Goal: Information Seeking & Learning: Check status

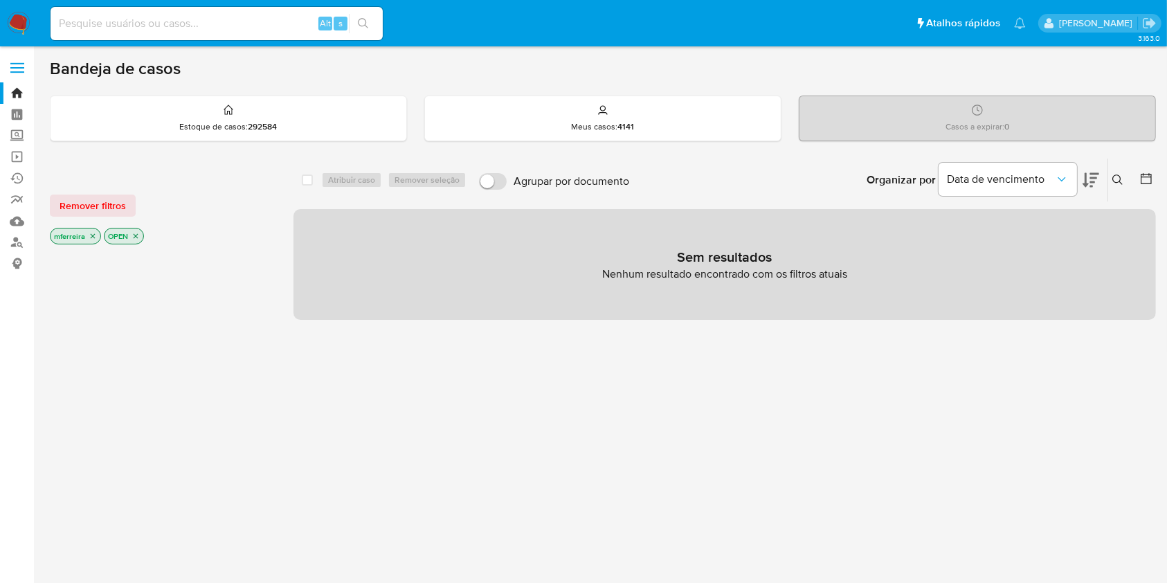
click at [300, 30] on input at bounding box center [217, 24] width 332 height 18
paste input "LEEppA9bQw07uyEyCu21saHD"
type input "LEEppA9bQw07uyEyCu21saHD"
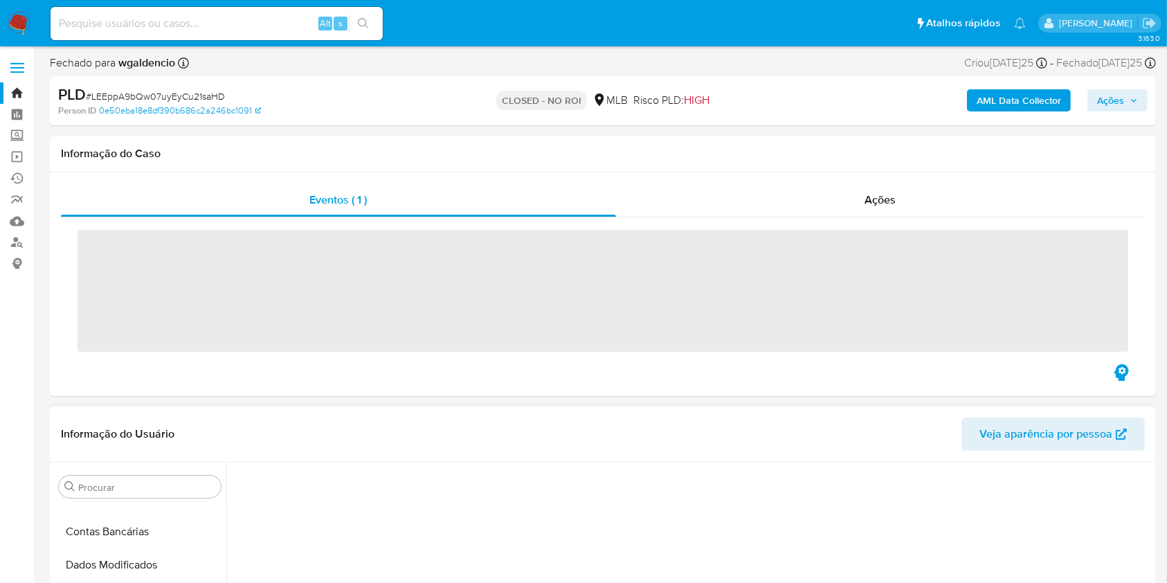
scroll to position [703, 0]
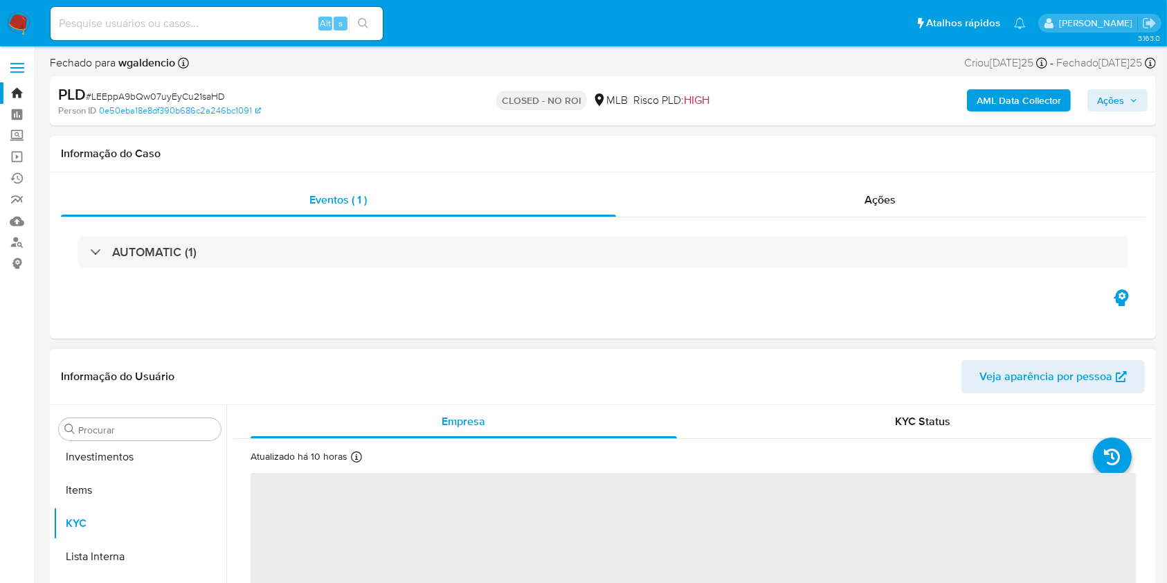
select select "10"
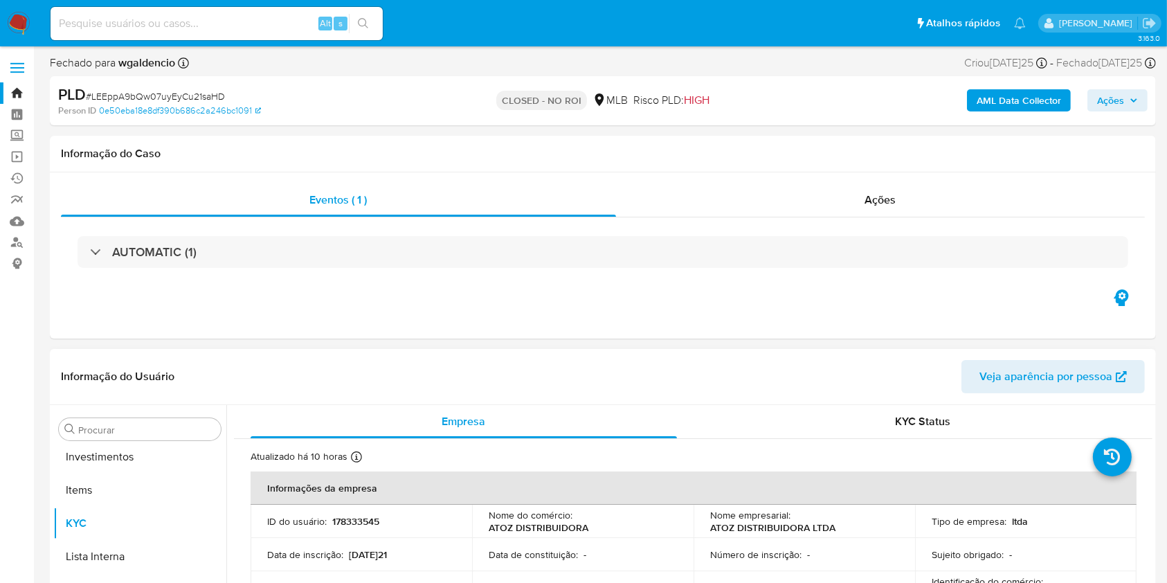
scroll to position [751, 0]
drag, startPoint x: 846, startPoint y: 203, endPoint x: 874, endPoint y: 209, distance: 28.4
click at [847, 203] on div "Ações" at bounding box center [880, 199] width 529 height 33
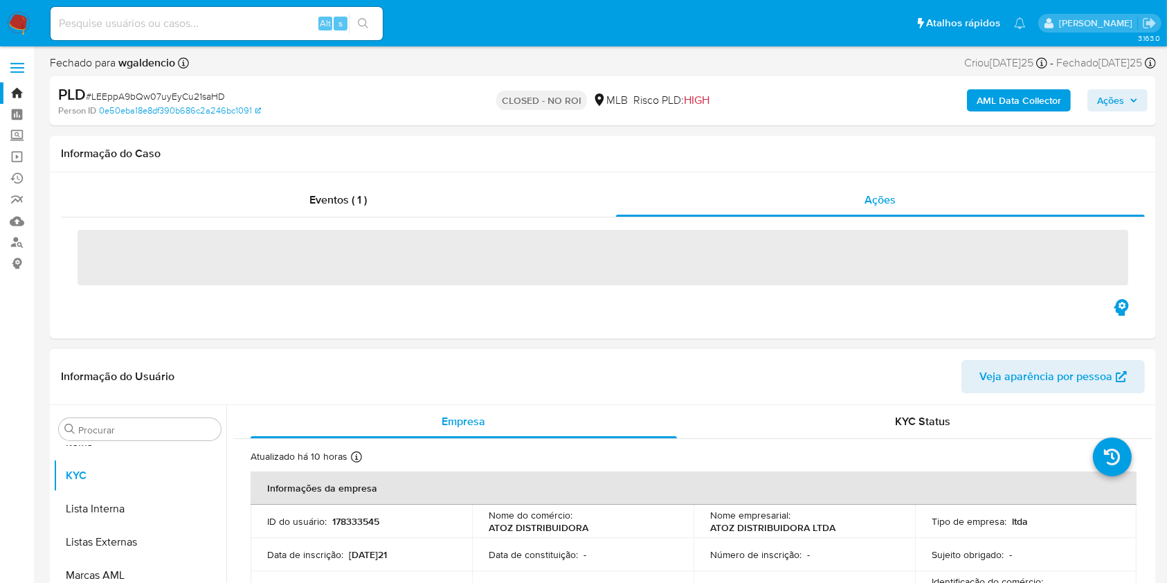
click at [827, 401] on div "Informação do Usuário Veja aparência por pessoa" at bounding box center [603, 377] width 1106 height 56
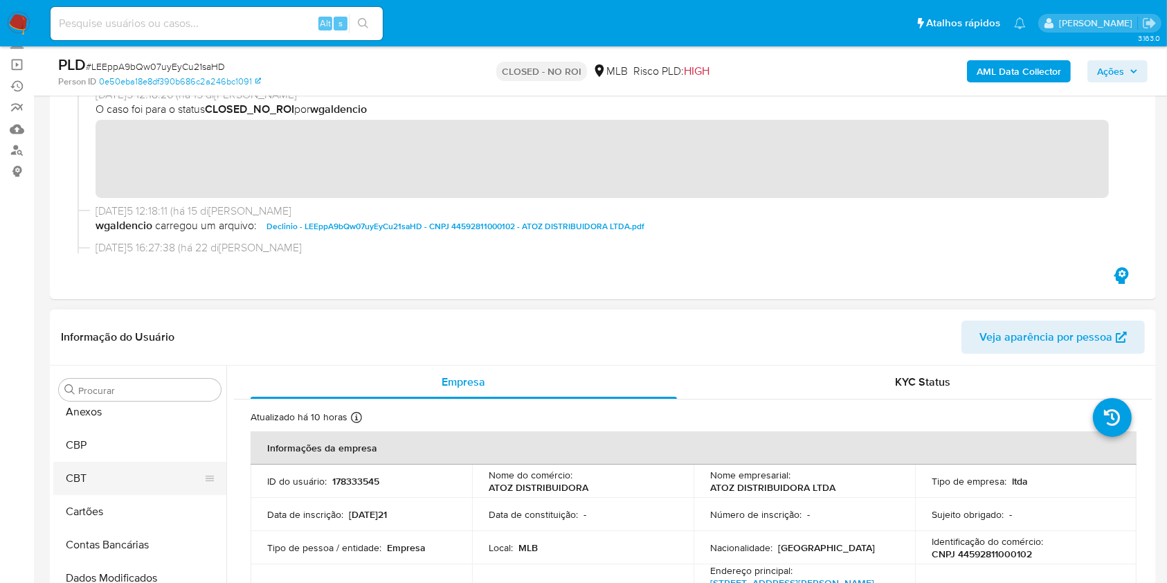
scroll to position [0, 0]
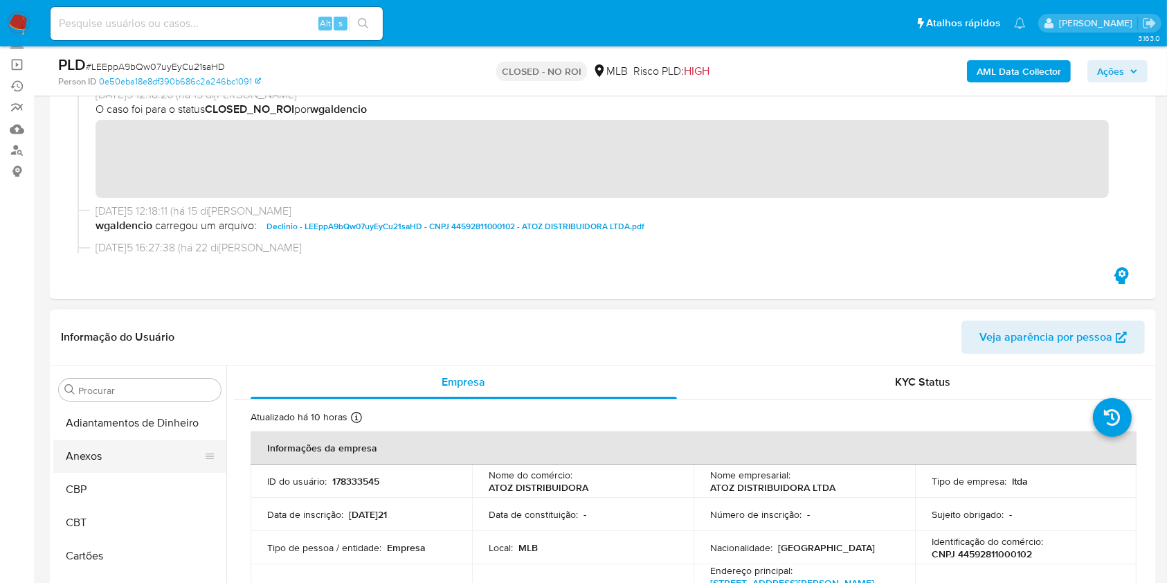
click at [111, 457] on button "Anexos" at bounding box center [134, 455] width 162 height 33
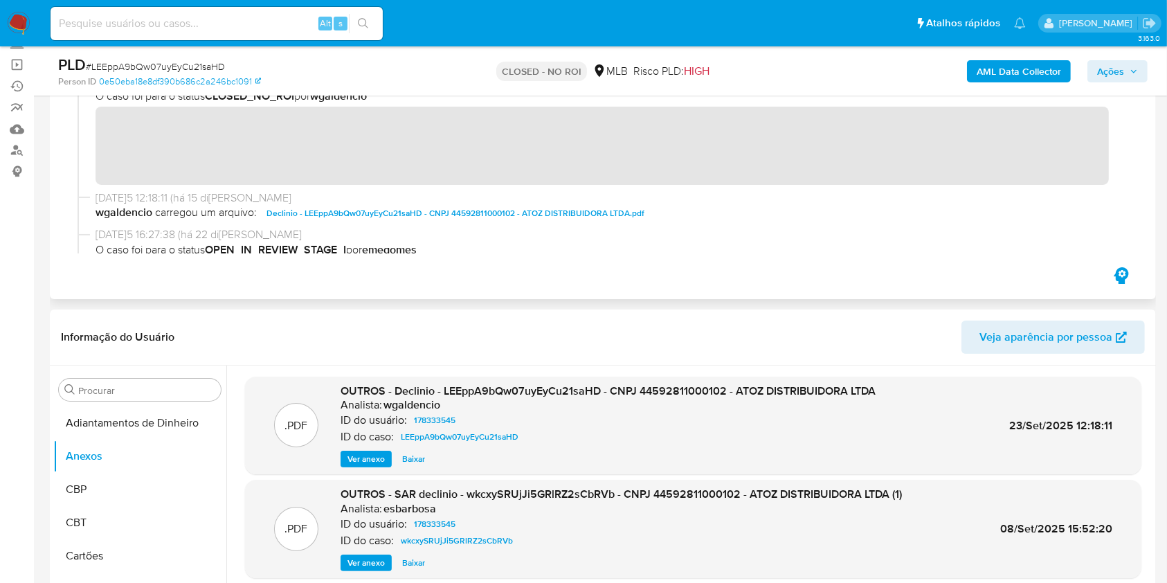
scroll to position [2, 0]
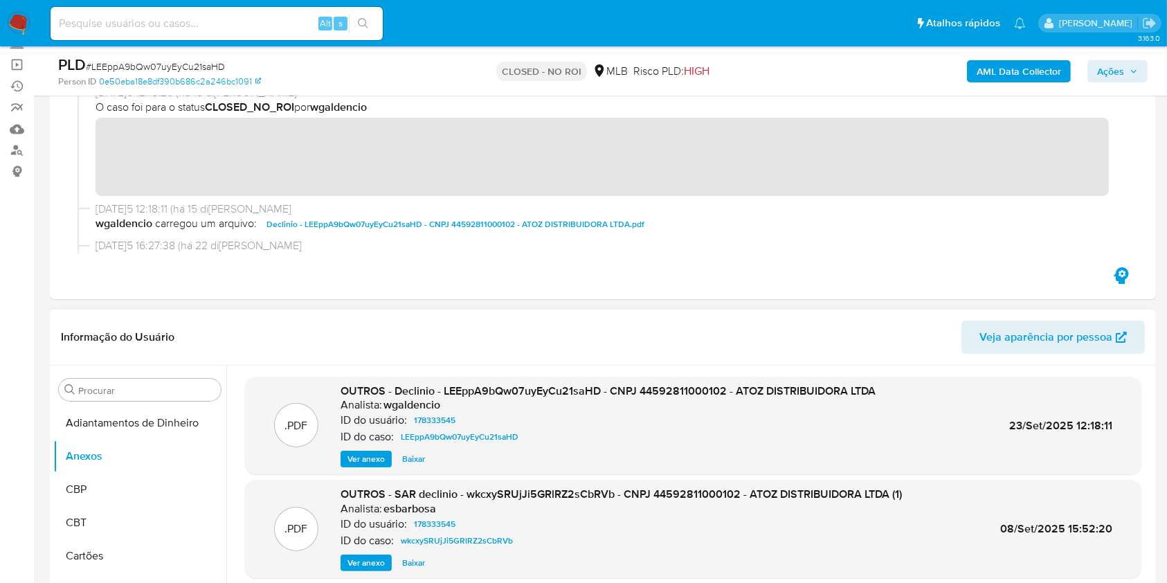
click at [409, 453] on span "Baixar" at bounding box center [413, 459] width 23 height 14
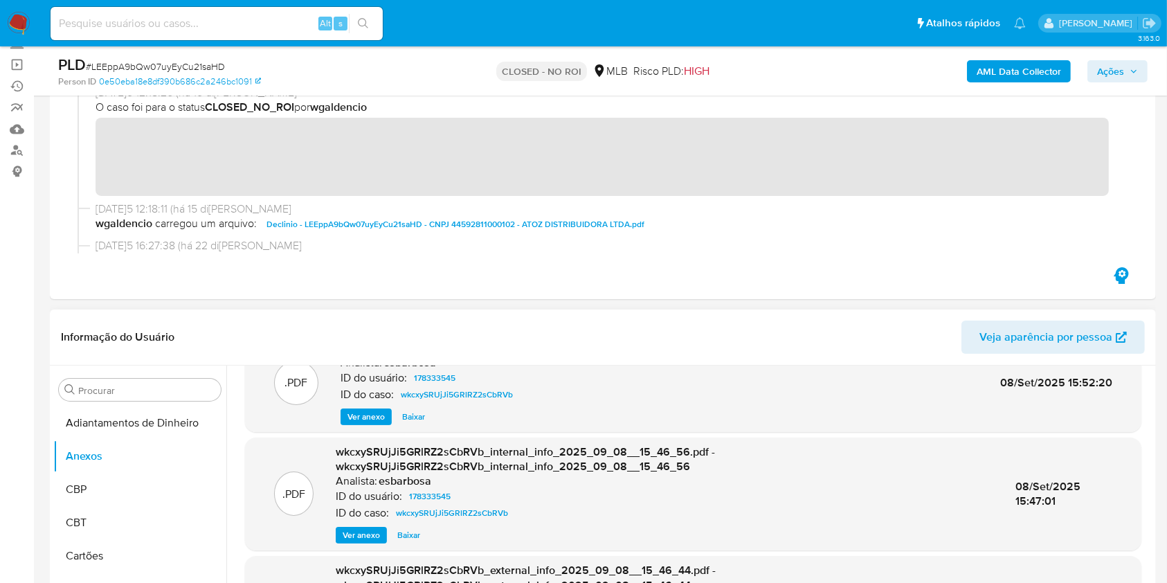
scroll to position [277, 0]
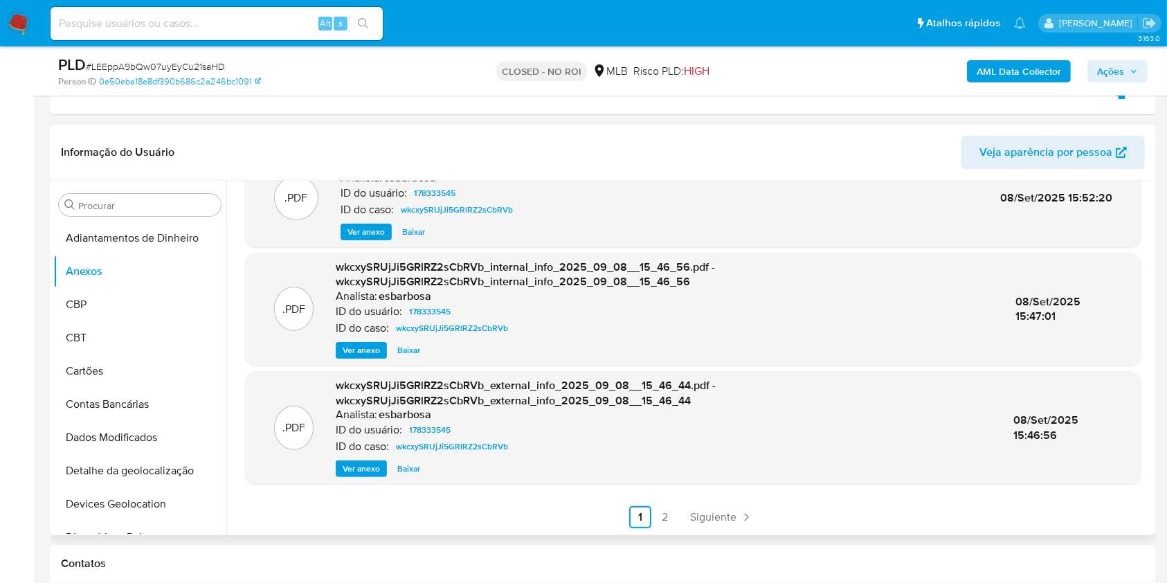
click at [365, 467] on span "Ver anexo" at bounding box center [361, 469] width 37 height 14
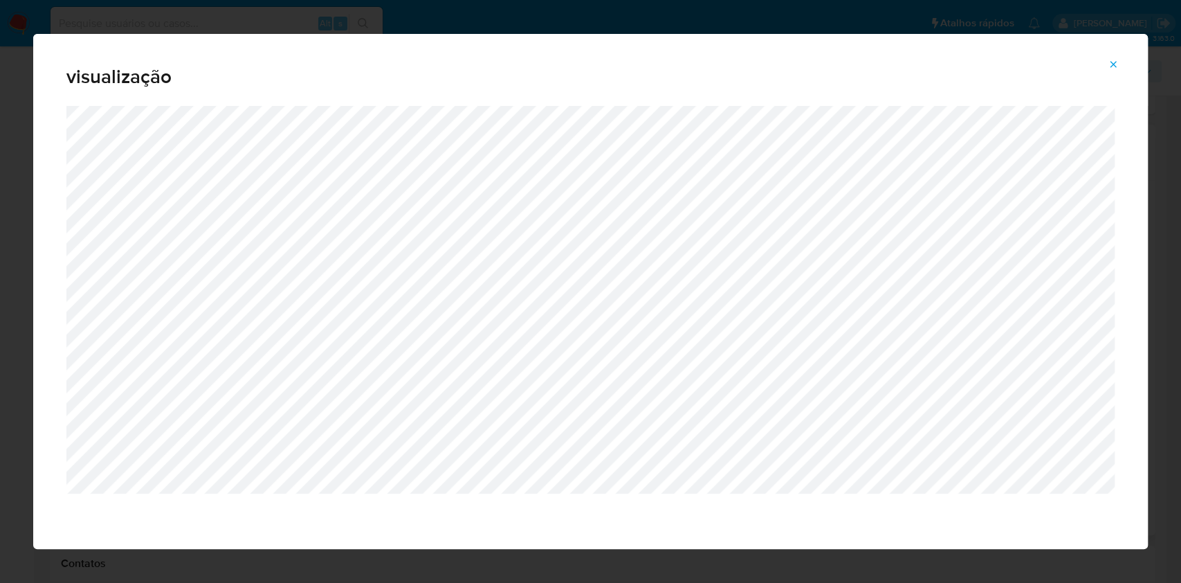
click at [1113, 66] on icon "Attachment preview" at bounding box center [1113, 64] width 11 height 11
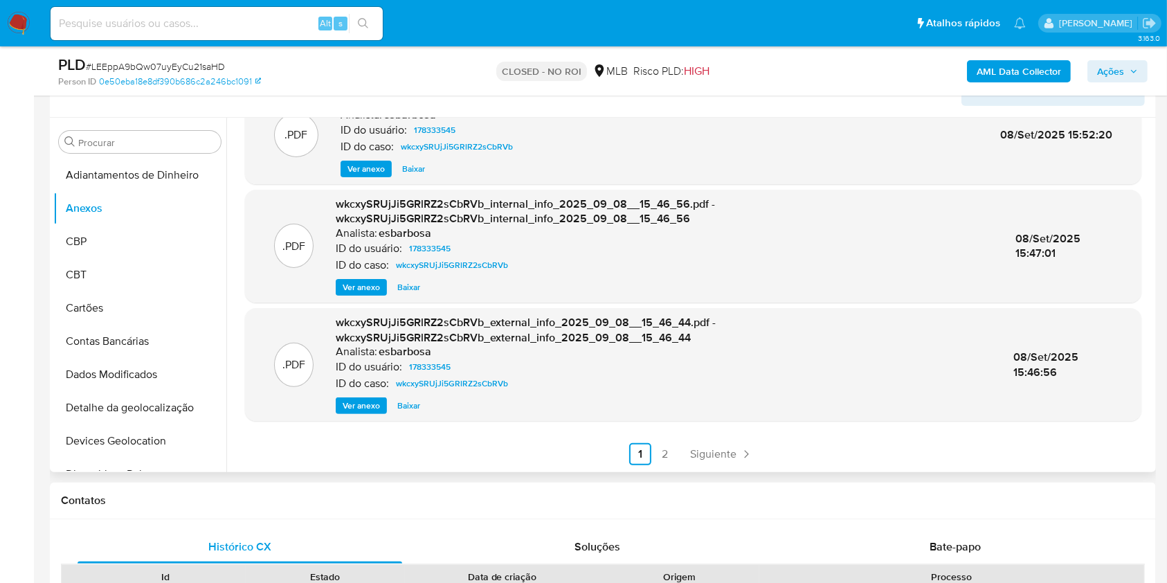
scroll to position [369, 0]
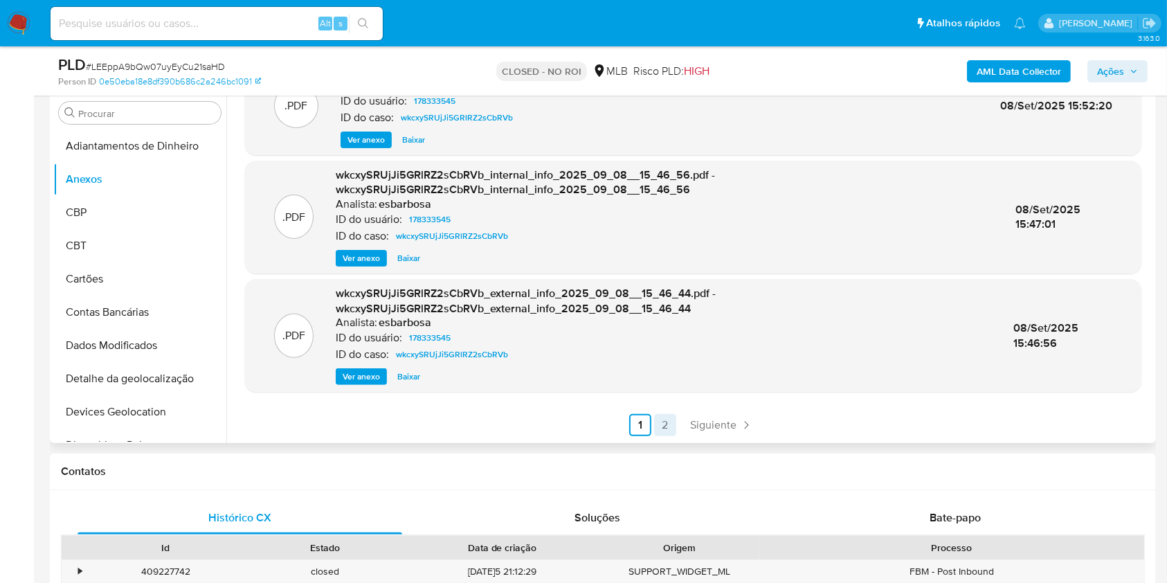
click at [663, 424] on link "2" at bounding box center [665, 425] width 22 height 22
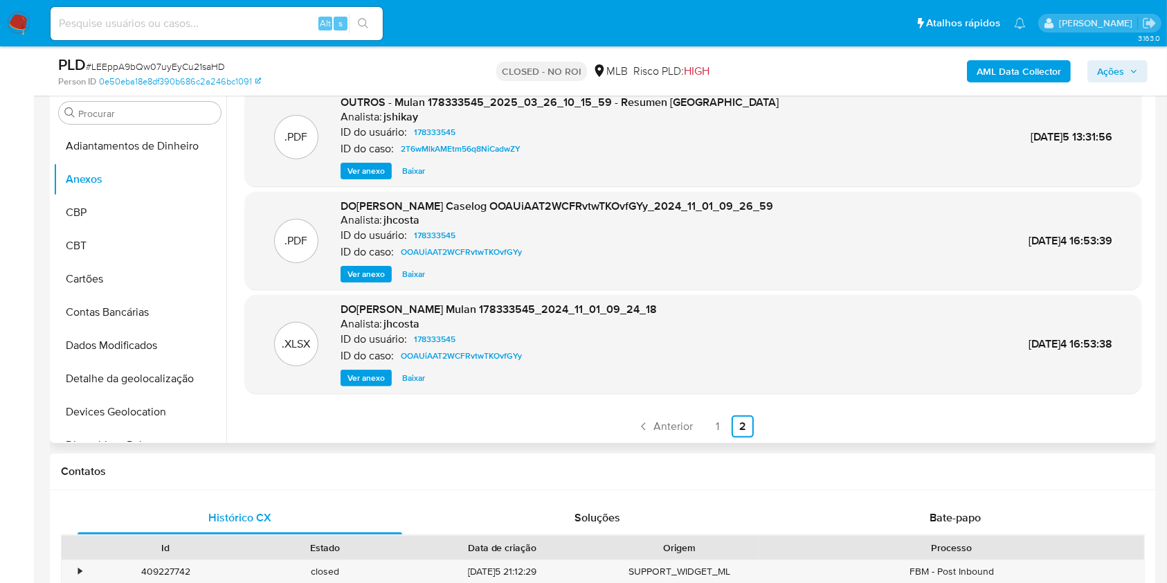
scroll to position [116, 0]
click at [710, 426] on link "1" at bounding box center [718, 425] width 22 height 22
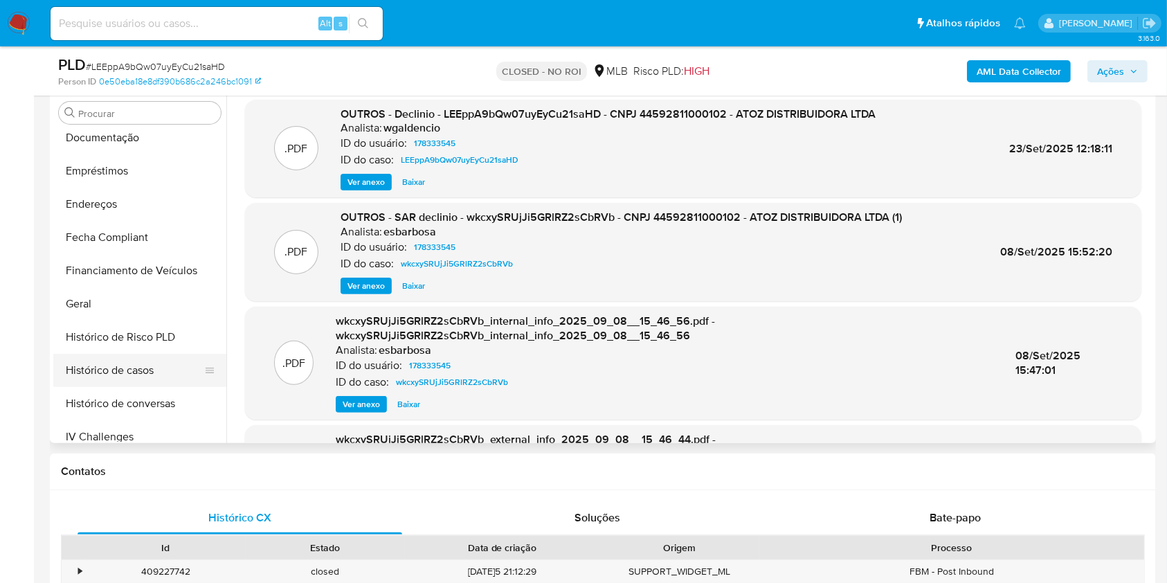
scroll to position [369, 0]
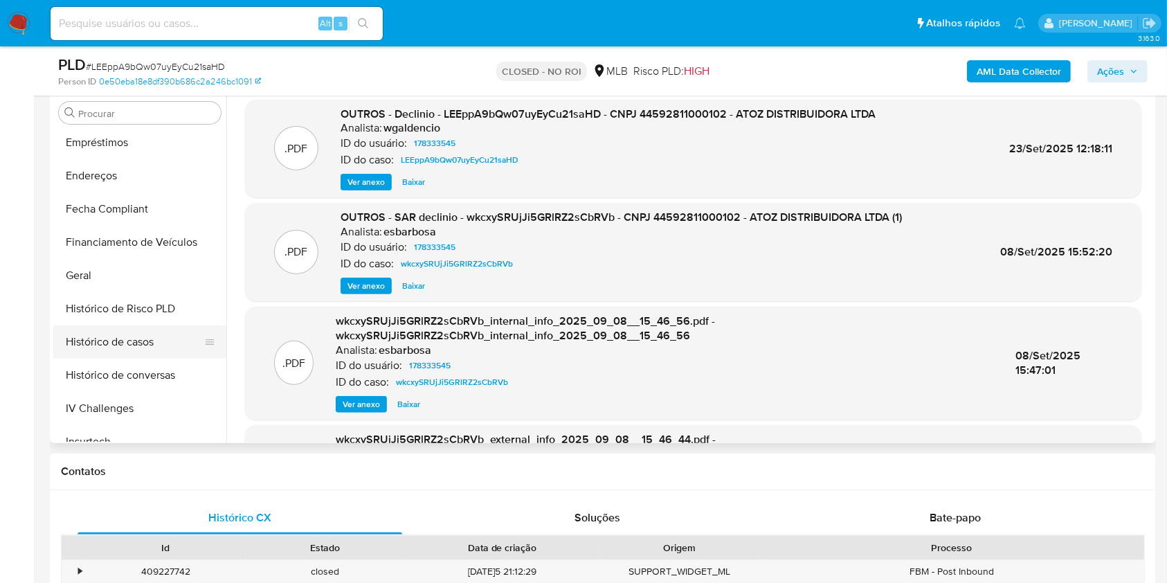
click at [133, 341] on button "Histórico de casos" at bounding box center [134, 341] width 162 height 33
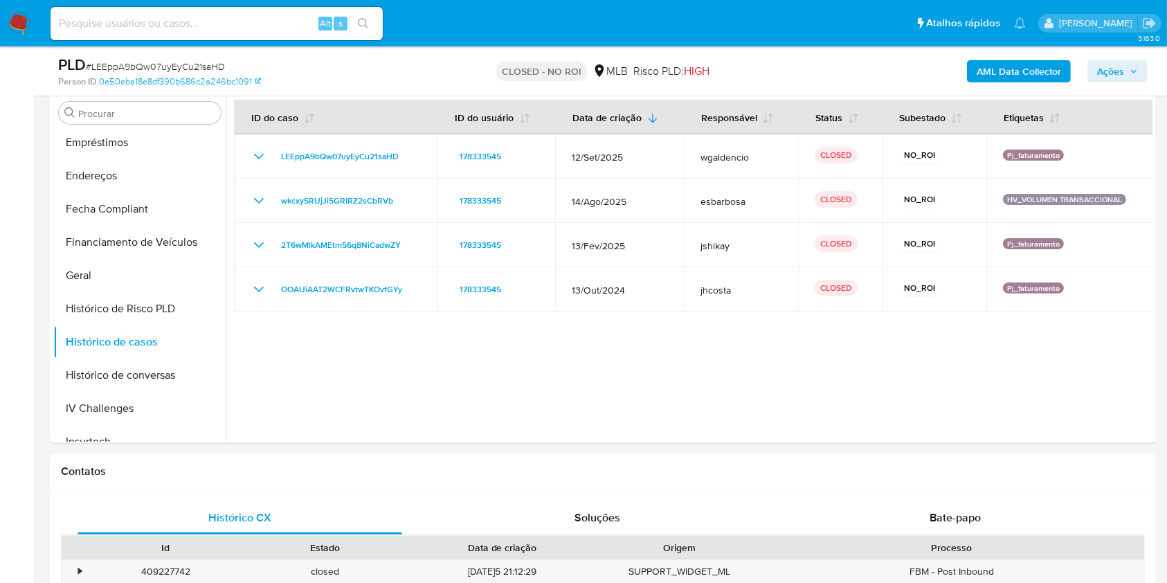
drag, startPoint x: 433, startPoint y: 269, endPoint x: 370, endPoint y: 383, distance: 131.0
click at [370, 383] on div at bounding box center [689, 266] width 926 height 354
click at [379, 376] on div at bounding box center [689, 266] width 926 height 354
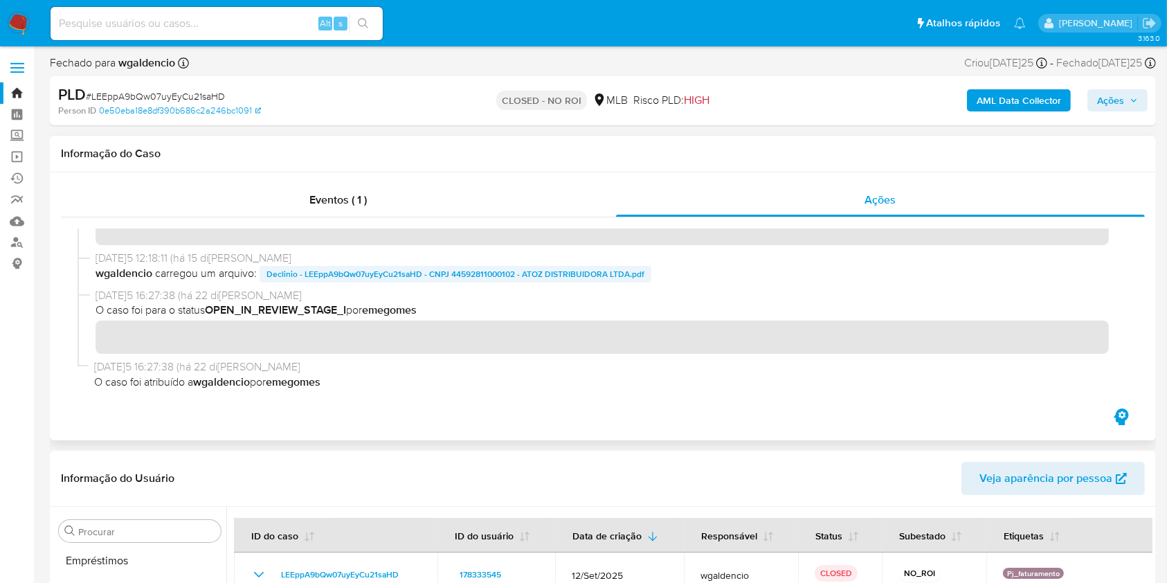
scroll to position [94, 0]
click at [332, 273] on span "Declinio - LEEppA9bQw07uyEyCu21saHD - CNPJ 44592811000102 - ATOZ DISTRIBUIDORA …" at bounding box center [455, 274] width 378 height 17
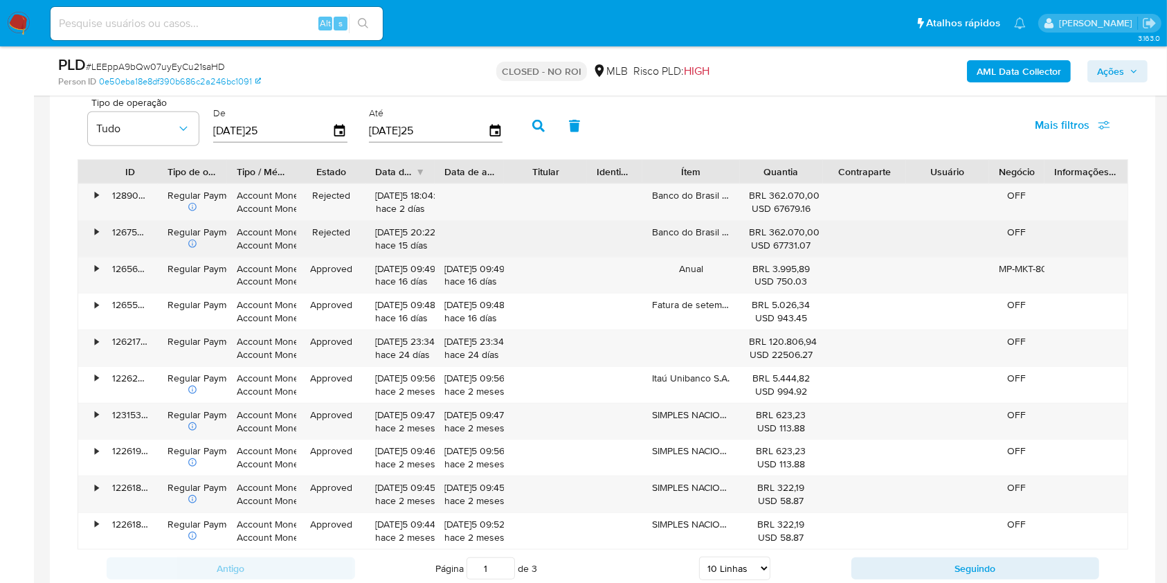
scroll to position [1185, 0]
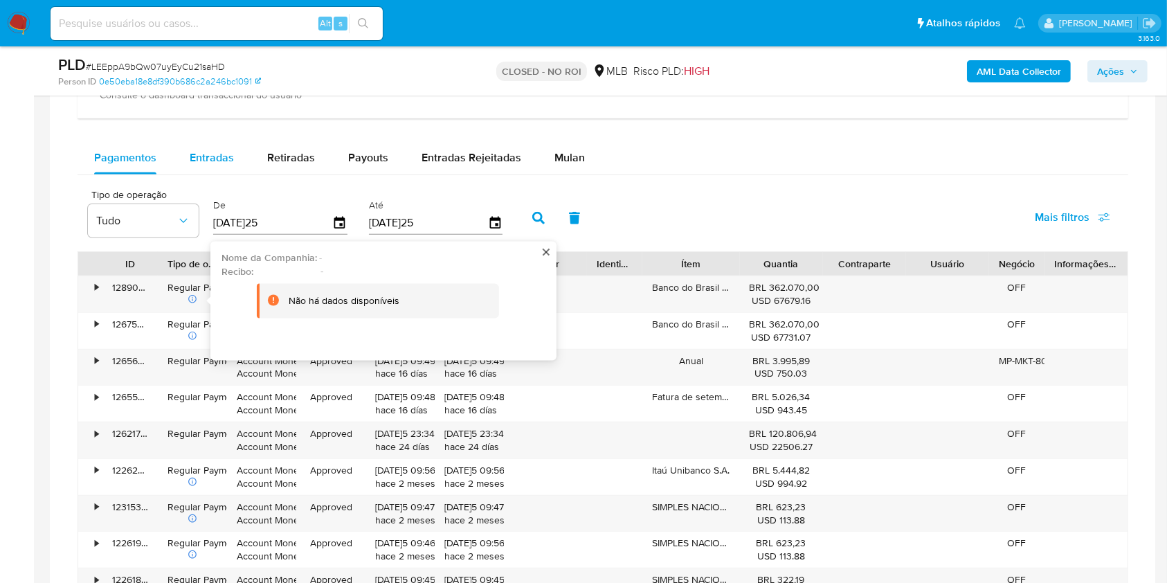
click at [207, 151] on span "Entradas" at bounding box center [212, 157] width 44 height 16
select select "10"
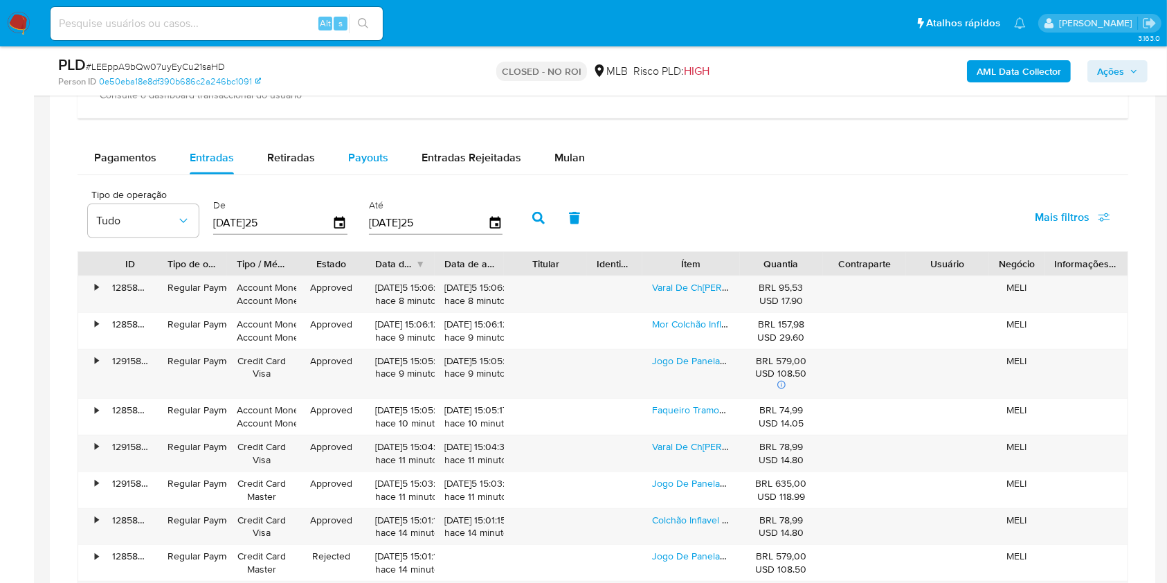
click at [354, 158] on span "Payouts" at bounding box center [368, 157] width 40 height 16
select select "10"
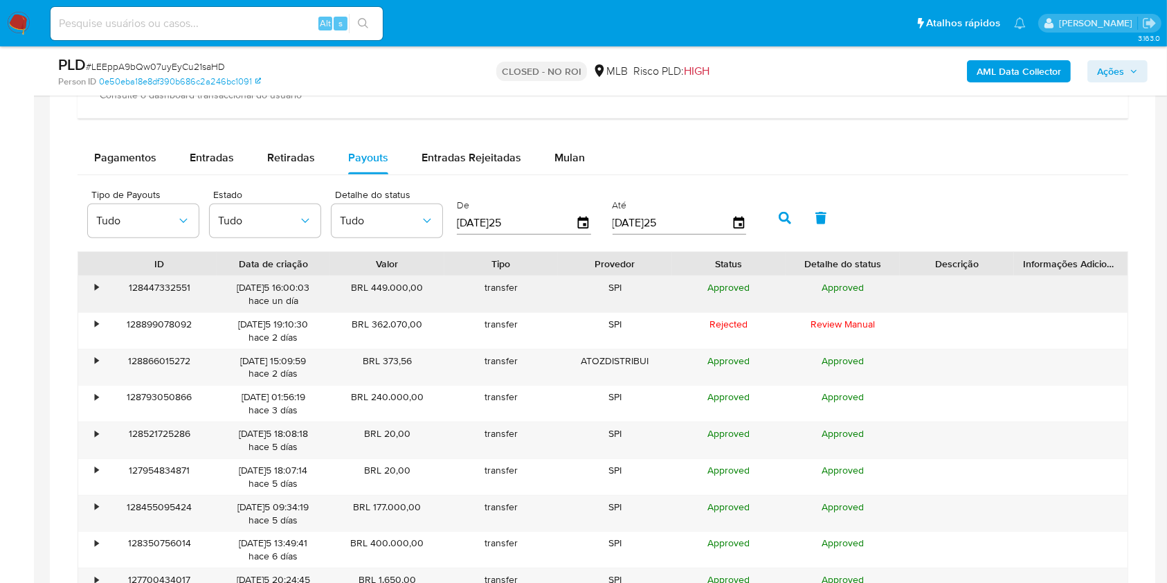
click at [102, 289] on div "128447332551" at bounding box center [159, 294] width 114 height 36
click at [94, 282] on div "•" at bounding box center [90, 294] width 24 height 36
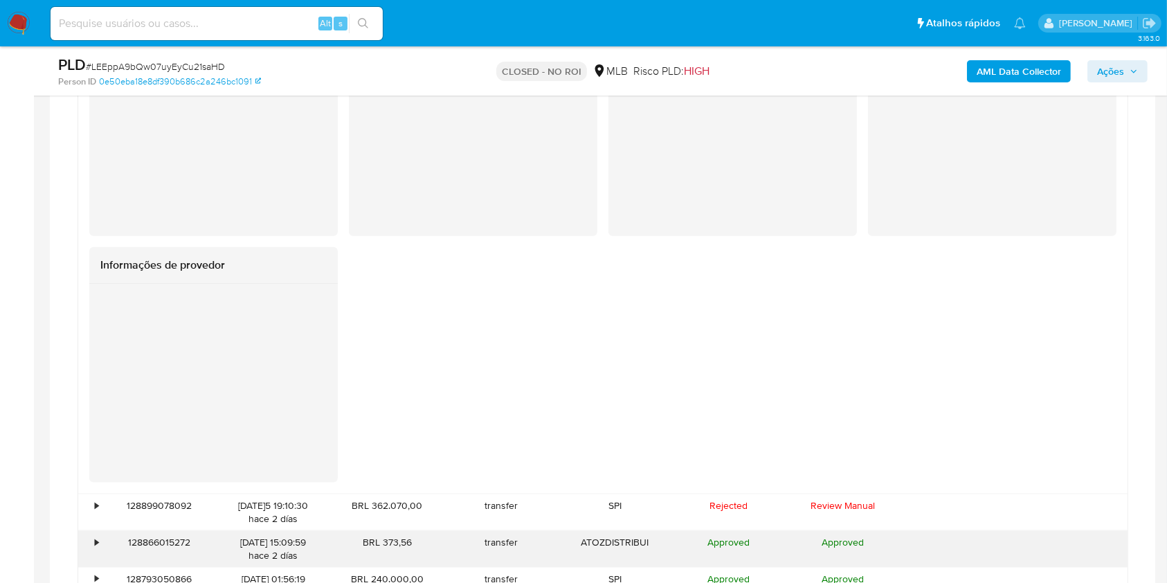
scroll to position [1739, 0]
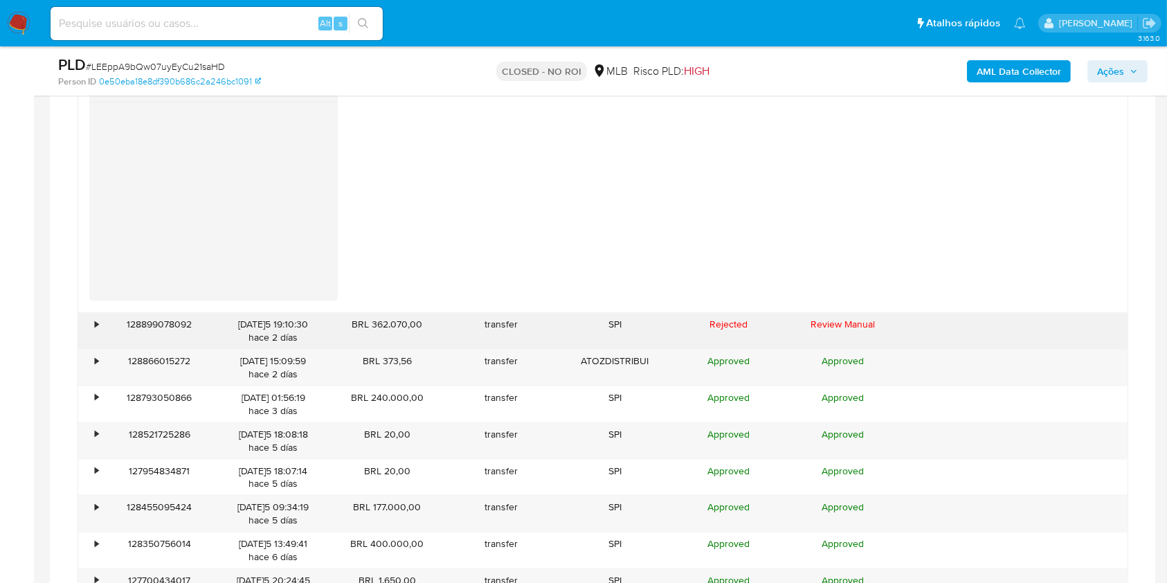
click at [95, 325] on div "•" at bounding box center [96, 324] width 3 height 13
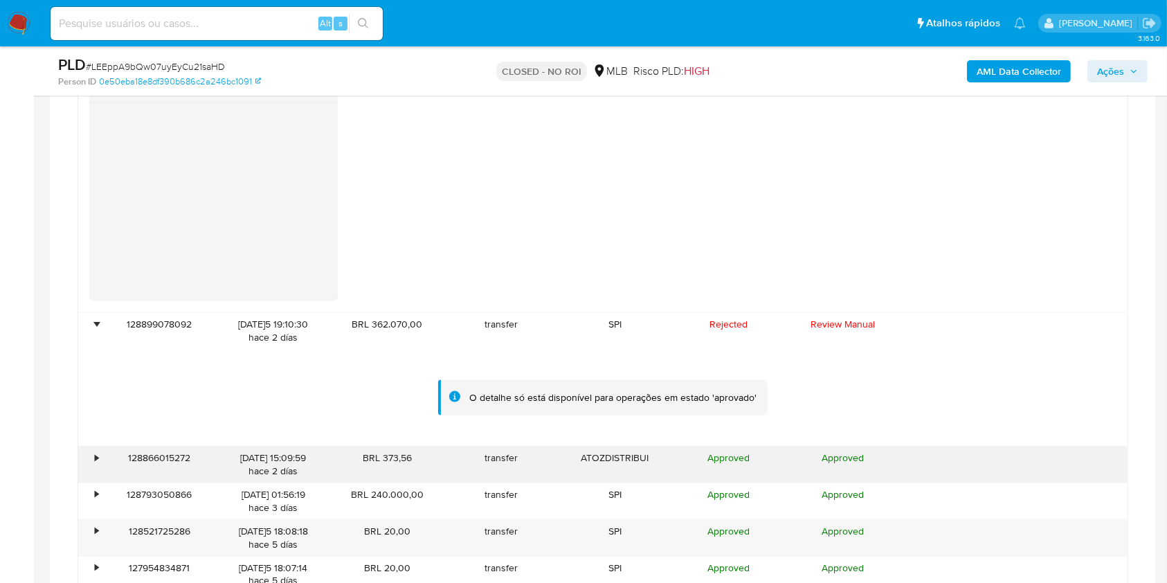
click at [93, 453] on div "•" at bounding box center [90, 464] width 24 height 36
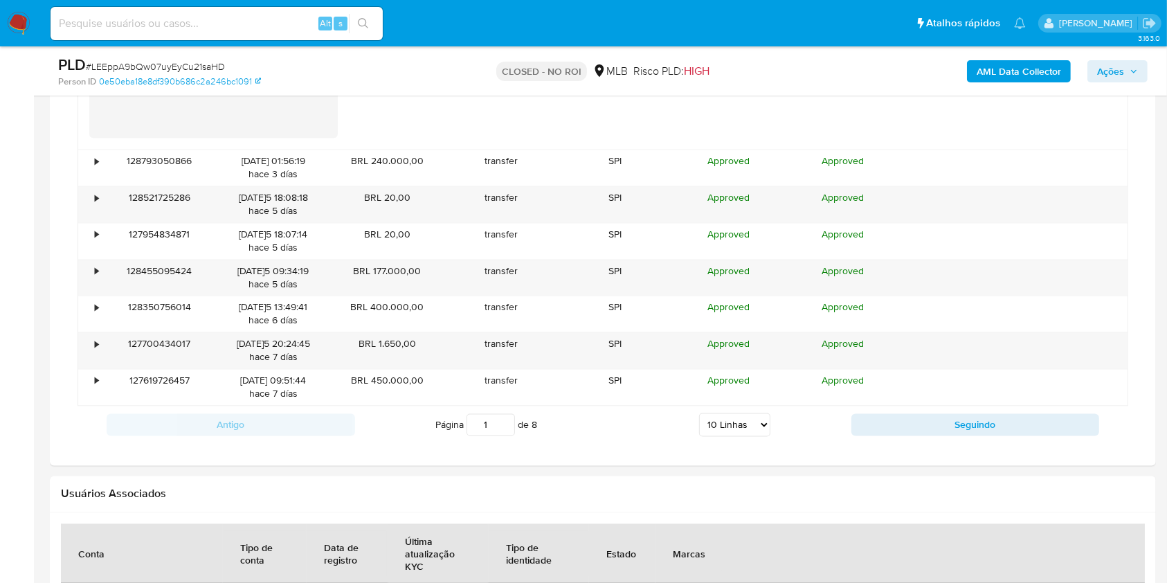
scroll to position [2661, 0]
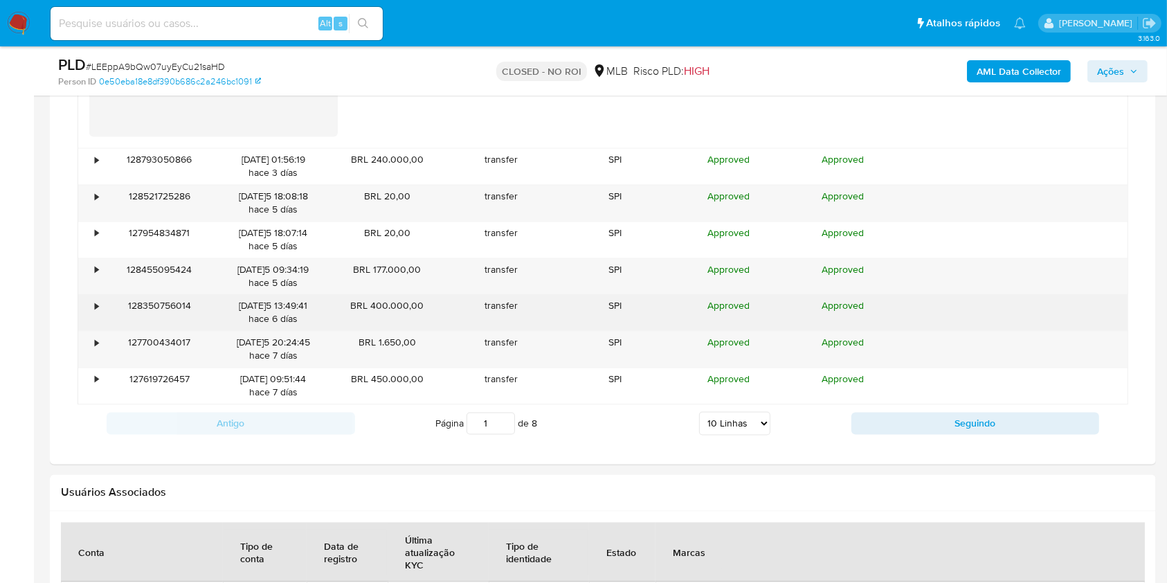
click at [95, 305] on div "•" at bounding box center [96, 305] width 3 height 13
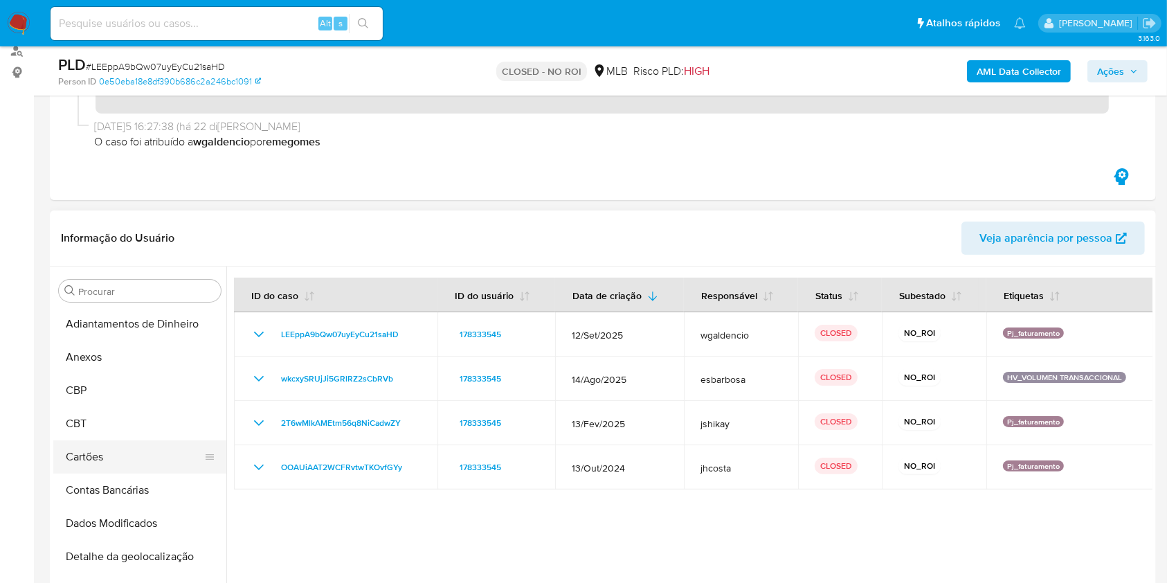
scroll to position [277, 0]
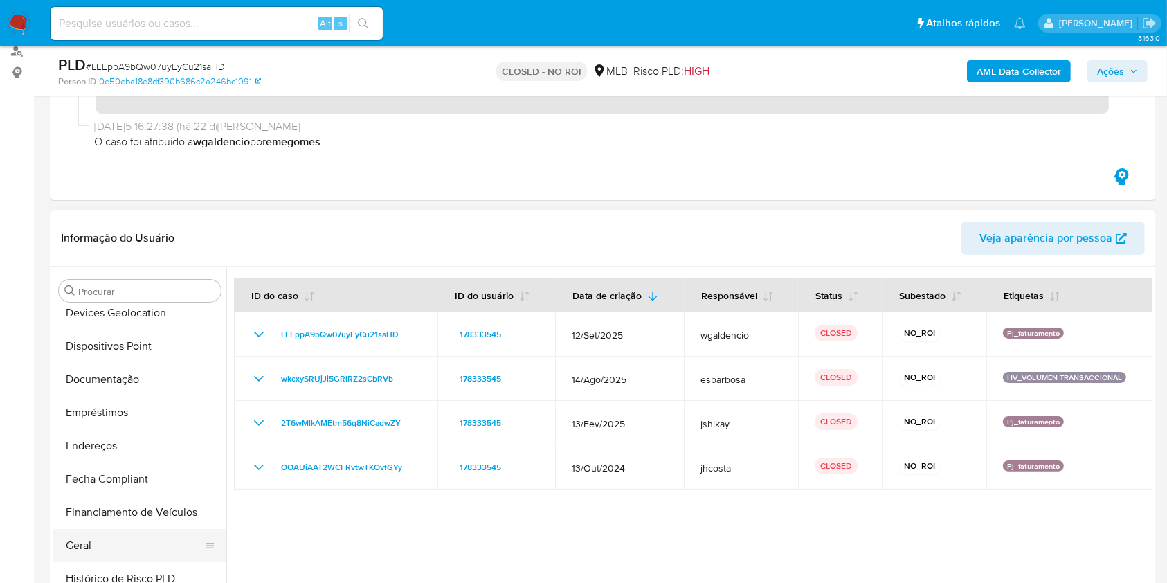
drag, startPoint x: 100, startPoint y: 538, endPoint x: 105, endPoint y: 530, distance: 9.0
click at [100, 536] on button "Geral" at bounding box center [134, 545] width 162 height 33
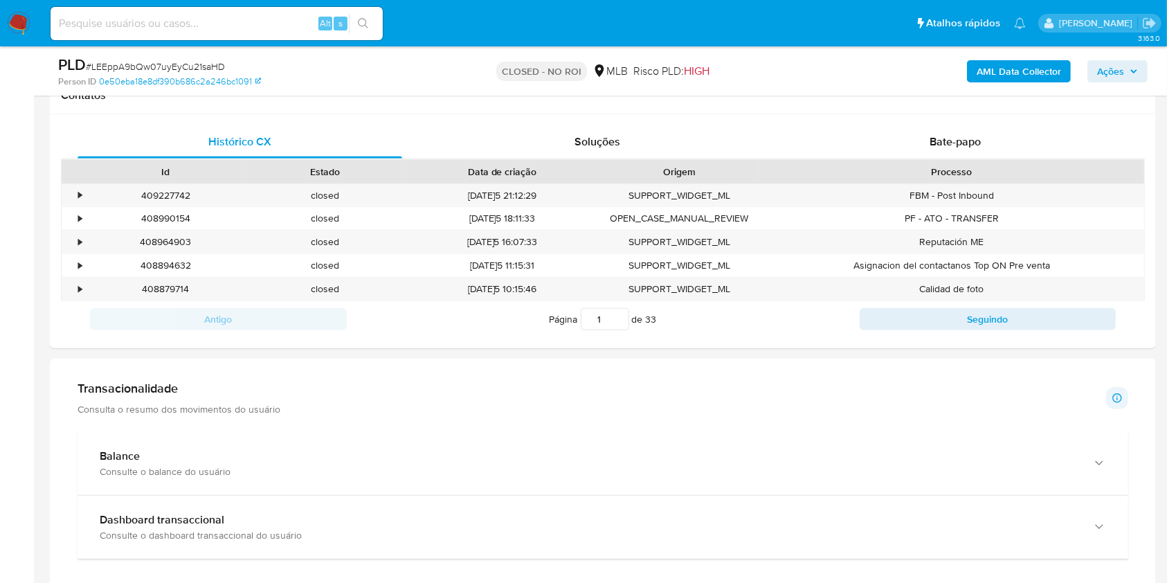
scroll to position [1114, 0]
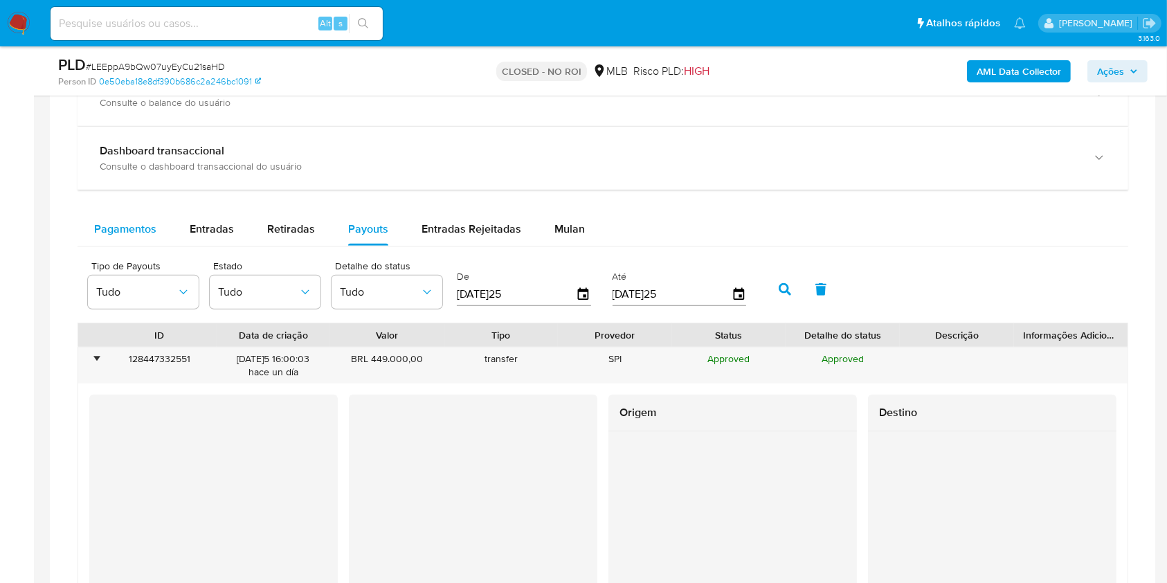
click at [93, 220] on button "Pagamentos" at bounding box center [126, 228] width 96 height 33
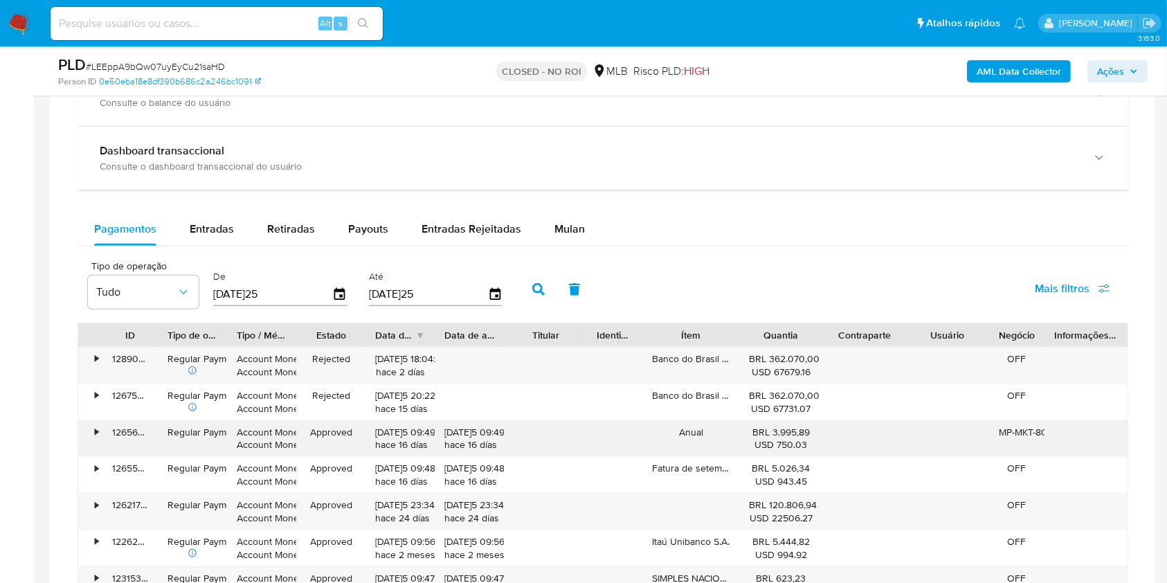
scroll to position [1298, 0]
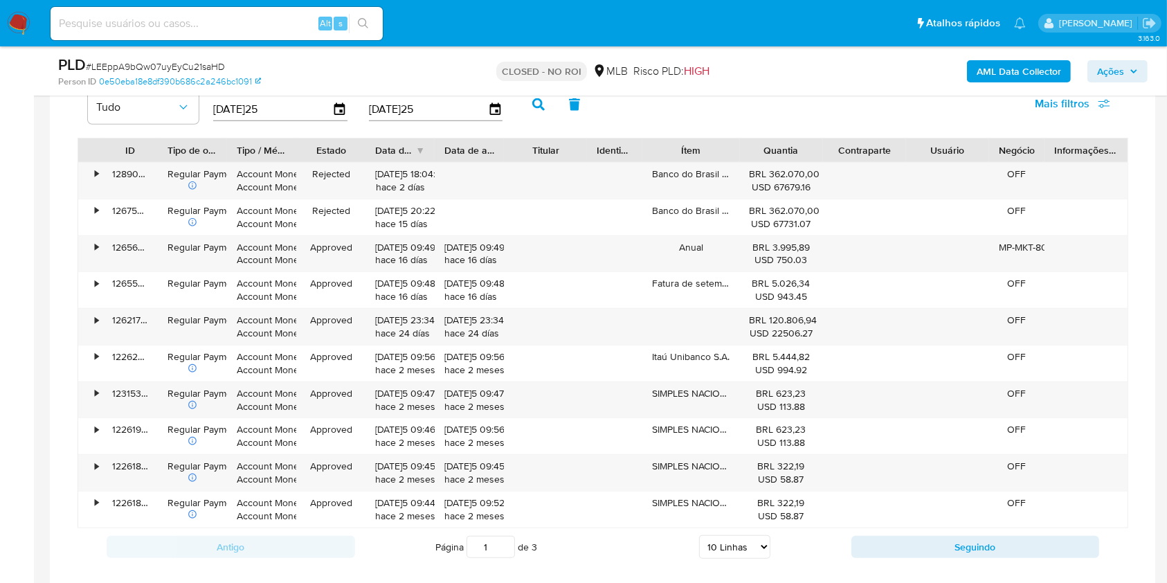
click at [873, 528] on div "Antigo Página 1 de 3 5 Linhas 10 Linhas 20 Linhas 25 Linhas 50 Linhas 100 Linha…" at bounding box center [603, 546] width 1051 height 37
click at [889, 544] on button "Seguindo" at bounding box center [975, 547] width 248 height 22
type input "2"
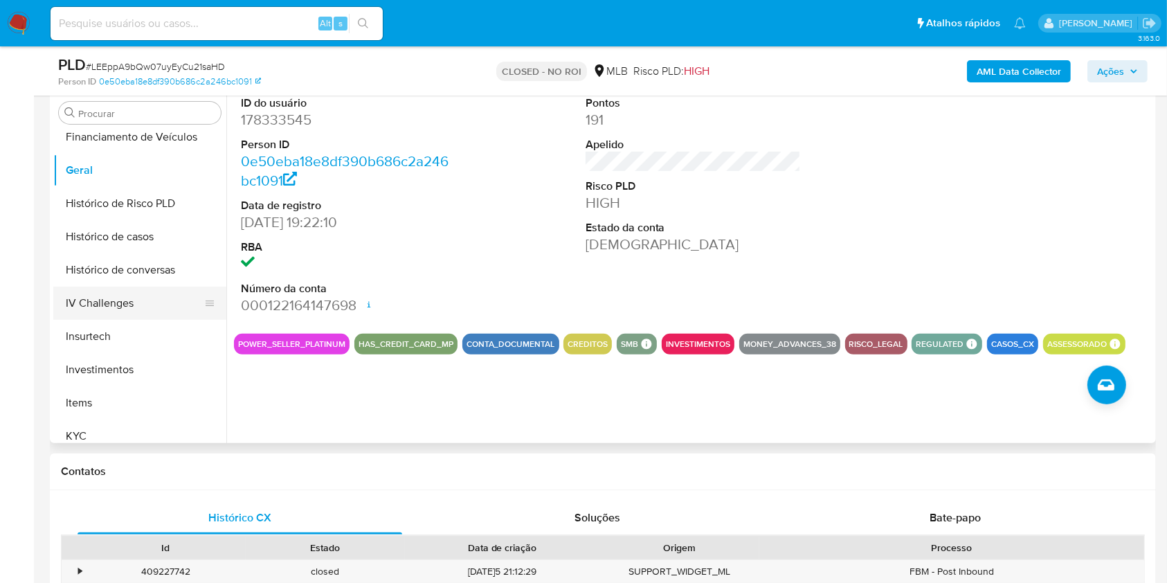
scroll to position [197, 0]
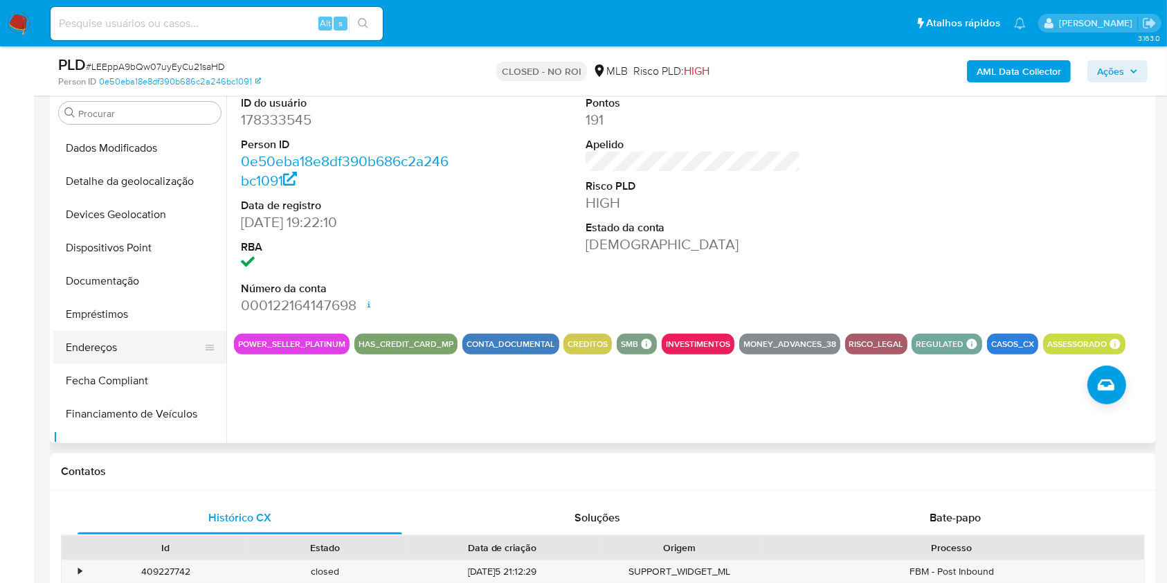
click at [137, 349] on button "Endereços" at bounding box center [134, 347] width 162 height 33
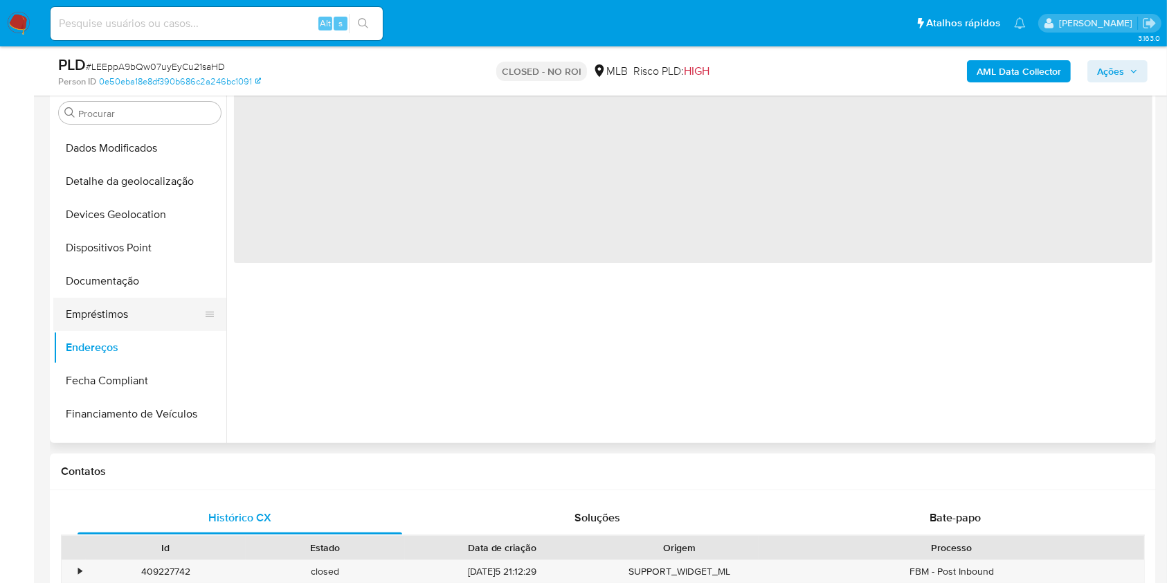
click at [139, 308] on button "Empréstimos" at bounding box center [134, 314] width 162 height 33
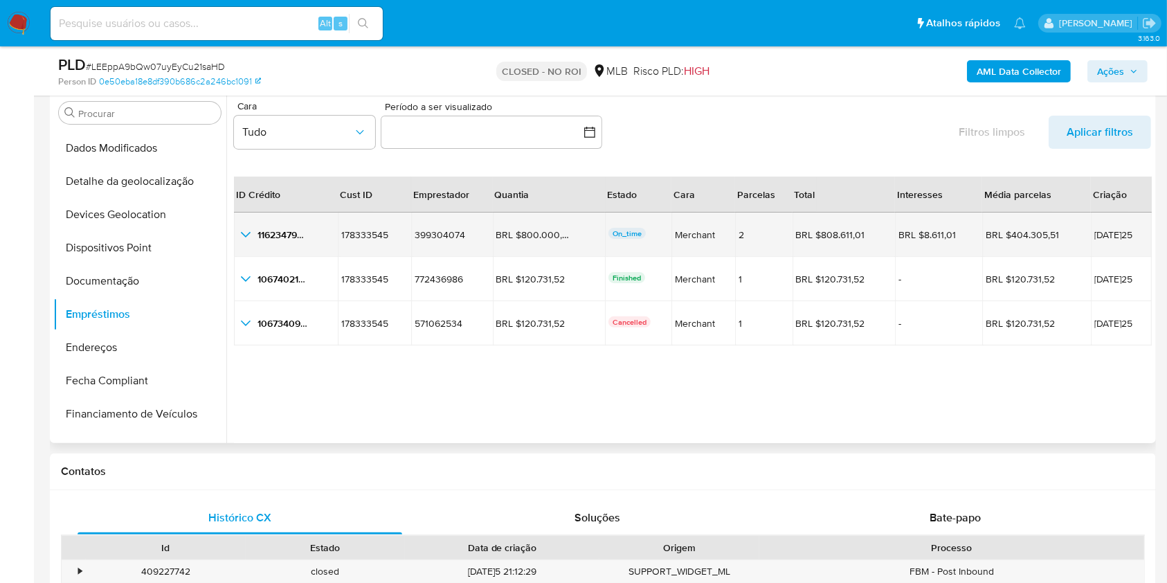
click at [240, 230] on icon "button_show_hidden_detail_by_id_0" at bounding box center [245, 234] width 17 height 17
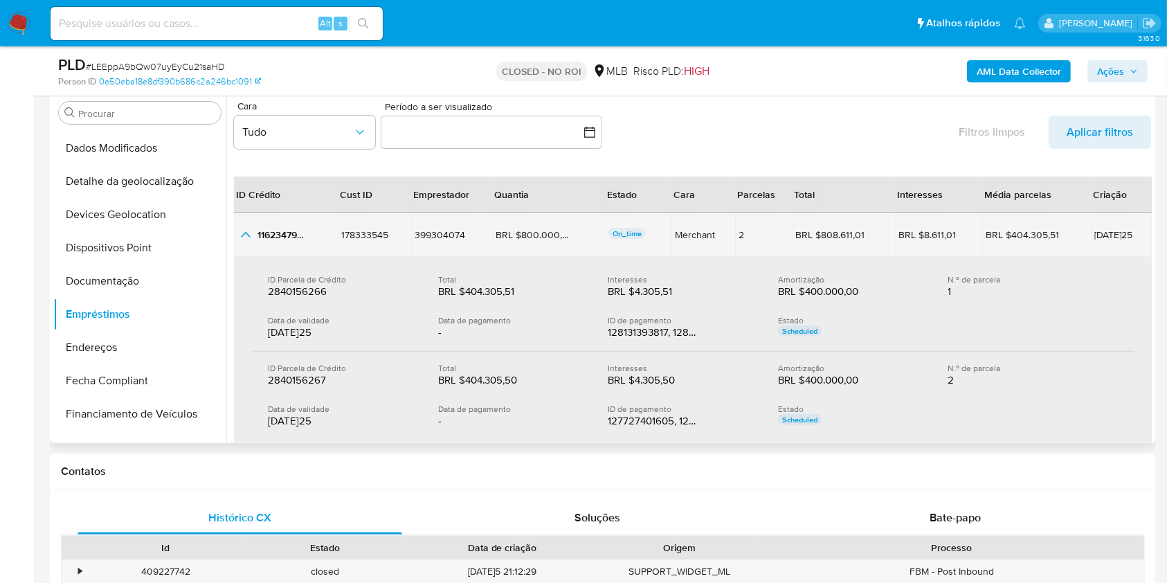
click at [240, 230] on icon "button_show_hidden_detail_by_id_0" at bounding box center [245, 234] width 17 height 17
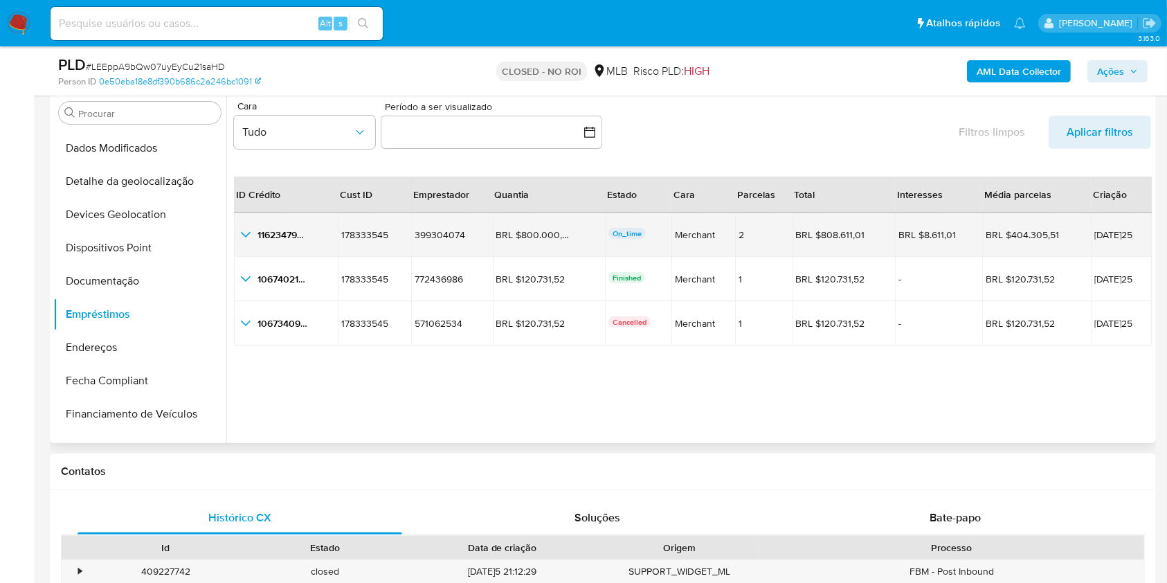
click at [240, 230] on icon "button_show_hidden_detail_by_id_0" at bounding box center [245, 234] width 17 height 17
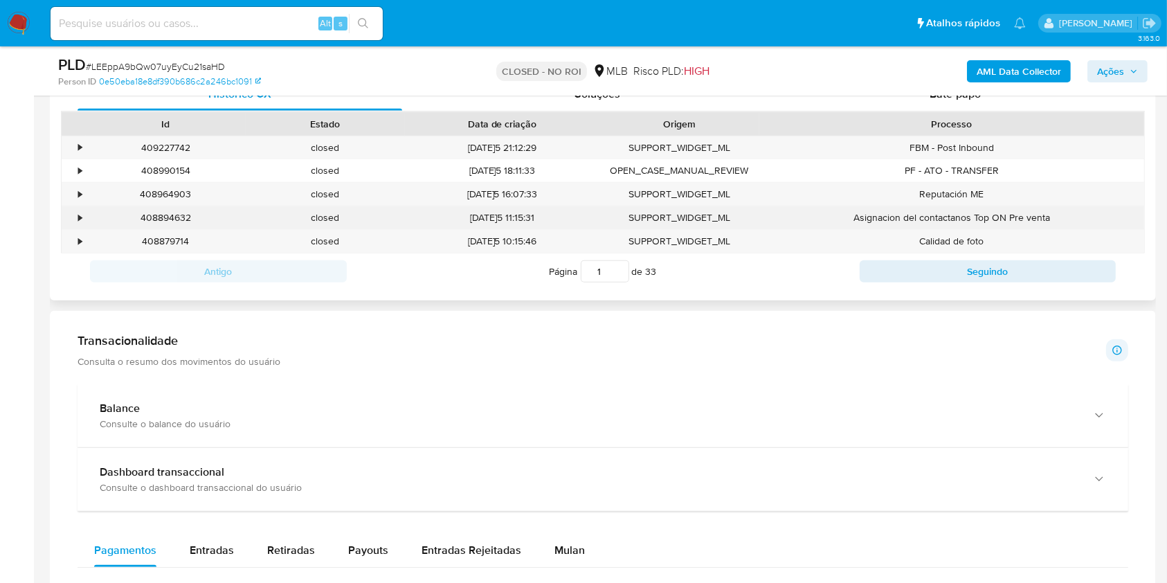
scroll to position [1107, 0]
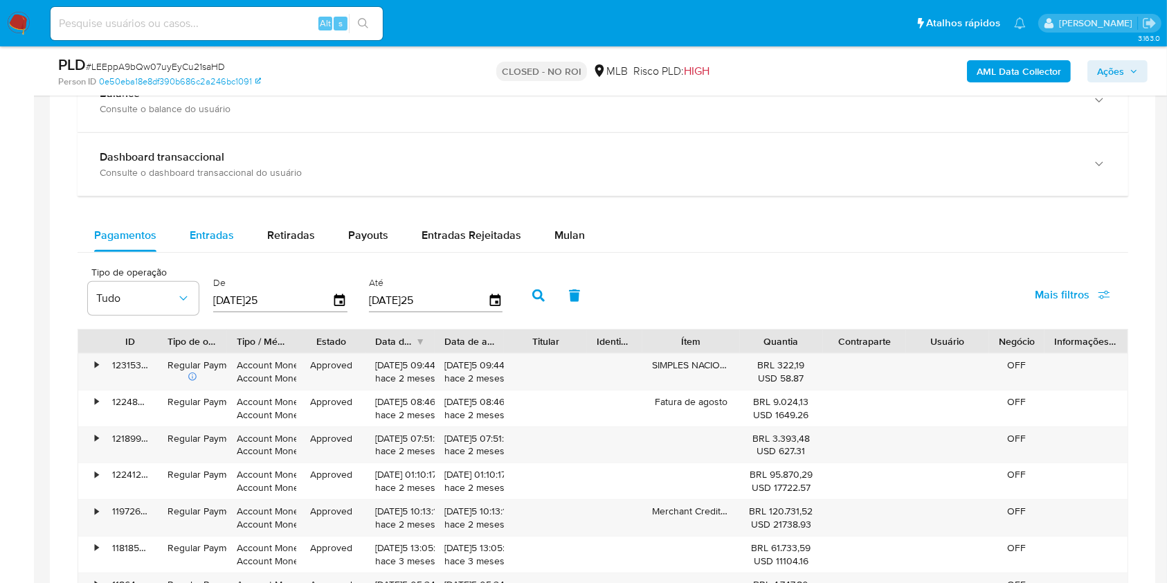
click at [206, 235] on span "Entradas" at bounding box center [212, 235] width 44 height 16
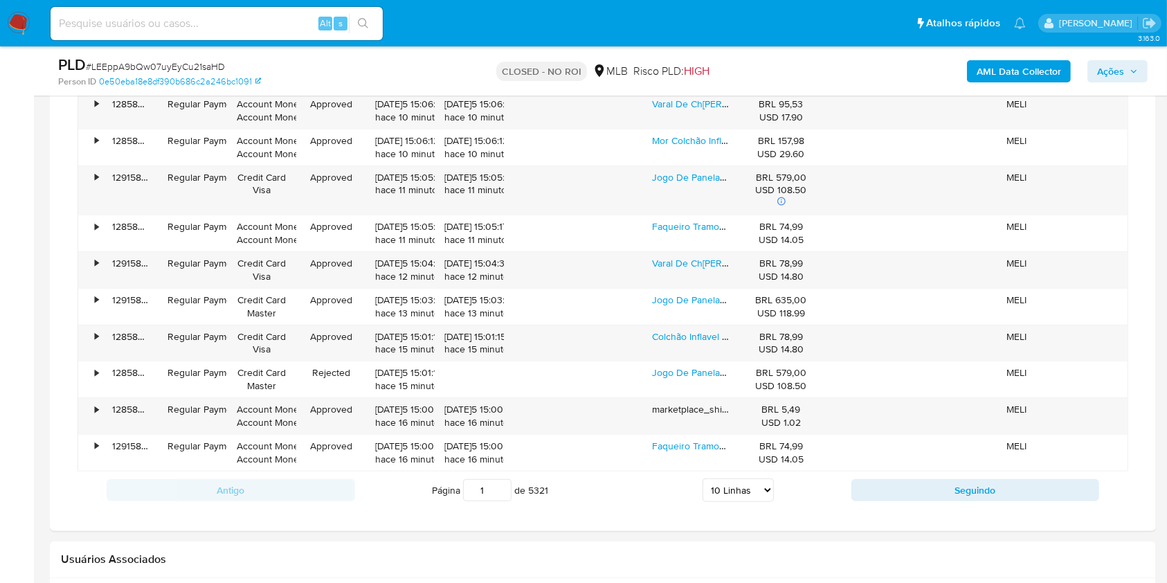
scroll to position [1476, 0]
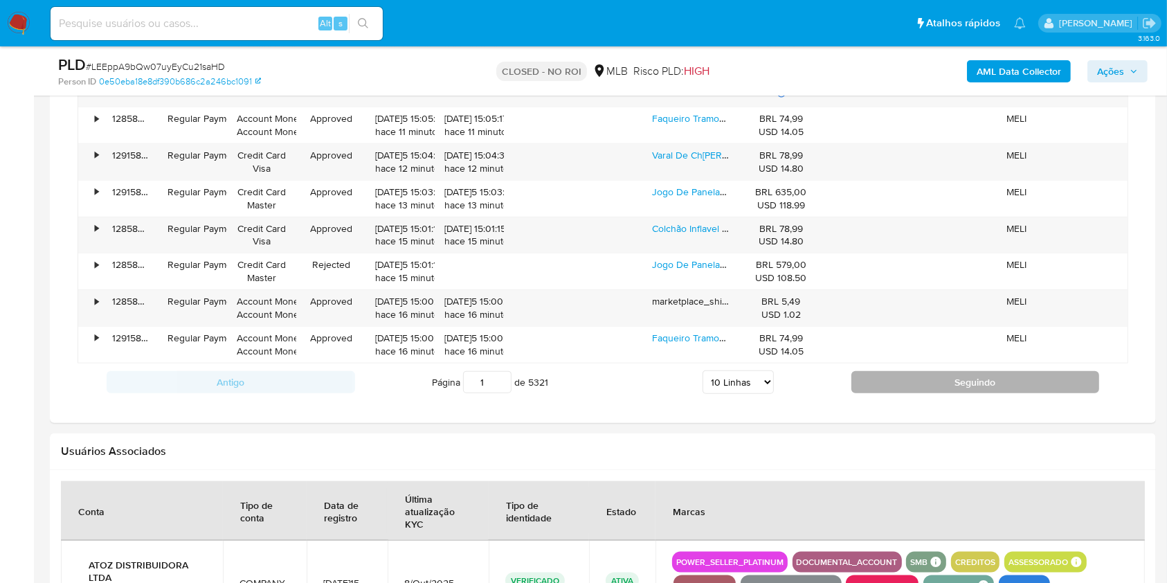
click at [925, 374] on button "Seguindo" at bounding box center [975, 382] width 248 height 22
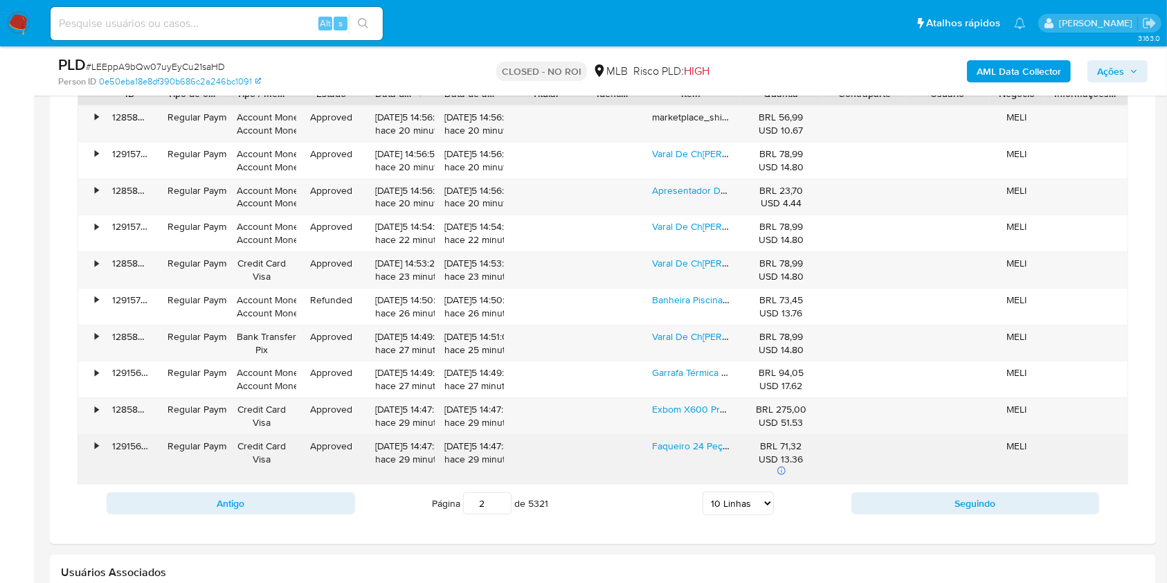
scroll to position [1384, 0]
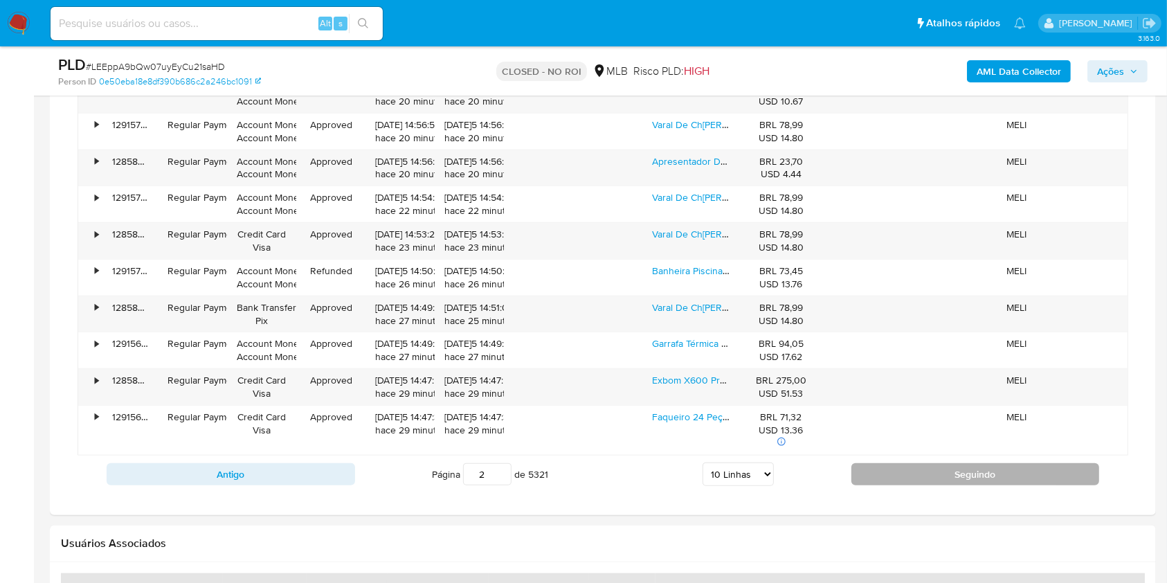
click at [910, 465] on button "Seguindo" at bounding box center [975, 474] width 248 height 22
type input "3"
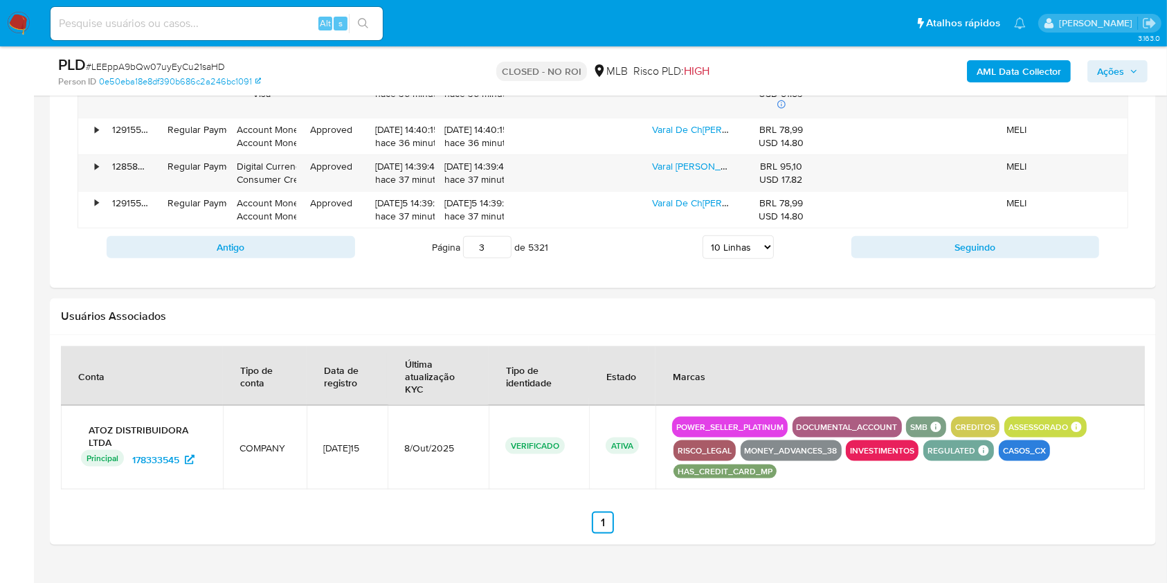
scroll to position [1610, 0]
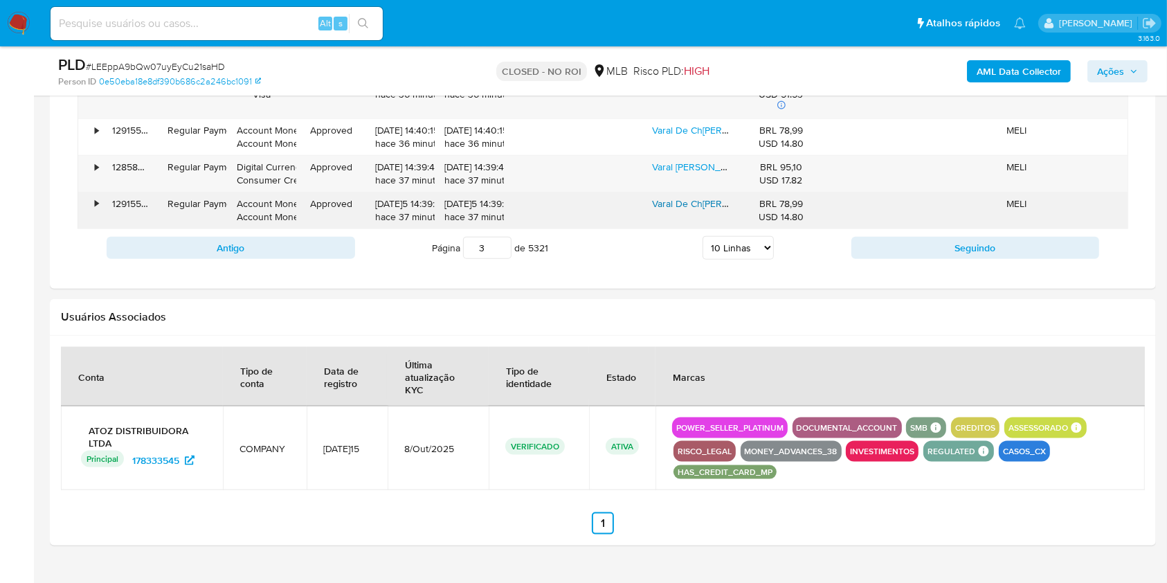
click at [669, 200] on link "Varal De Ch[PERSON_NAME]lim Dobrável Retrátil Aço Reforçado Mor" at bounding box center [800, 204] width 296 height 14
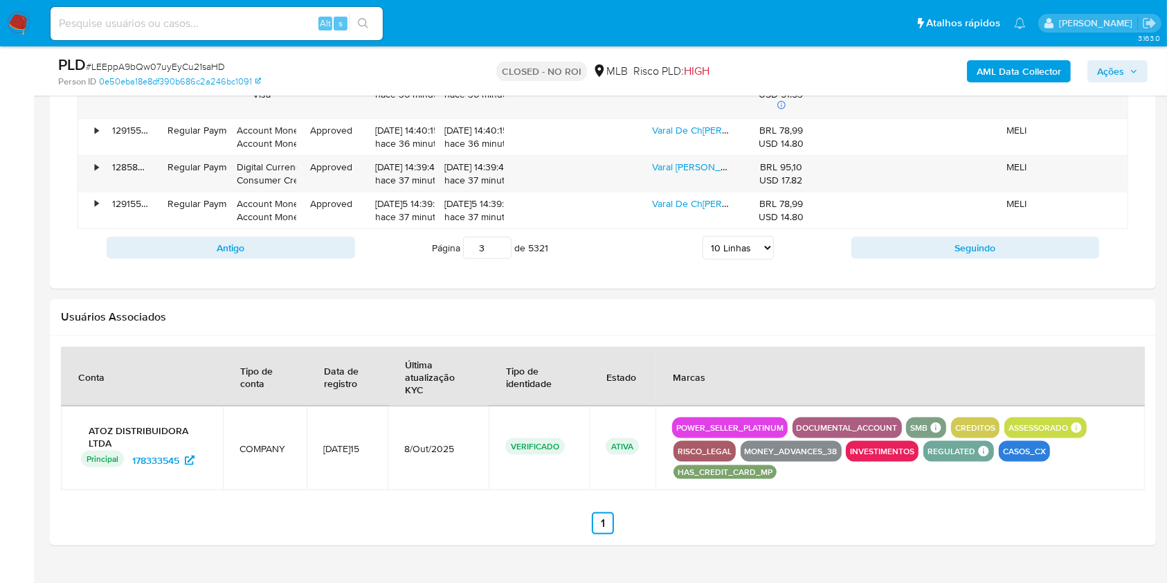
click at [246, 10] on div "Alt s" at bounding box center [217, 23] width 332 height 33
click at [255, 23] on input at bounding box center [217, 24] width 332 height 18
paste input "WEuC4ai7hKamgL8TeDCwdZep"
type input "WEuC4ai7hKamgL8TeDCwdZep"
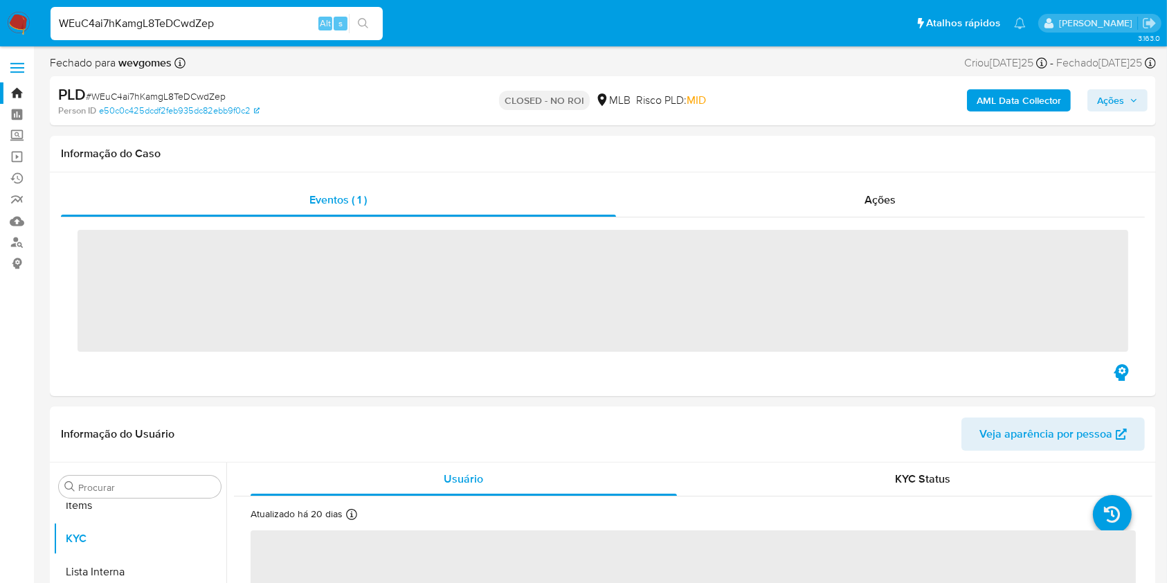
scroll to position [751, 0]
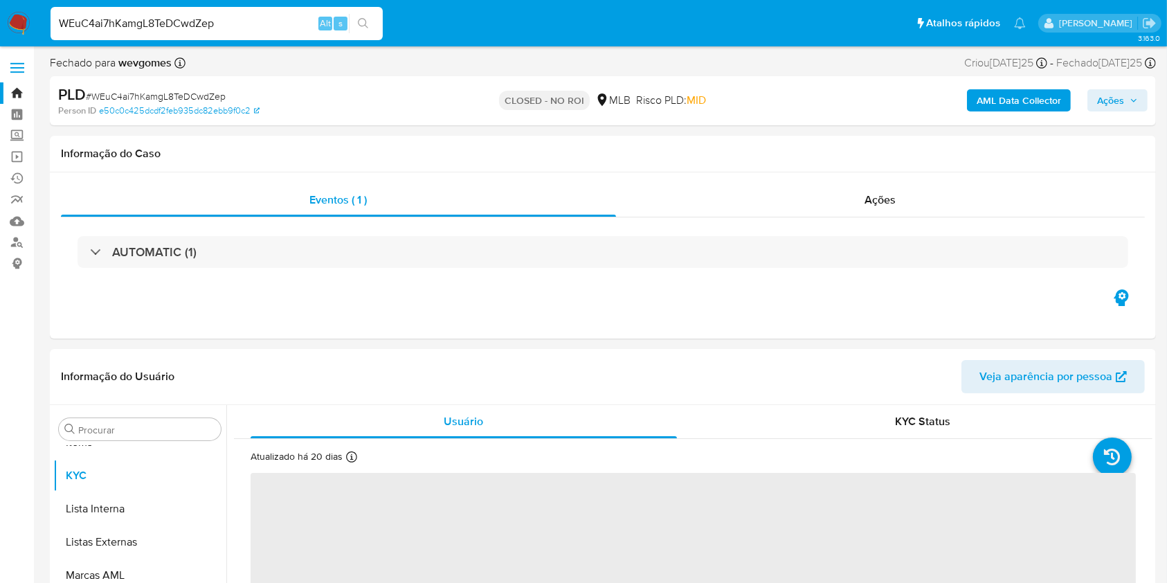
select select "10"
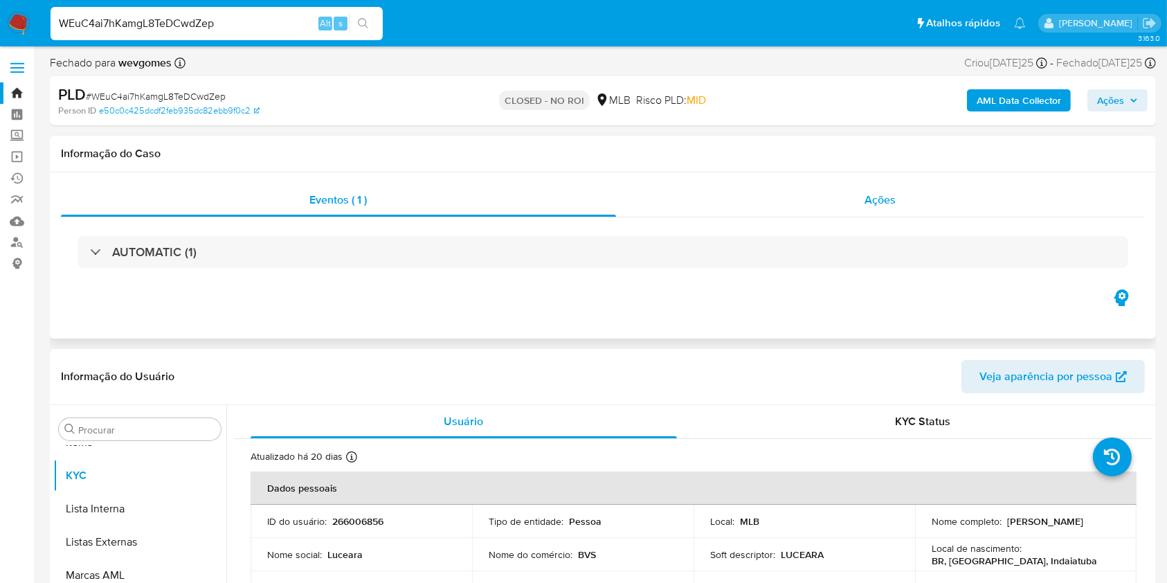
drag, startPoint x: 894, startPoint y: 233, endPoint x: 889, endPoint y: 216, distance: 17.5
click at [893, 230] on div "AUTOMATIC (1)" at bounding box center [603, 251] width 1084 height 69
click at [889, 216] on div "Ações" at bounding box center [880, 199] width 529 height 33
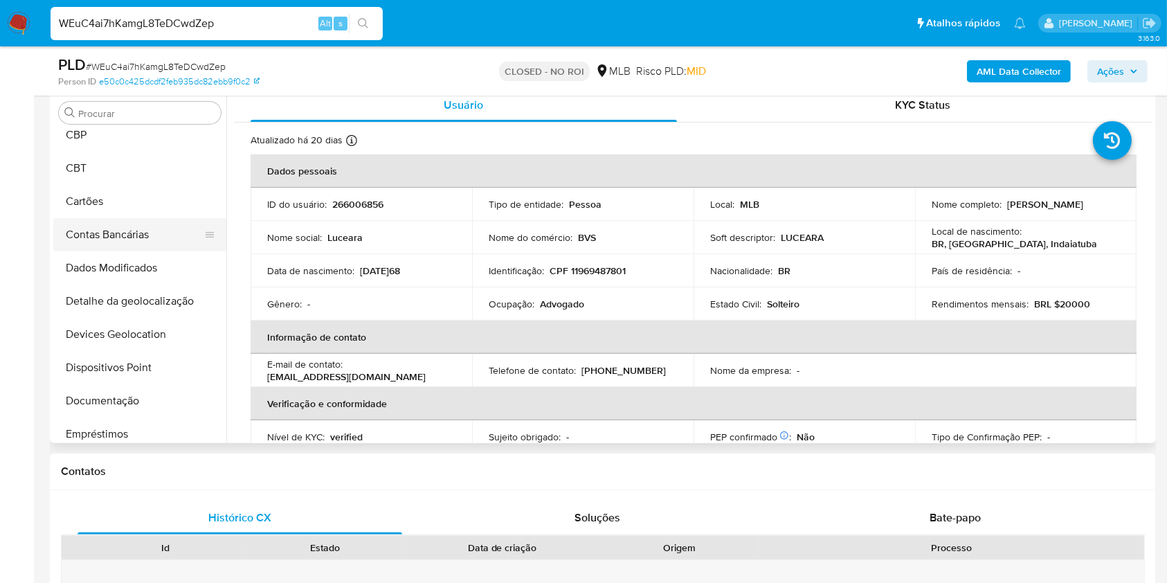
scroll to position [0, 0]
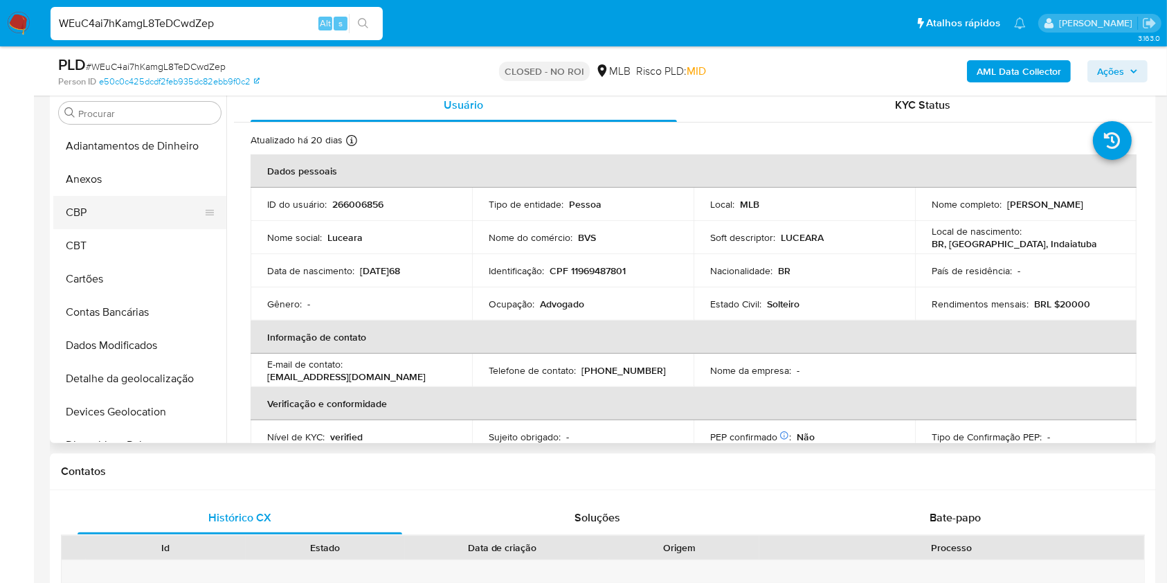
click at [110, 203] on button "CBP" at bounding box center [134, 212] width 162 height 33
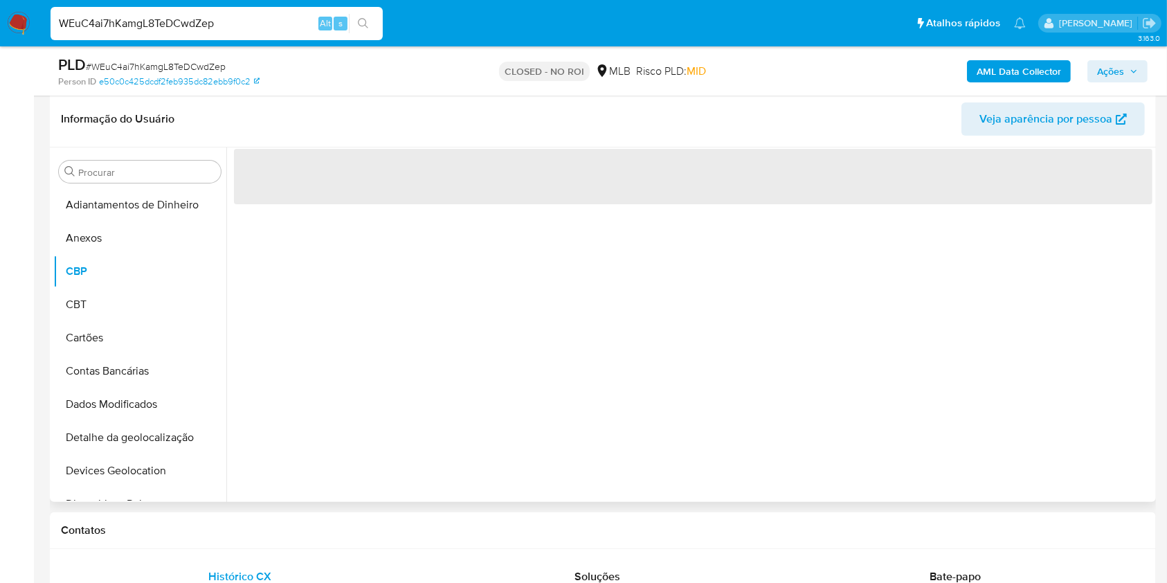
scroll to position [369, 0]
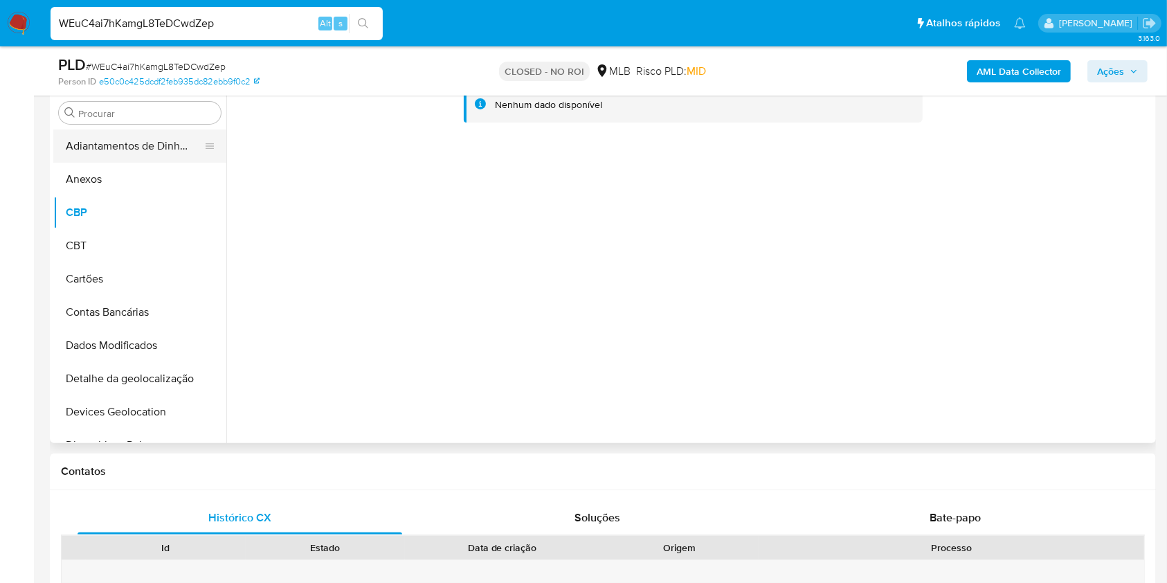
click at [116, 160] on button "Adiantamentos de Dinheiro" at bounding box center [134, 145] width 162 height 33
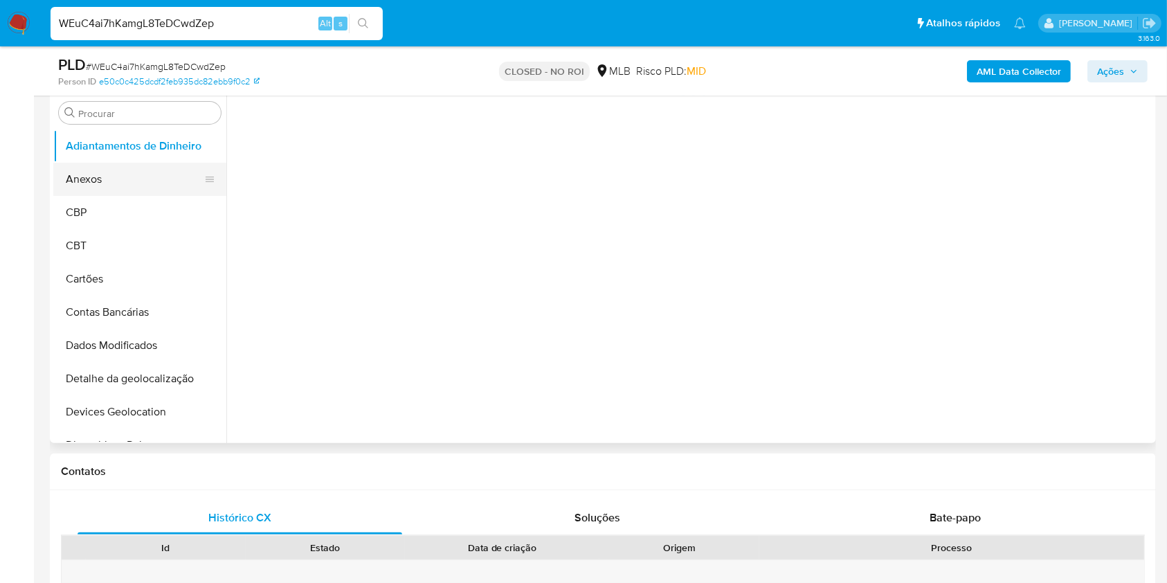
click at [131, 179] on button "Anexos" at bounding box center [134, 179] width 162 height 33
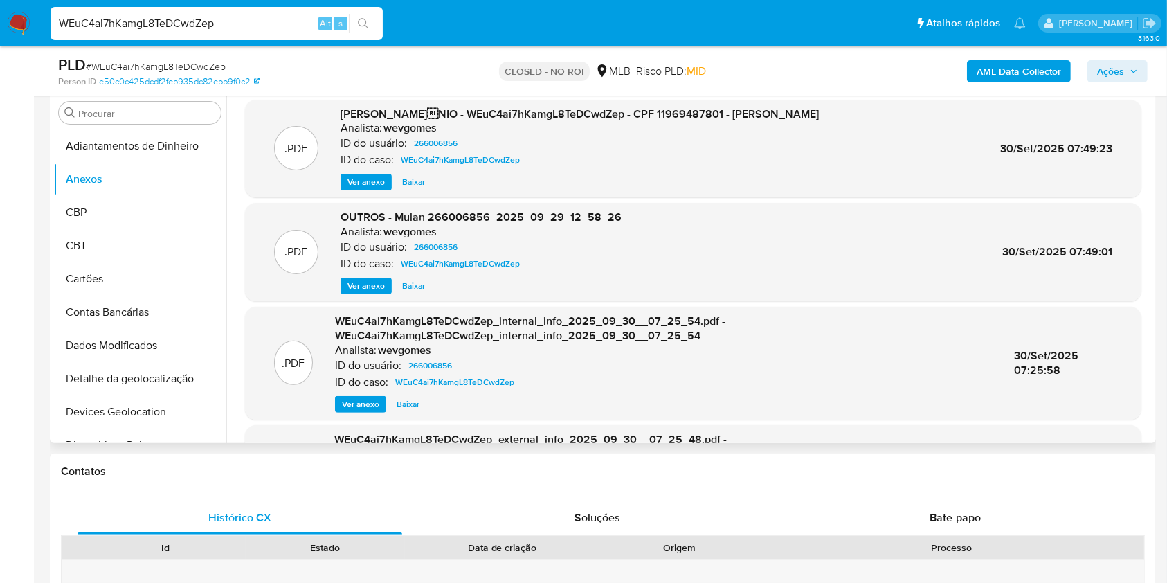
click at [408, 179] on span "Baixar" at bounding box center [413, 182] width 23 height 14
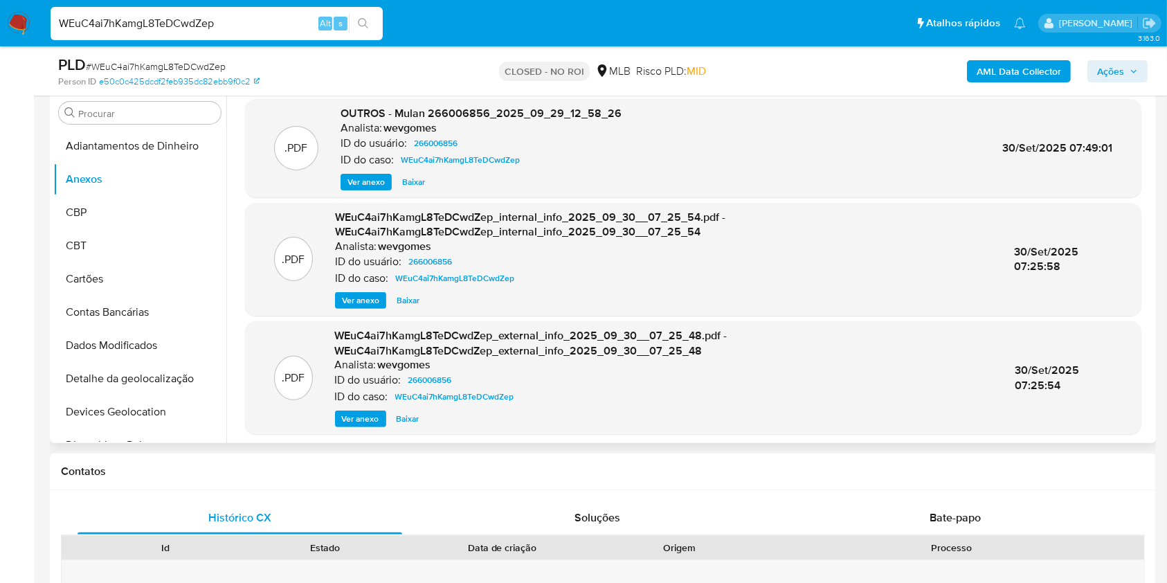
scroll to position [107, 0]
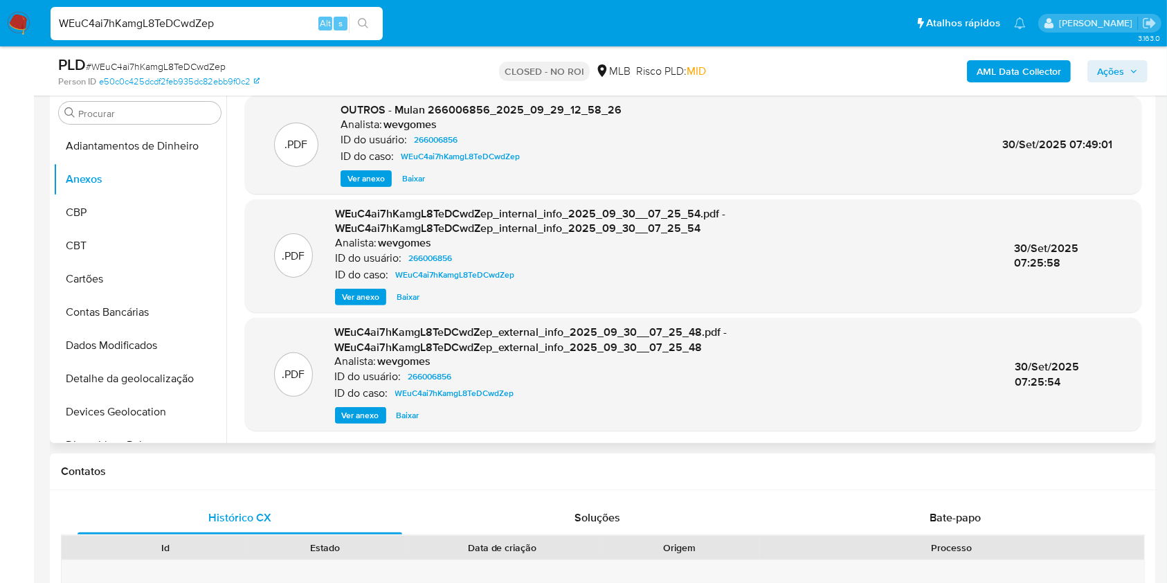
click at [374, 410] on span "Ver anexo" at bounding box center [360, 415] width 37 height 14
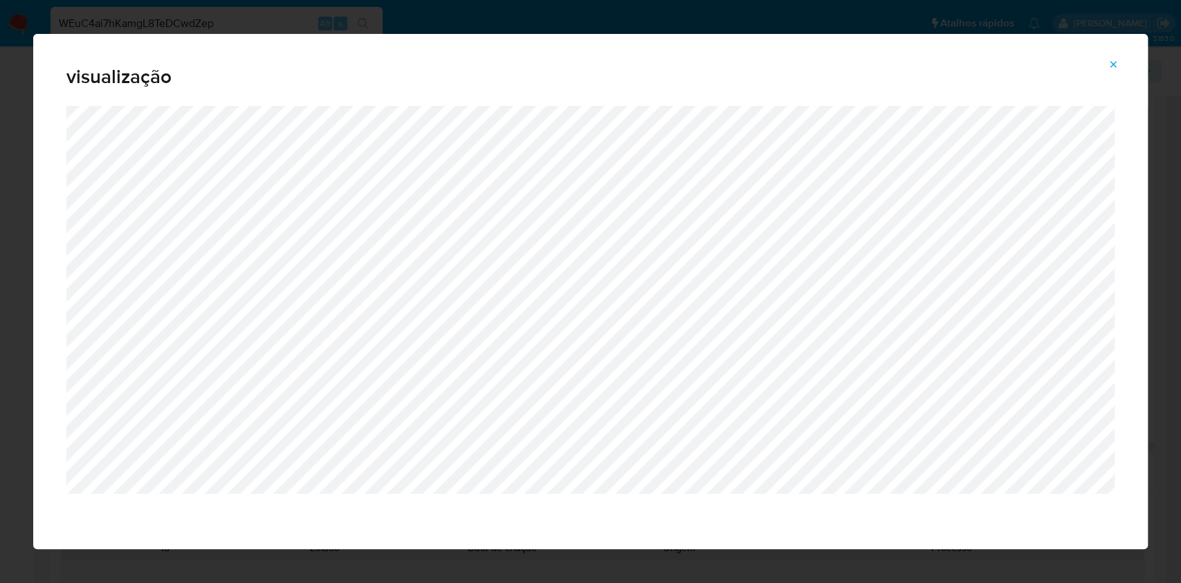
click at [1124, 57] on button "Attachment preview" at bounding box center [1113, 64] width 30 height 22
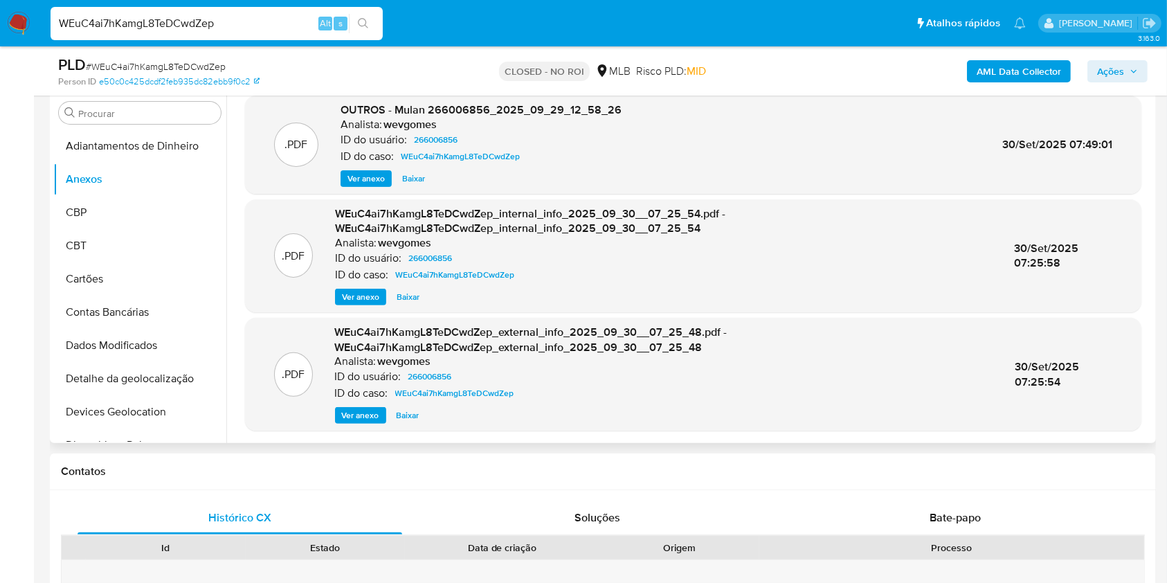
click at [260, 36] on div "WEuC4ai7hKamgL8TeDCwdZep Alt s" at bounding box center [217, 23] width 332 height 33
click at [255, 16] on input "WEuC4ai7hKamgL8TeDCwdZep" at bounding box center [217, 24] width 332 height 18
paste input "gHmfBEySaCs9vXFYVMgB8bsK"
type input "gHmfBEySaCs9vXFYVMgB8bsK"
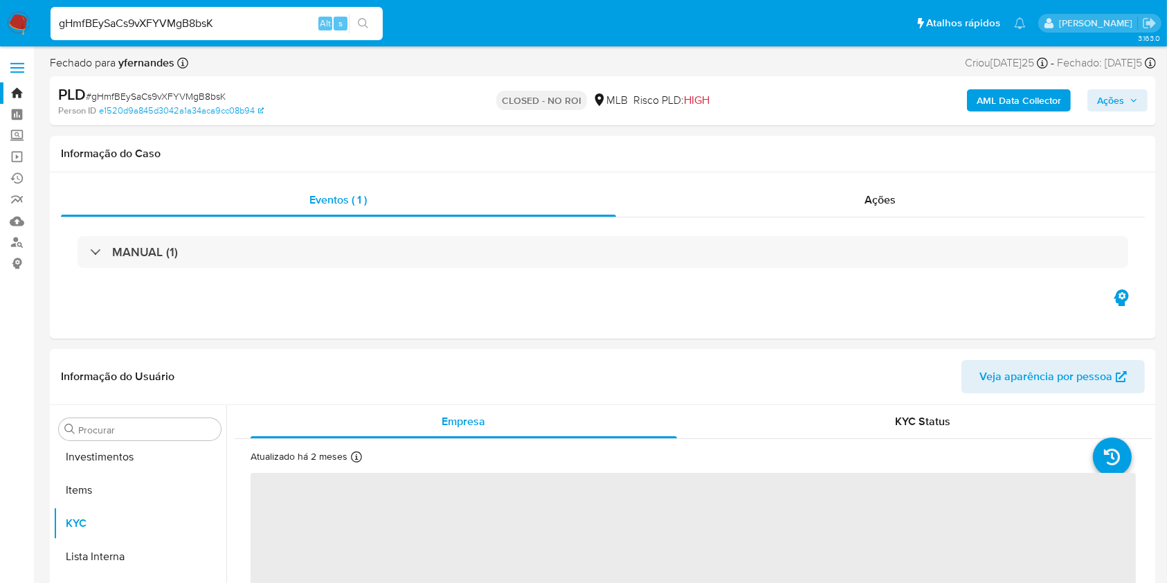
scroll to position [751, 0]
select select "10"
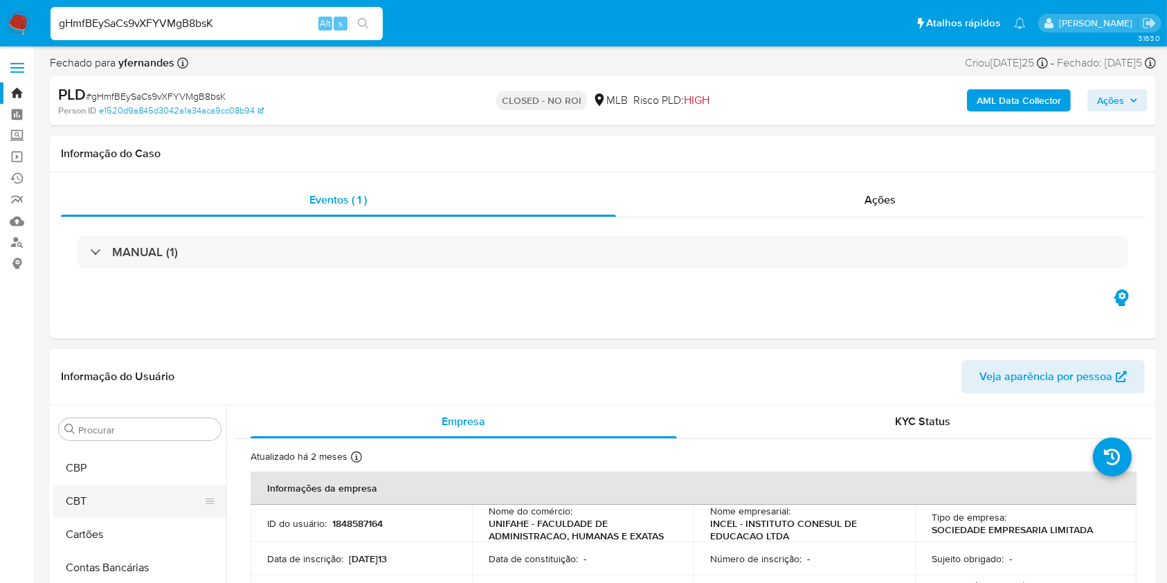
scroll to position [0, 0]
click at [127, 484] on button "Anexos" at bounding box center [134, 495] width 162 height 33
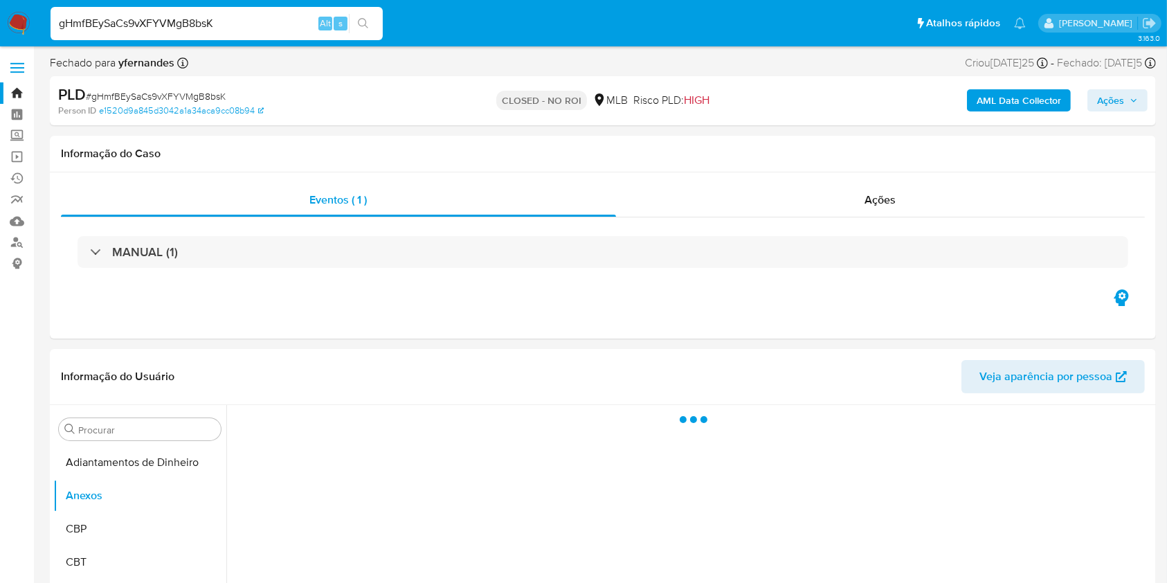
scroll to position [184, 0]
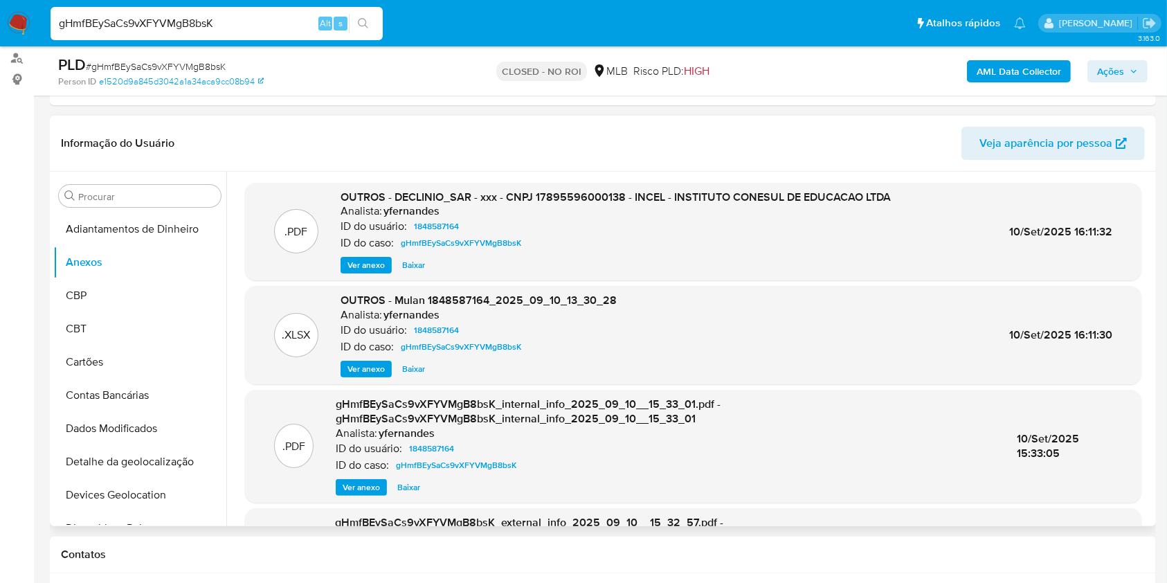
click at [416, 263] on span "Baixar" at bounding box center [413, 265] width 23 height 14
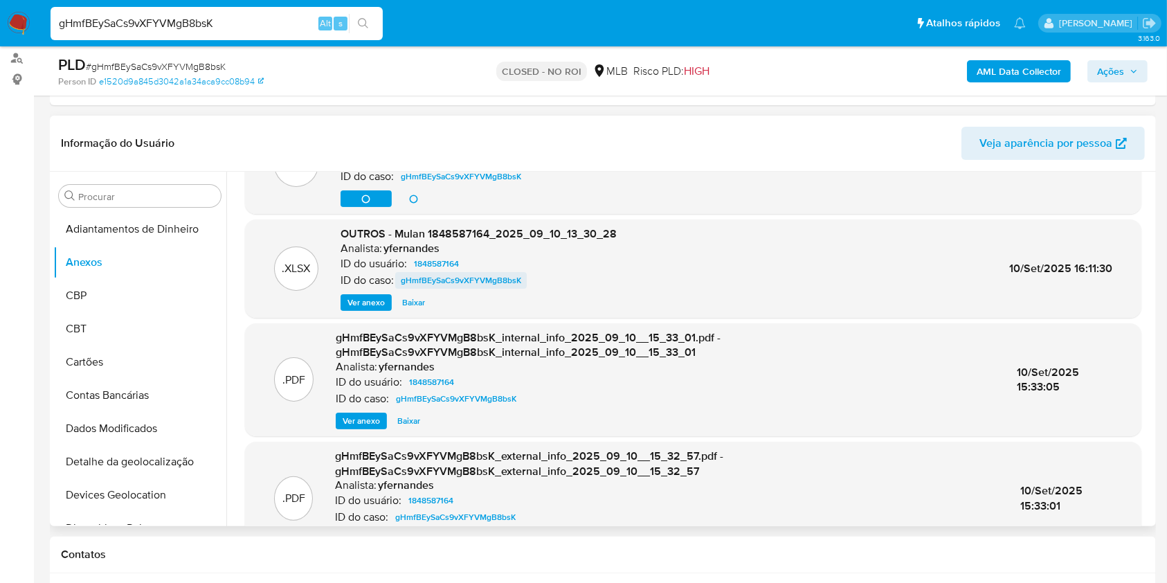
scroll to position [146, 0]
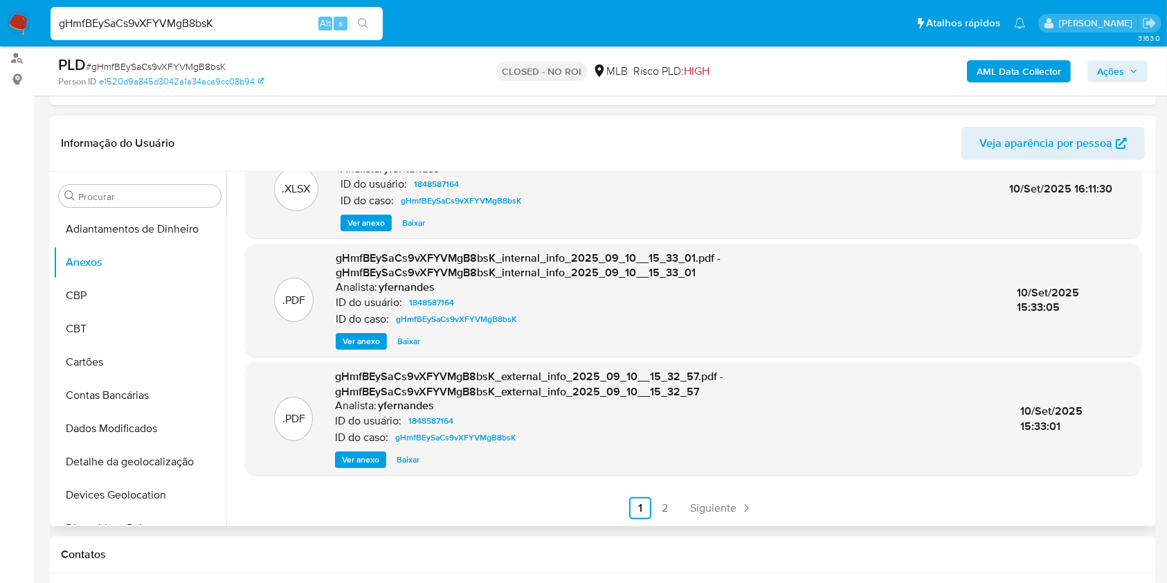
click at [376, 459] on span "Ver anexo" at bounding box center [360, 460] width 37 height 14
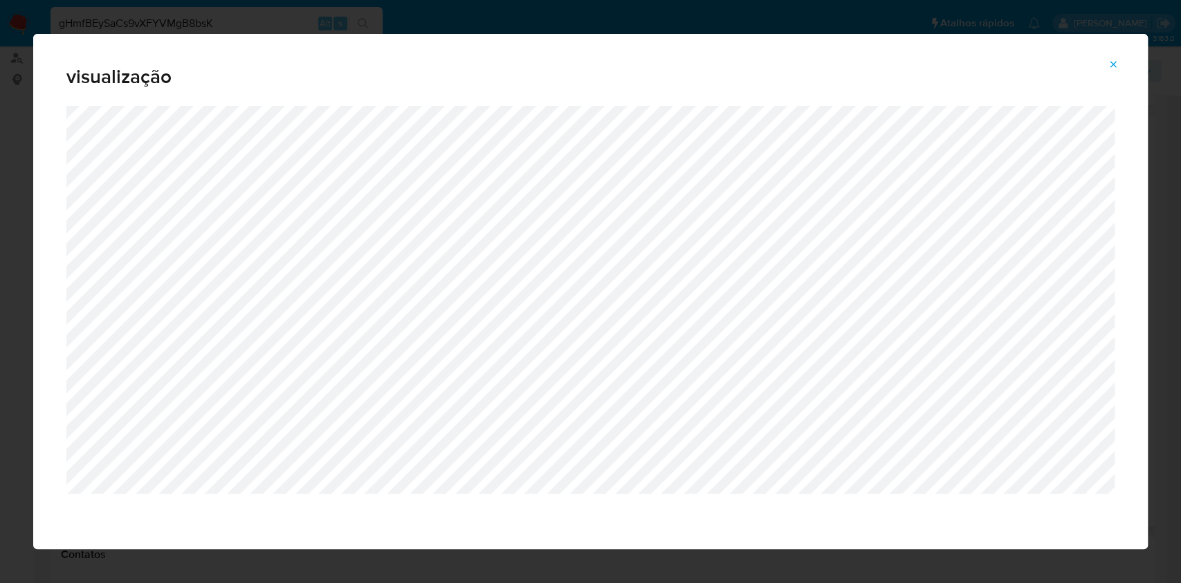
click at [1115, 55] on span "Attachment preview" at bounding box center [1113, 64] width 11 height 19
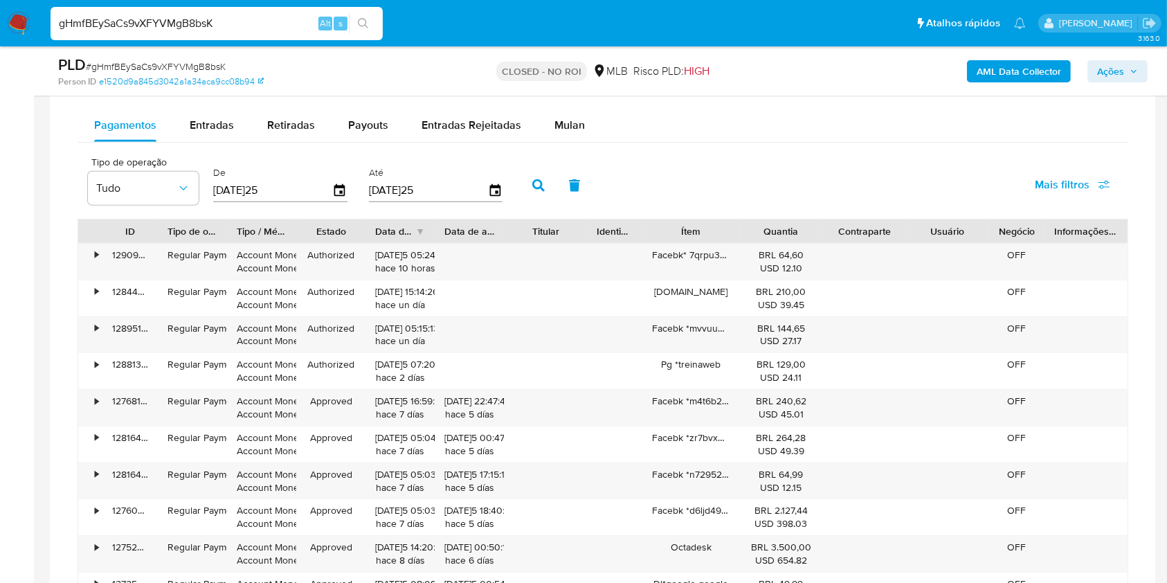
scroll to position [1114, 0]
click at [200, 112] on div "Entradas" at bounding box center [212, 127] width 44 height 33
select select "10"
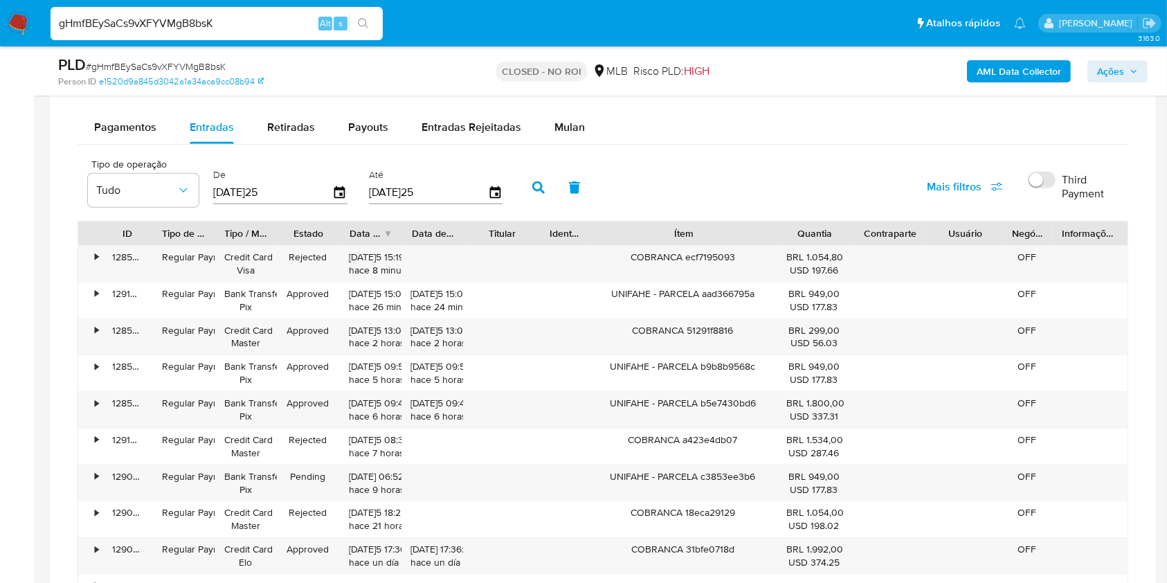
drag, startPoint x: 731, startPoint y: 230, endPoint x: 828, endPoint y: 237, distance: 97.8
click at [828, 237] on div "ID Tipo de operação Tipo / Método Estado Data de criação Data de aprovação Titu…" at bounding box center [602, 233] width 1049 height 24
drag, startPoint x: 205, startPoint y: 36, endPoint x: 208, endPoint y: 26, distance: 10.7
click at [205, 32] on div "gHmfBEySaCs9vXFYVMgB8bsK Alt s" at bounding box center [217, 23] width 332 height 33
click at [208, 25] on input "gHmfBEySaCs9vXFYVMgB8bsK" at bounding box center [217, 24] width 332 height 18
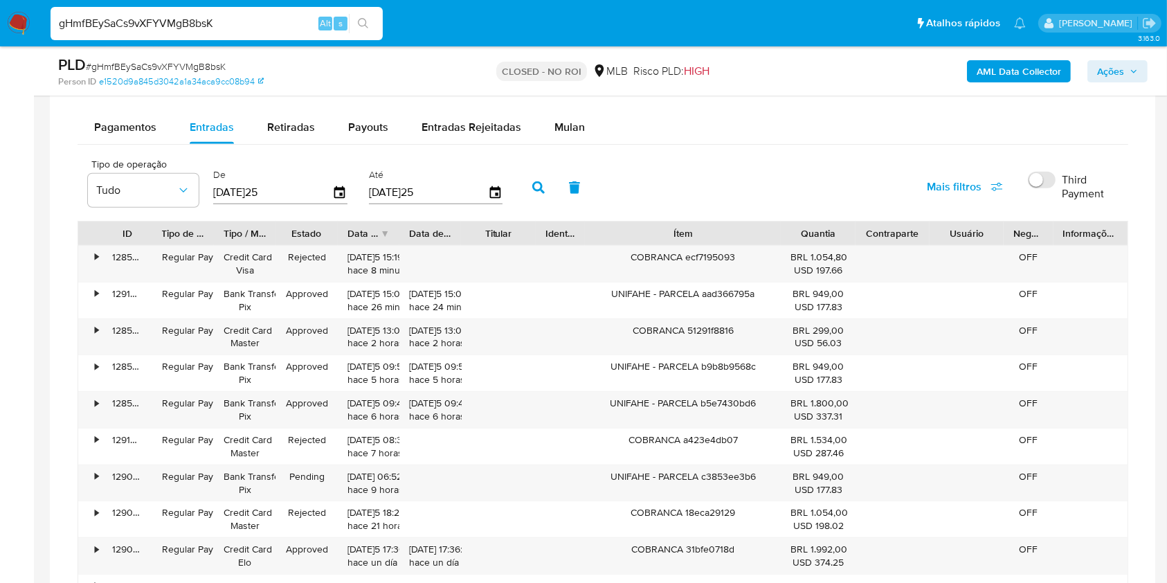
paste input "WgtMa6wQIjn7bWjJohclFhKv"
type input "WgtMa6wQIjn7bWjJohclFhKv"
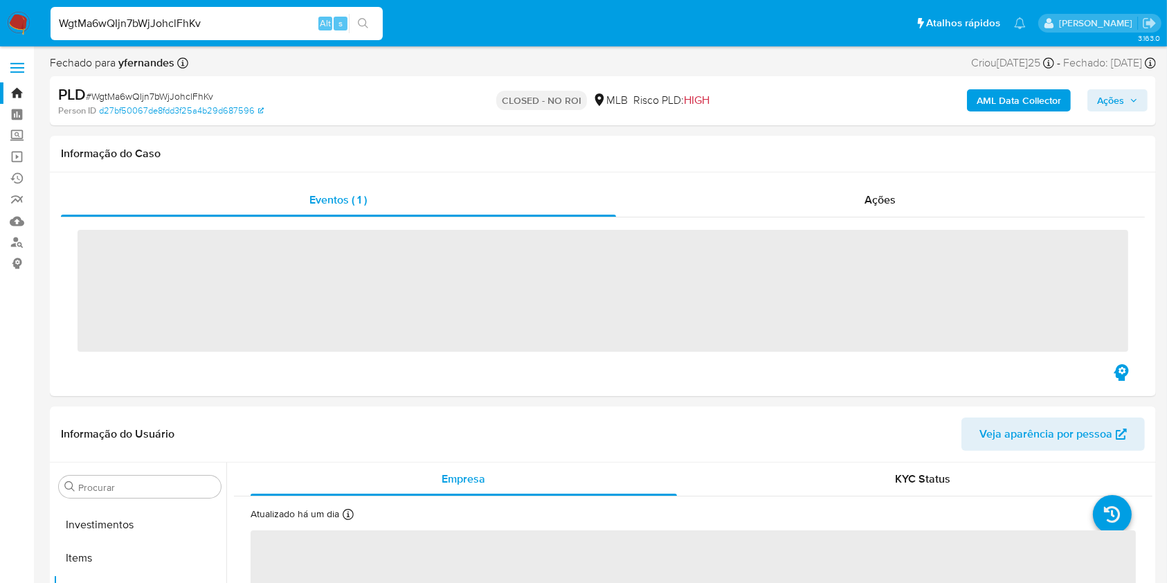
scroll to position [751, 0]
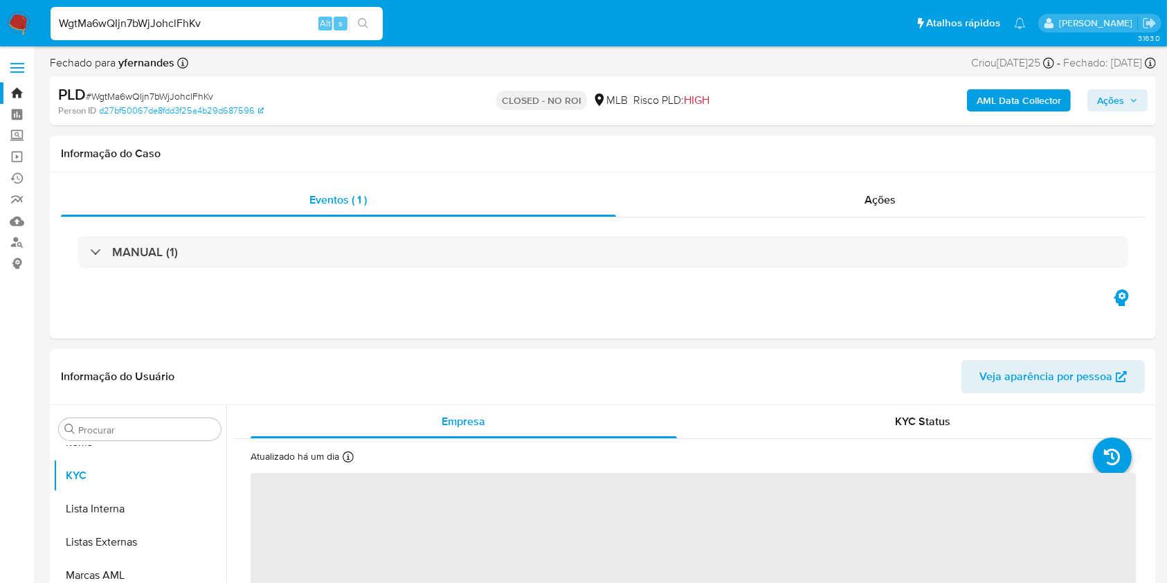
select select "10"
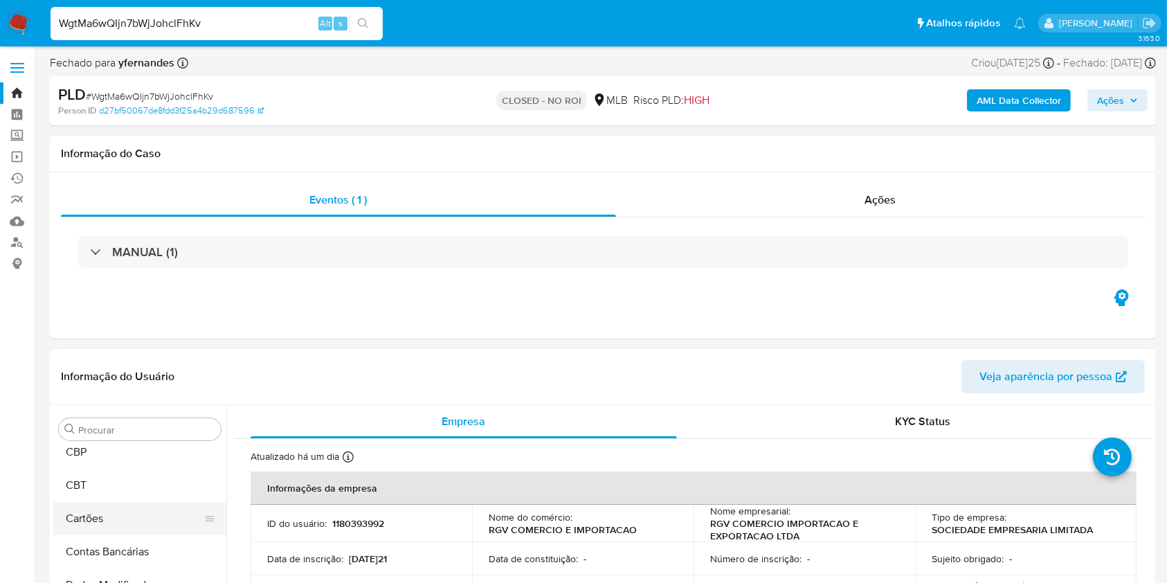
scroll to position [0, 0]
click at [100, 486] on button "Anexos" at bounding box center [134, 495] width 162 height 33
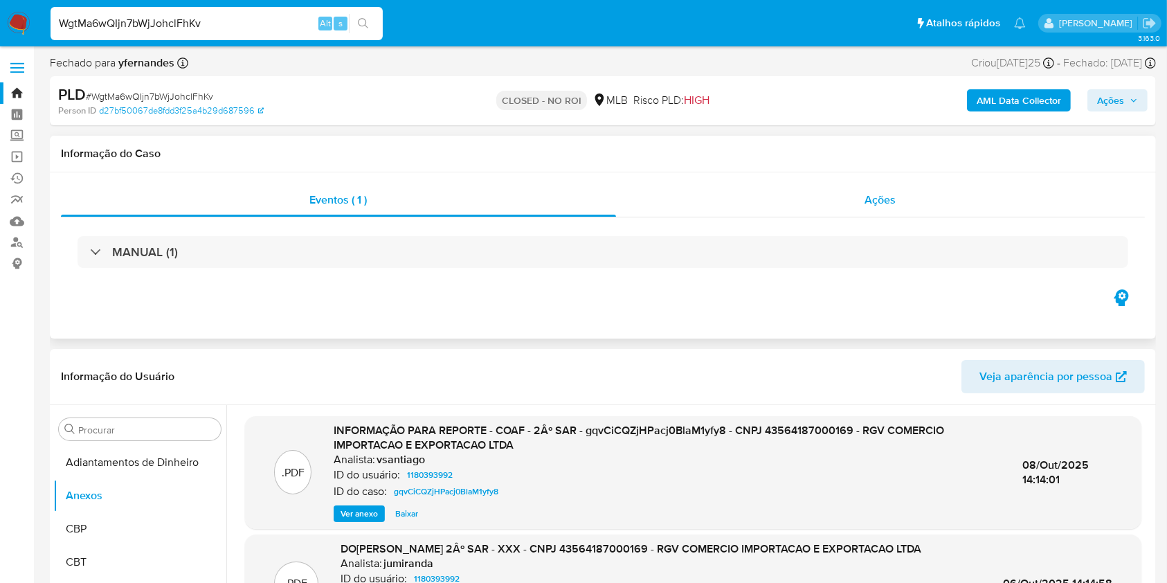
click at [871, 198] on span "Ações" at bounding box center [880, 200] width 31 height 16
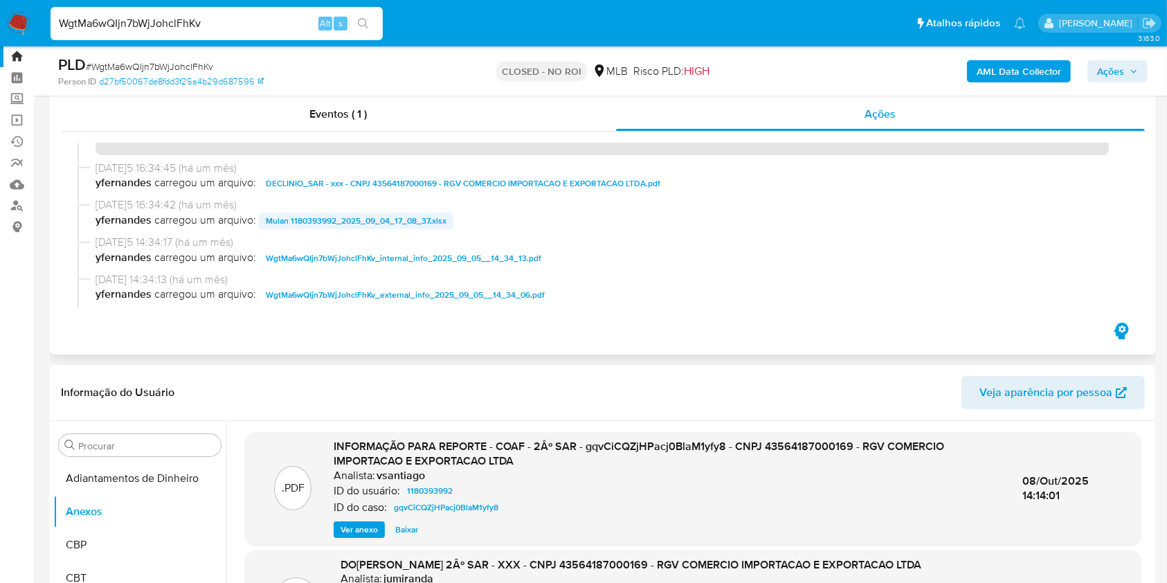
scroll to position [121, 0]
click at [314, 185] on span "DECLINIO_SAR - xxx - CNPJ 43564187000169 - RGV COMERCIO IMPORTACAO E EXPORTACAO…" at bounding box center [463, 184] width 394 height 17
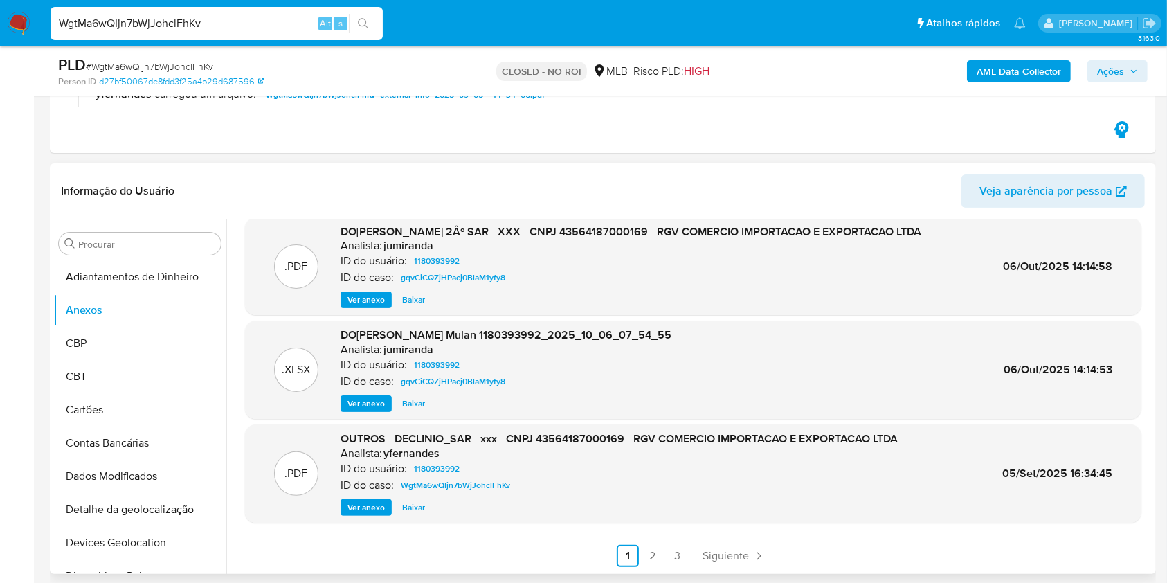
scroll to position [237, 0]
click at [650, 564] on link "2" at bounding box center [653, 556] width 22 height 22
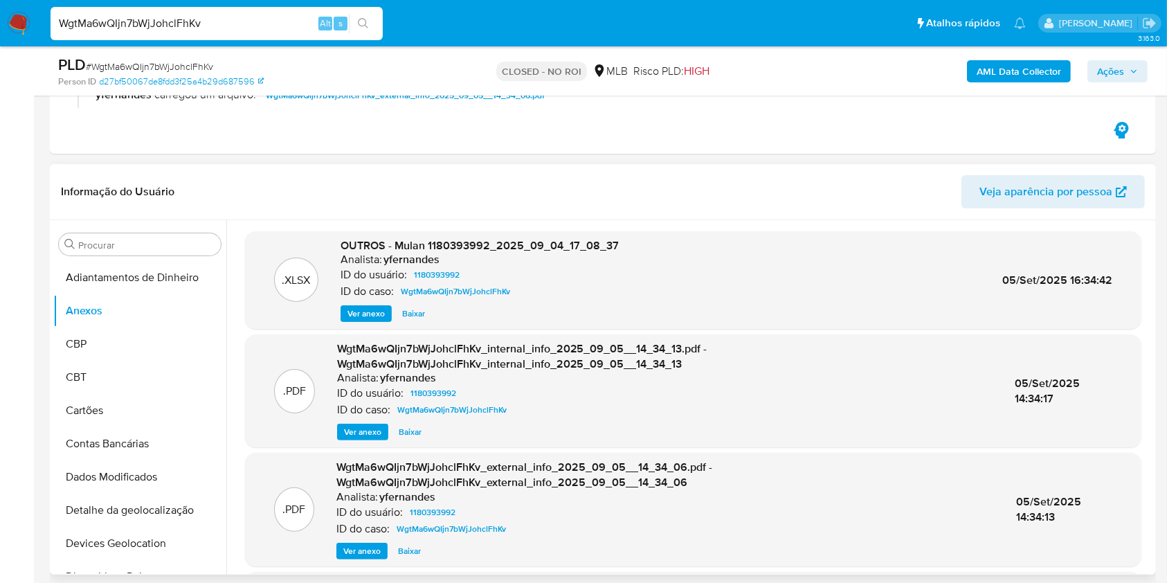
scroll to position [36, 0]
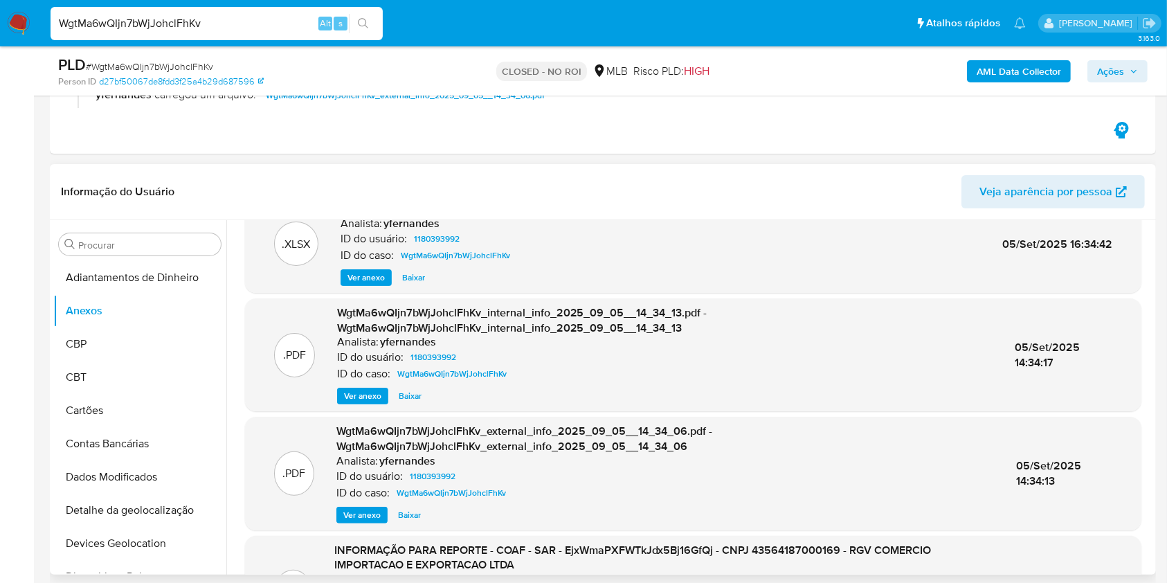
click at [354, 518] on span "Ver anexo" at bounding box center [361, 515] width 37 height 14
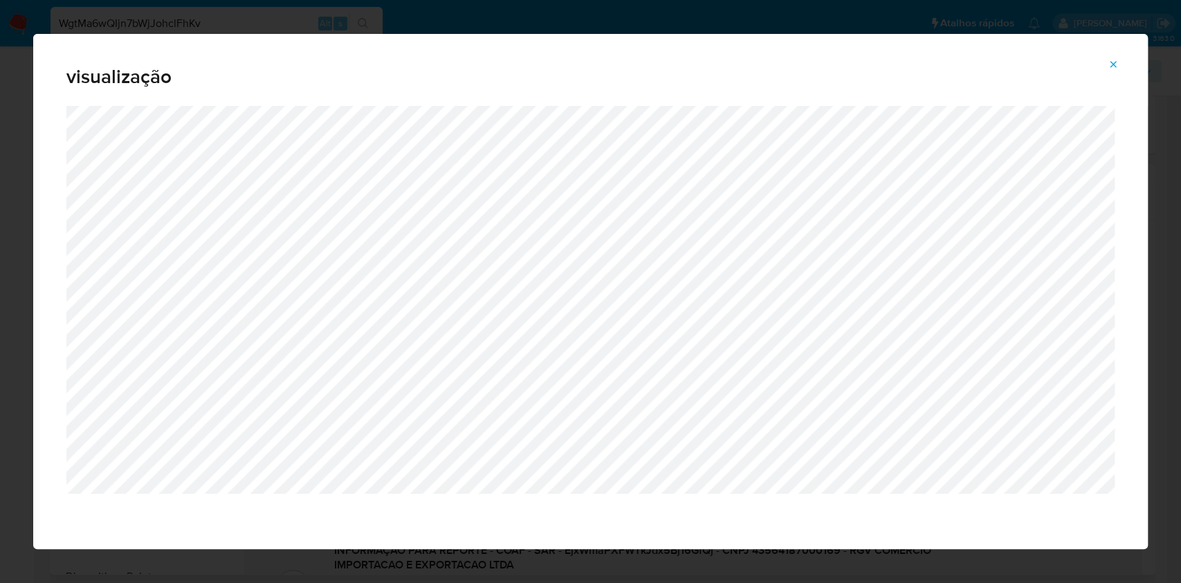
click at [1116, 62] on icon "Attachment preview" at bounding box center [1113, 64] width 11 height 11
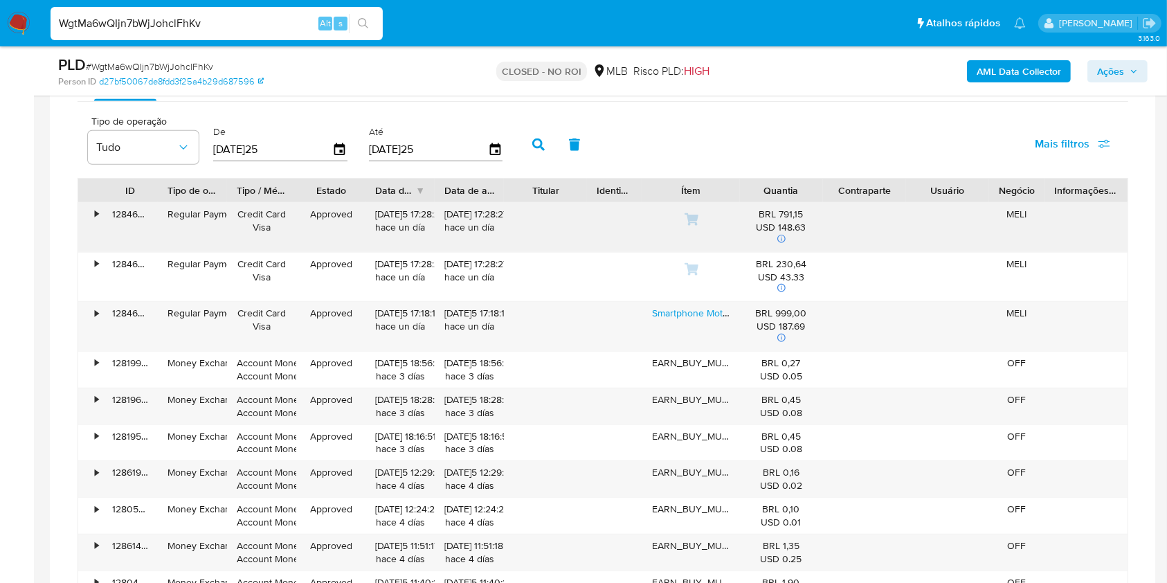
scroll to position [1181, 0]
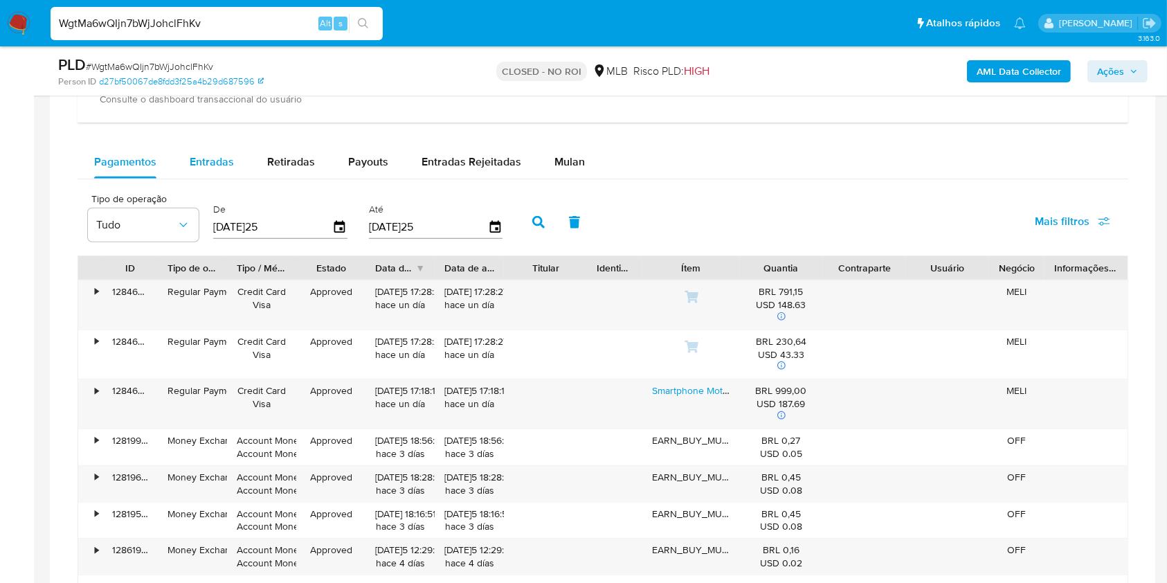
click at [212, 170] on div "Entradas" at bounding box center [212, 161] width 44 height 33
select select "10"
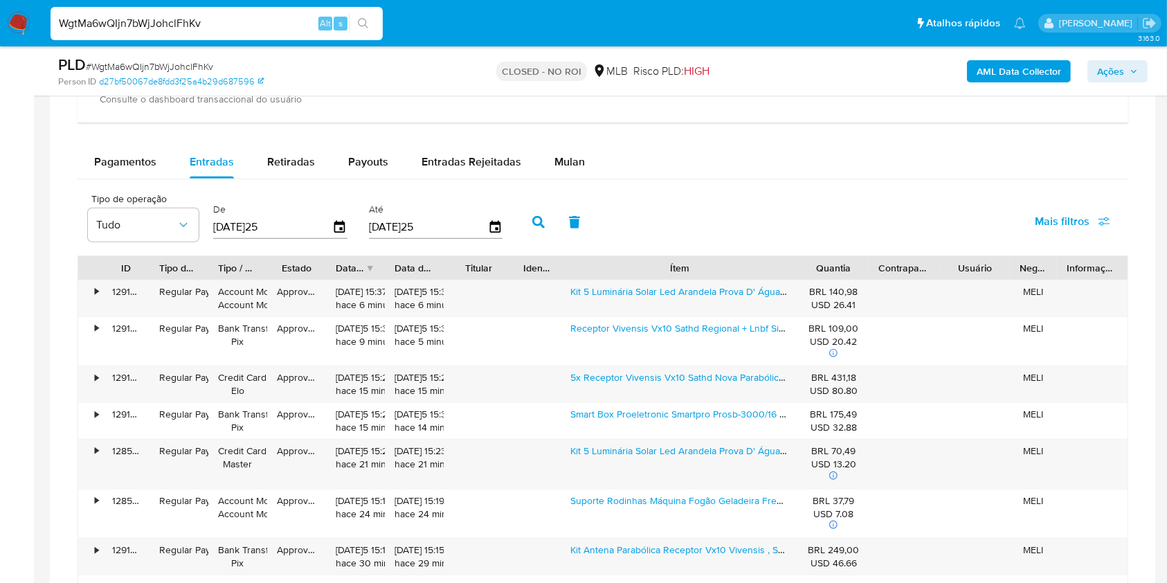
click at [889, 279] on div "ID Tipo de operação Tipo / Método Estado Data de criação Data de aprovação Titu…" at bounding box center [603, 469] width 1051 height 429
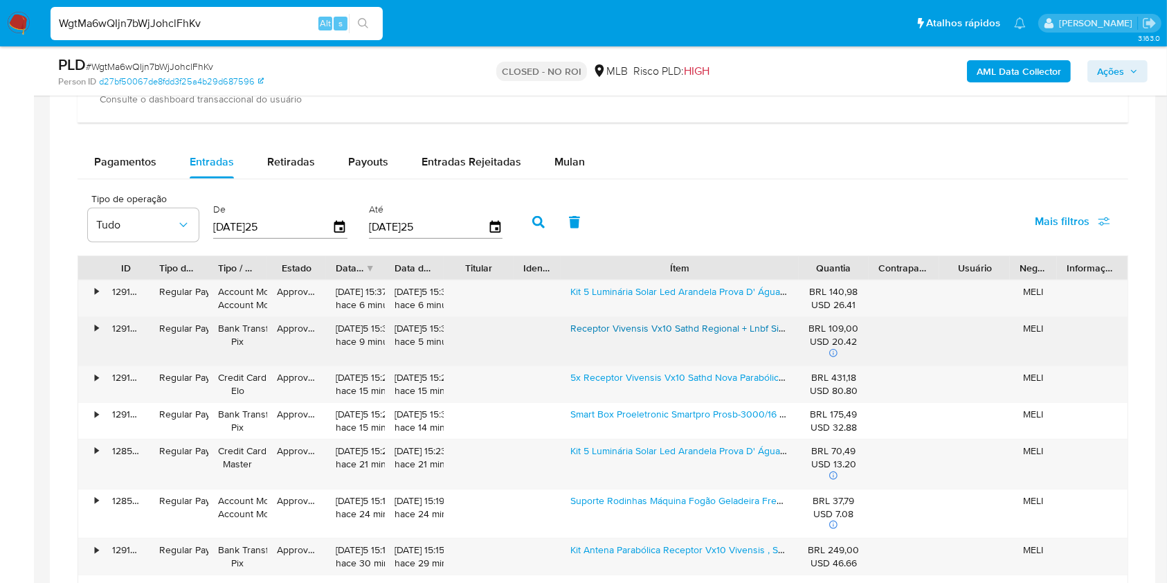
click at [726, 328] on link "Receptor Vivensis Vx10 Sathd Regional + Lnbf Simples B1 D2" at bounding box center [701, 328] width 262 height 14
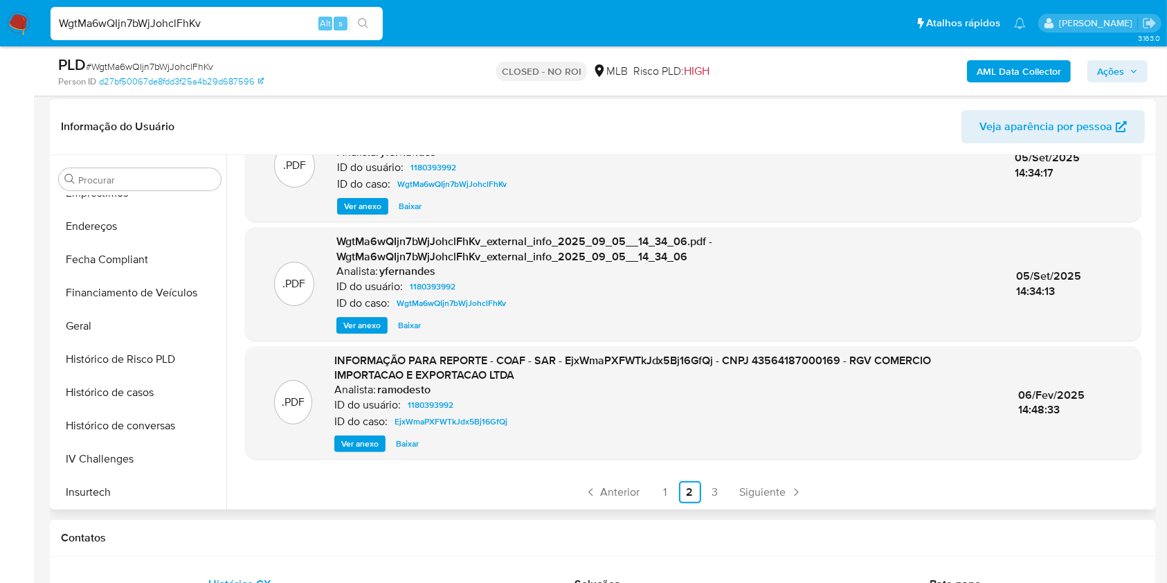
scroll to position [387, 0]
click at [139, 384] on button "Histórico de casos" at bounding box center [134, 390] width 162 height 33
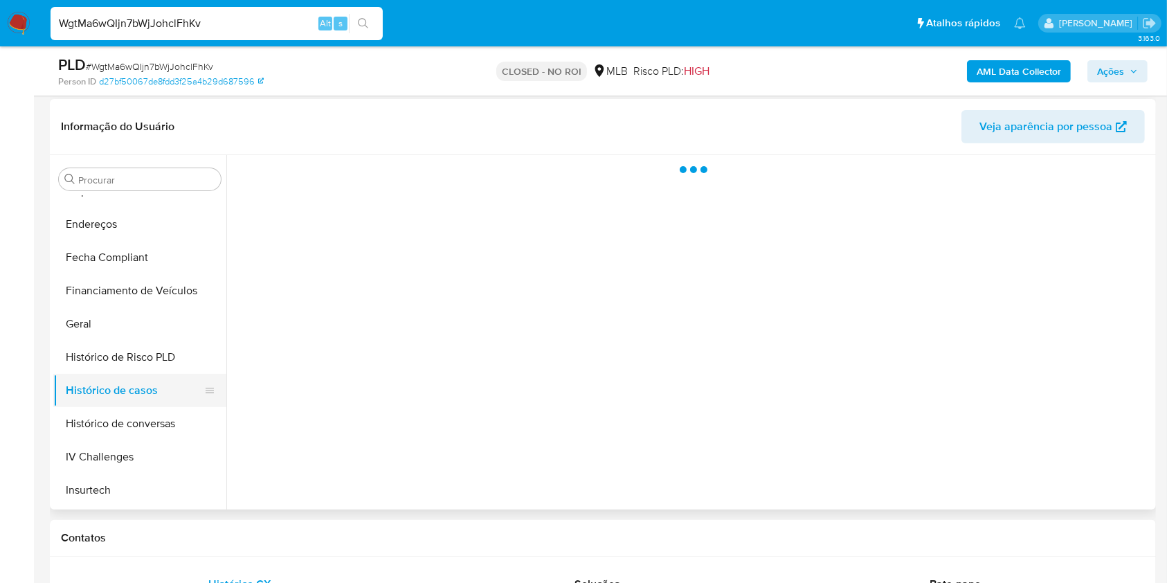
scroll to position [0, 0]
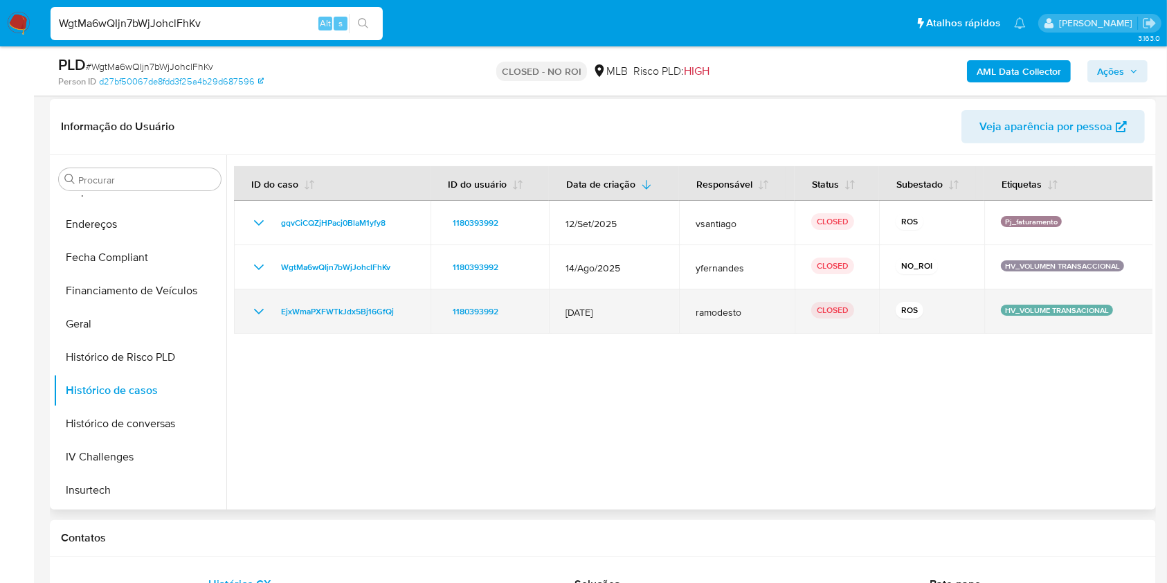
click at [252, 306] on icon "Mostrar/Ocultar" at bounding box center [259, 311] width 17 height 17
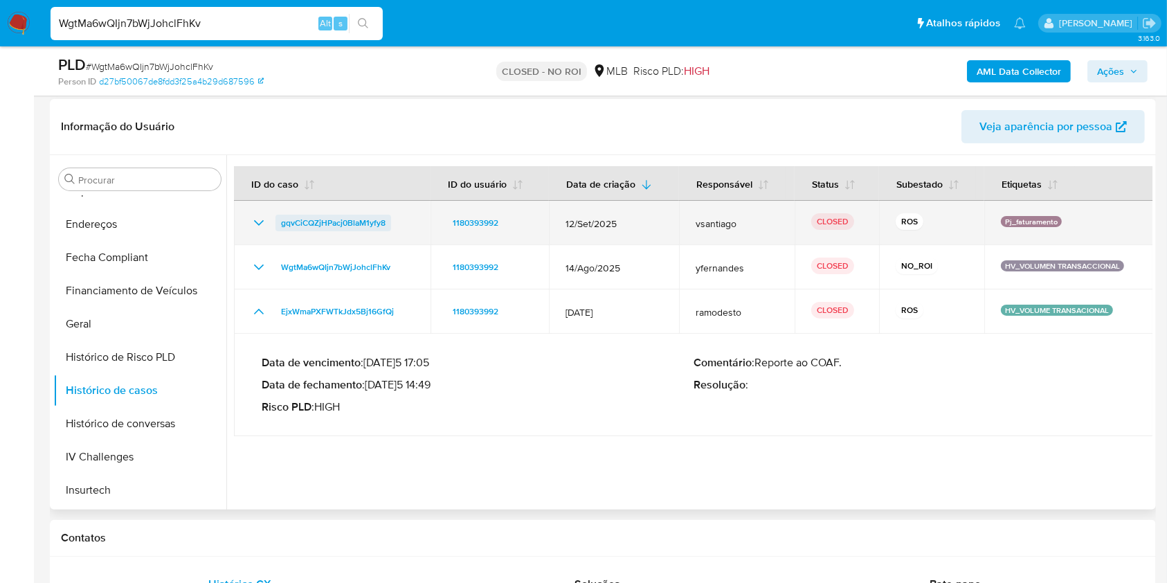
click at [314, 218] on span "gqvCiCQZjHPacj0BlaM1yfy8" at bounding box center [333, 223] width 105 height 17
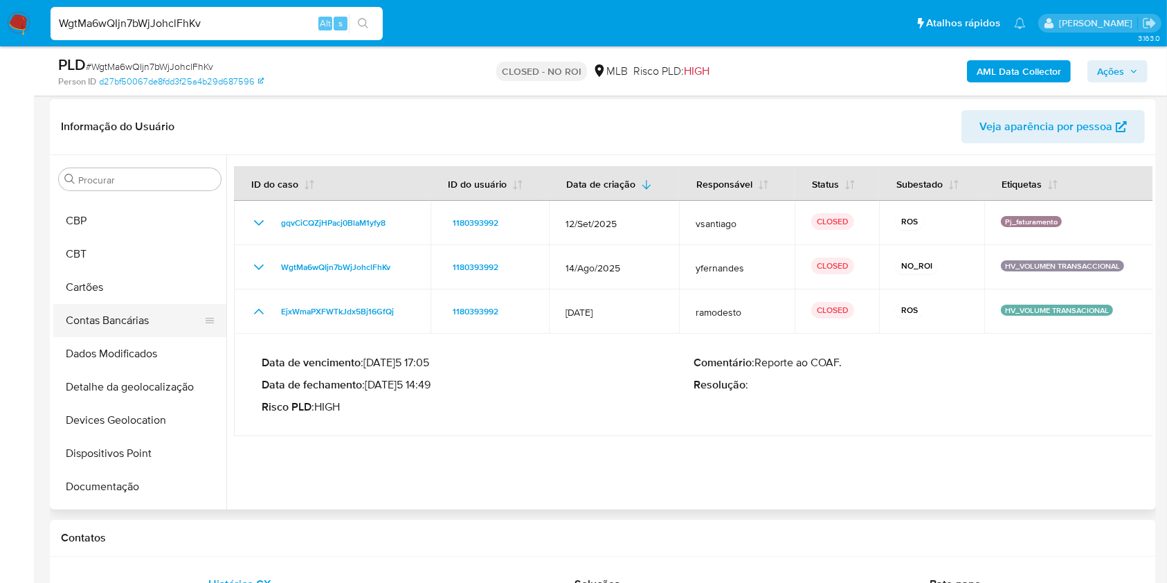
scroll to position [90, 0]
click at [121, 438] on button "Documentação" at bounding box center [134, 454] width 162 height 33
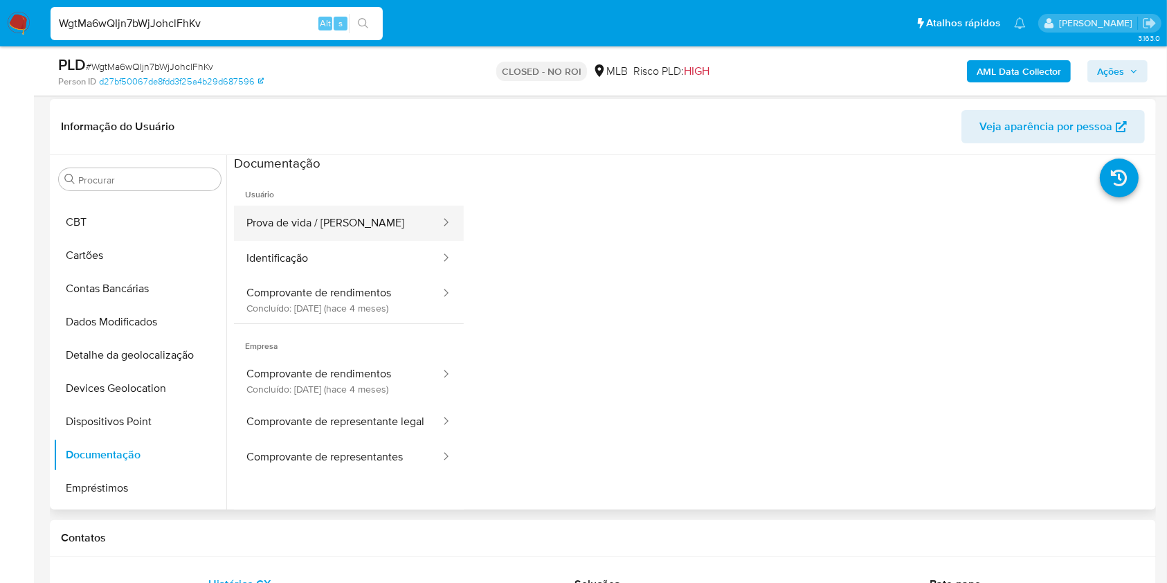
click at [343, 237] on button "Prova de vida / [PERSON_NAME]" at bounding box center [338, 223] width 208 height 35
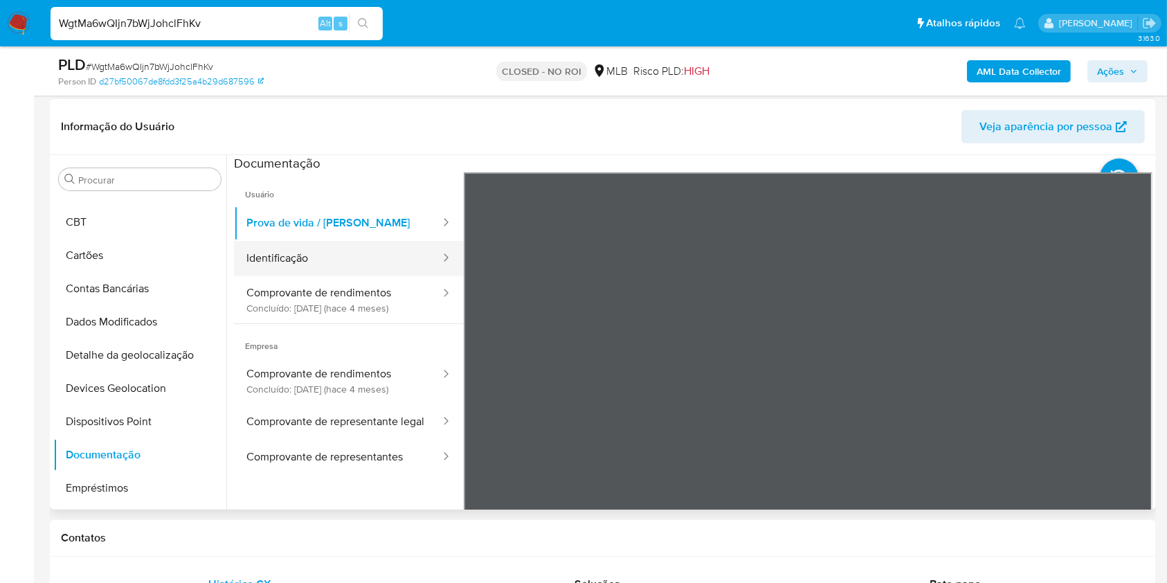
click at [290, 259] on button "Identificação" at bounding box center [338, 258] width 208 height 35
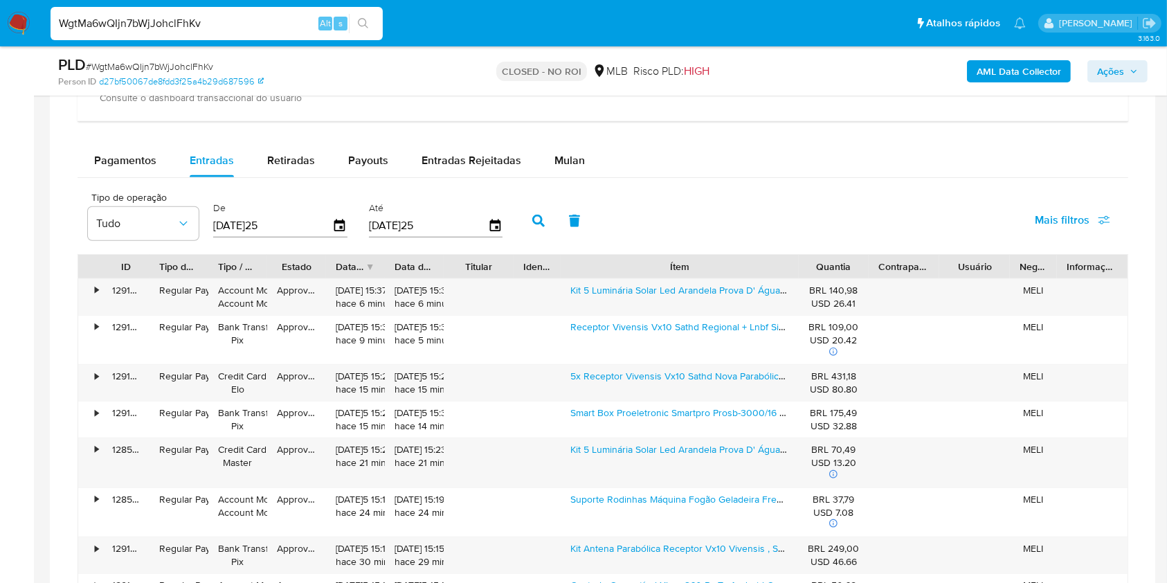
scroll to position [1190, 0]
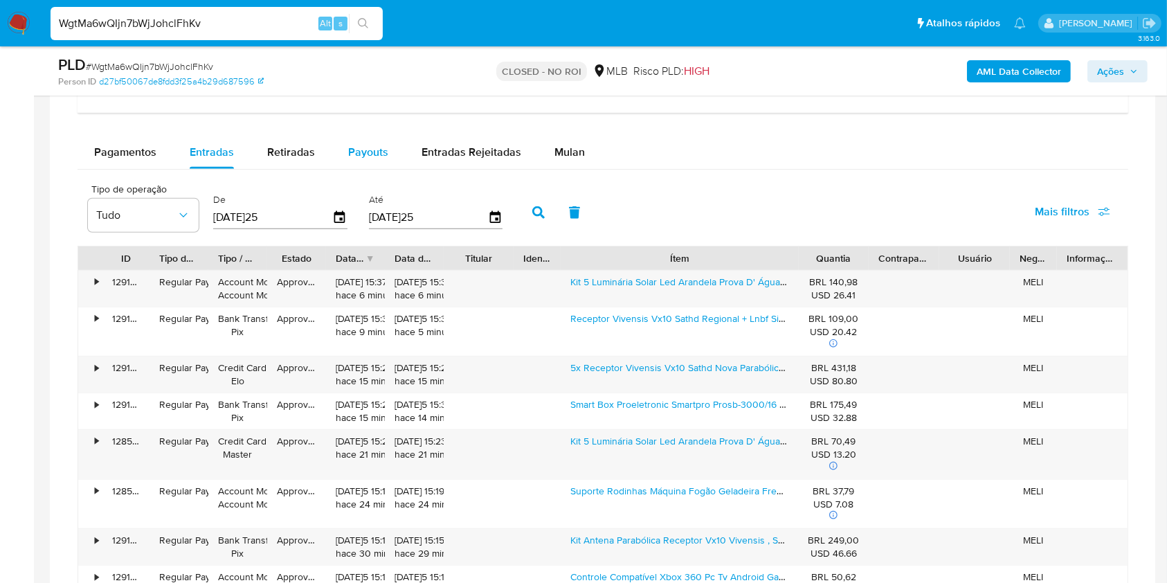
click at [363, 158] on span "Payouts" at bounding box center [368, 152] width 40 height 16
select select "10"
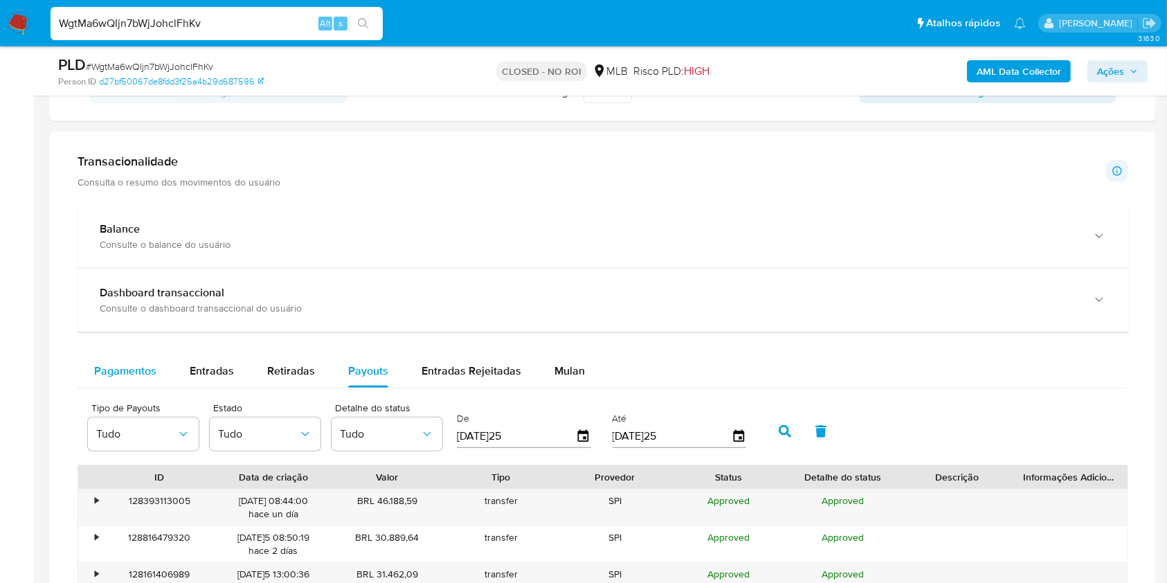
scroll to position [911, 0]
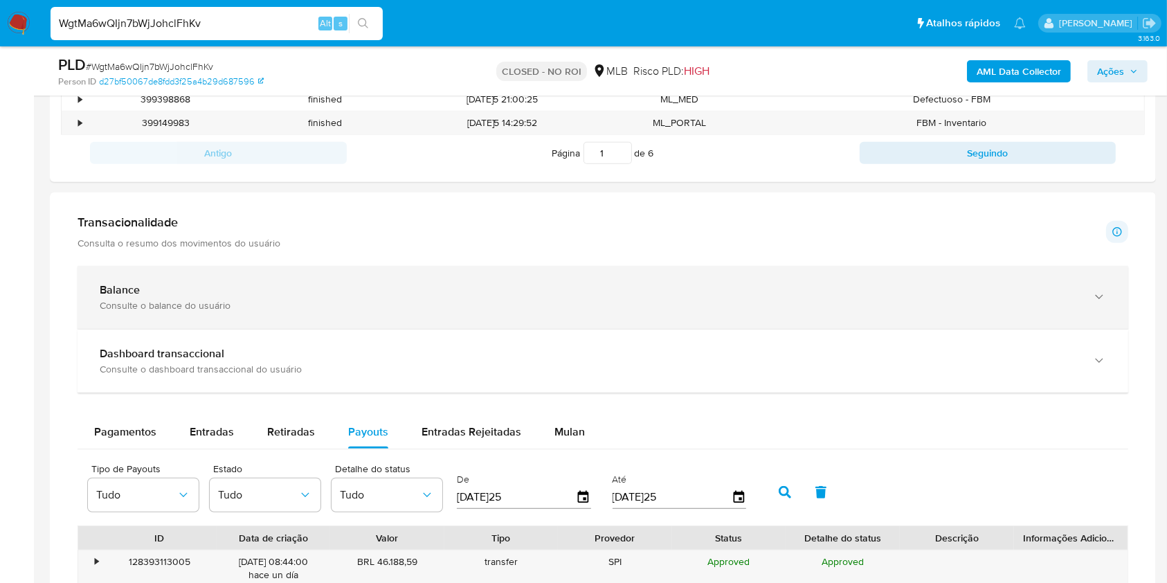
click at [214, 318] on div "Balance Consulte o balance do usuário" at bounding box center [603, 297] width 1051 height 63
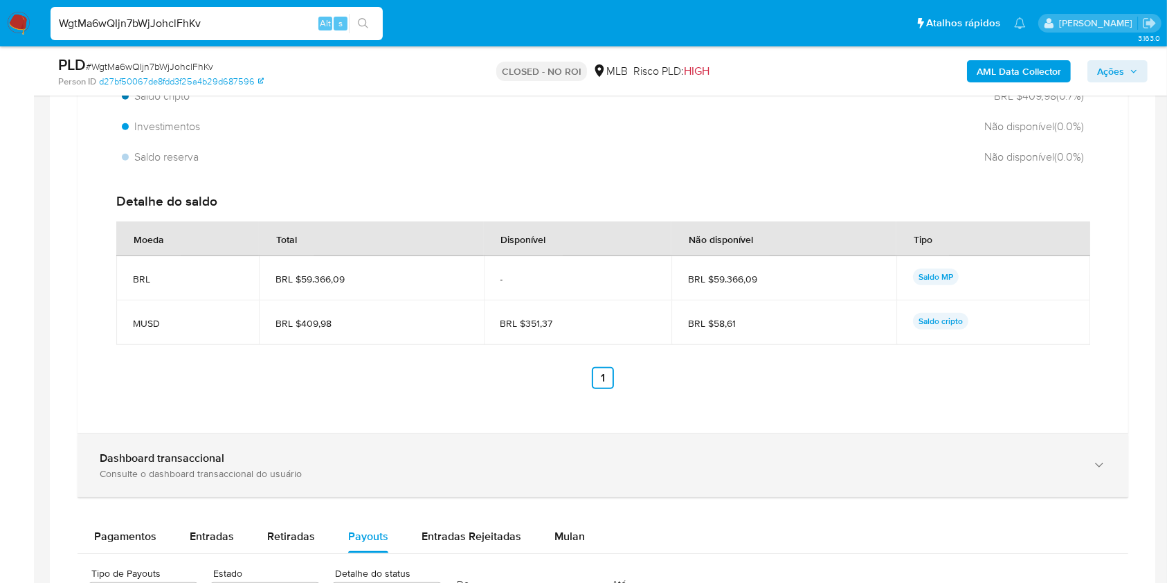
scroll to position [1307, 0]
click at [687, 462] on div "Dashboard transaccional" at bounding box center [589, 459] width 979 height 14
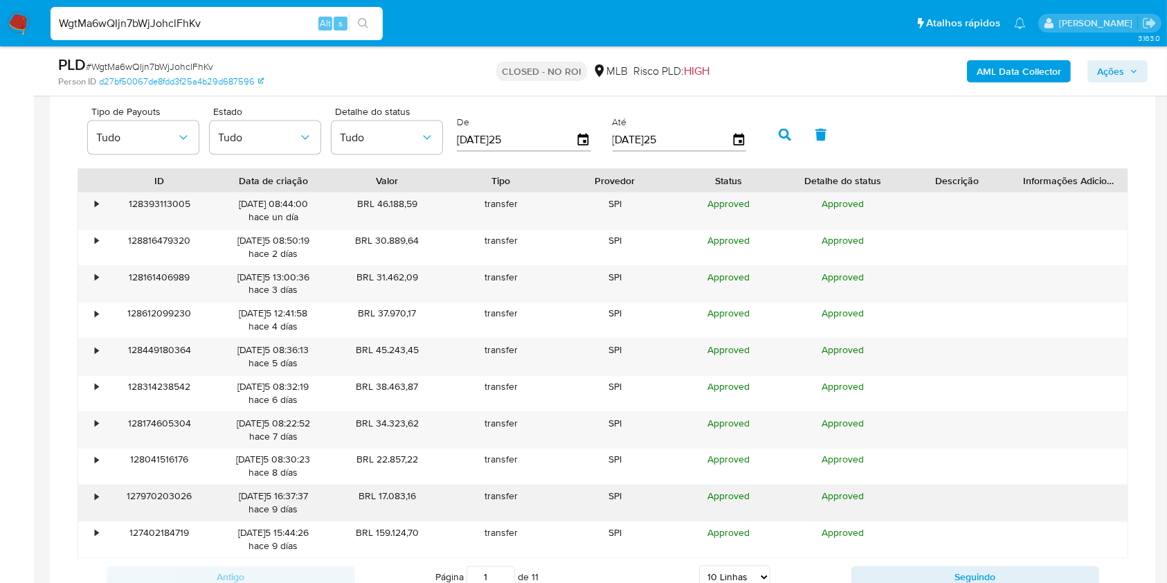
scroll to position [2459, 0]
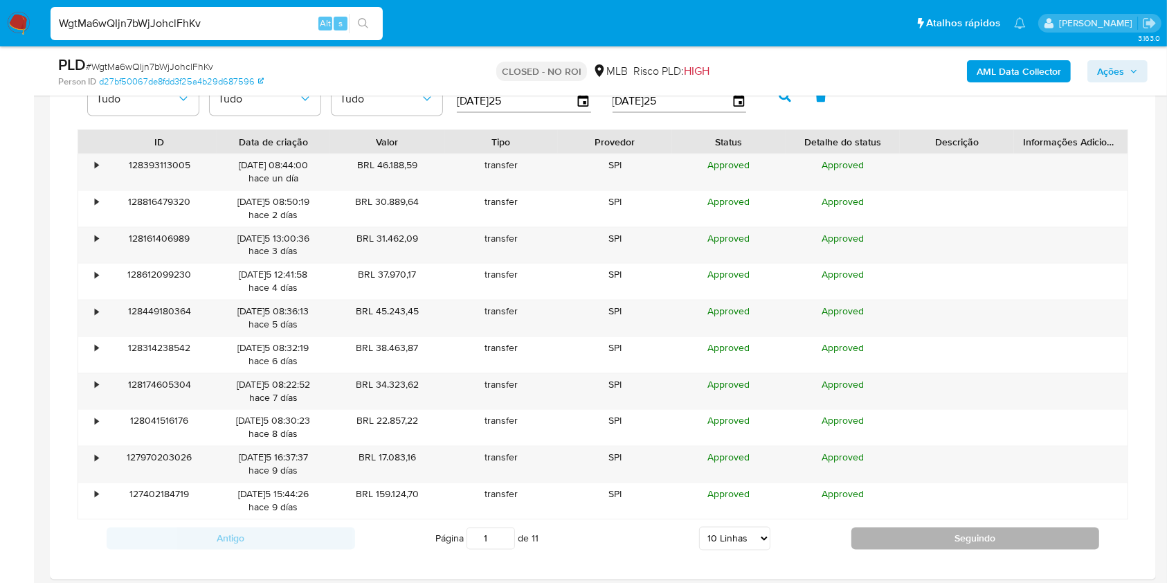
click at [919, 544] on button "Seguindo" at bounding box center [975, 538] width 248 height 22
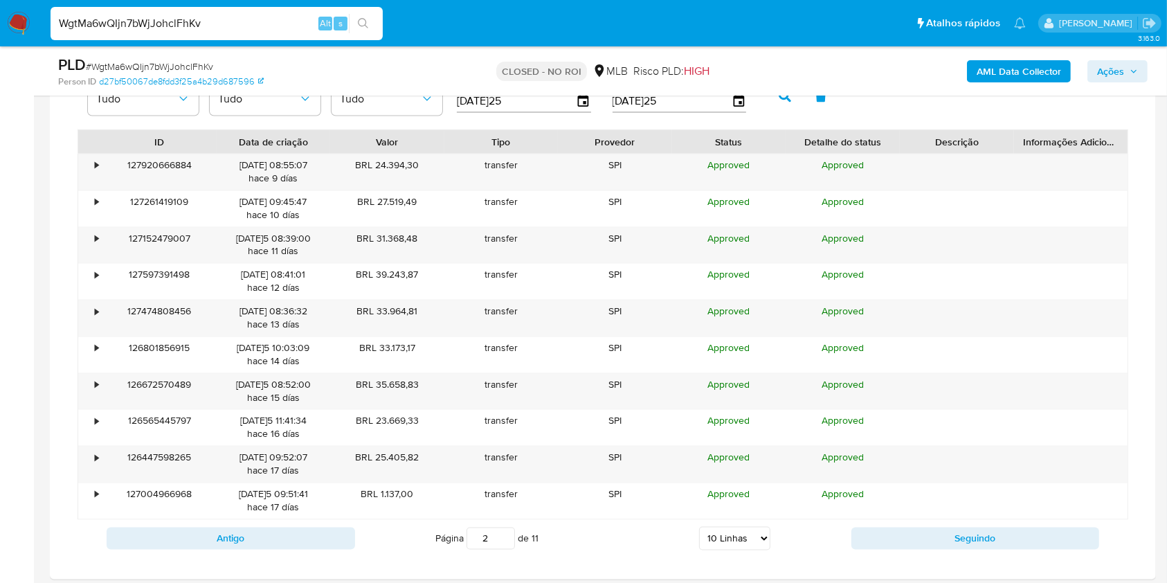
click at [927, 548] on div "Antigo Página 2 de 11 5 Linhas 10 Linhas 20 Linhas 25 Linhas 50 Linhas 100 Linh…" at bounding box center [603, 538] width 1051 height 37
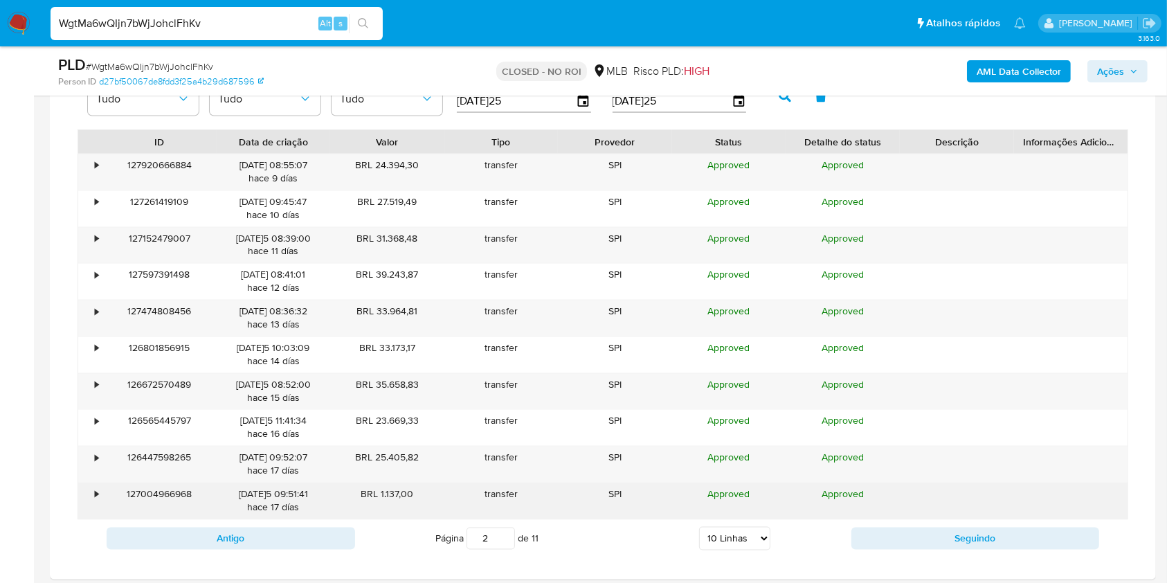
click at [869, 509] on div "Approved" at bounding box center [843, 501] width 114 height 36
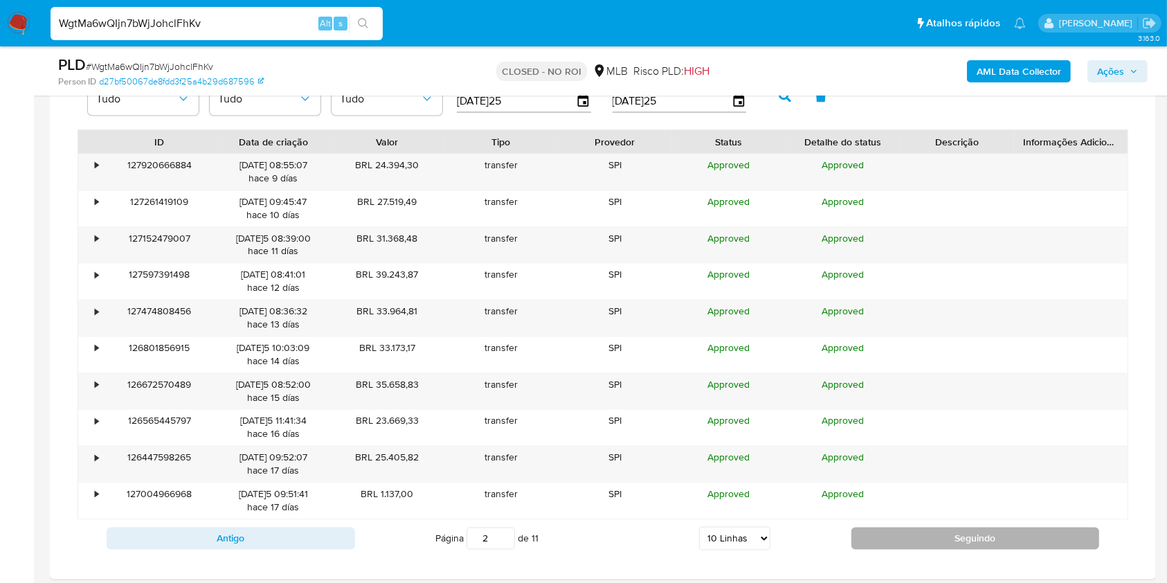
click at [900, 540] on button "Seguindo" at bounding box center [975, 538] width 248 height 22
type input "3"
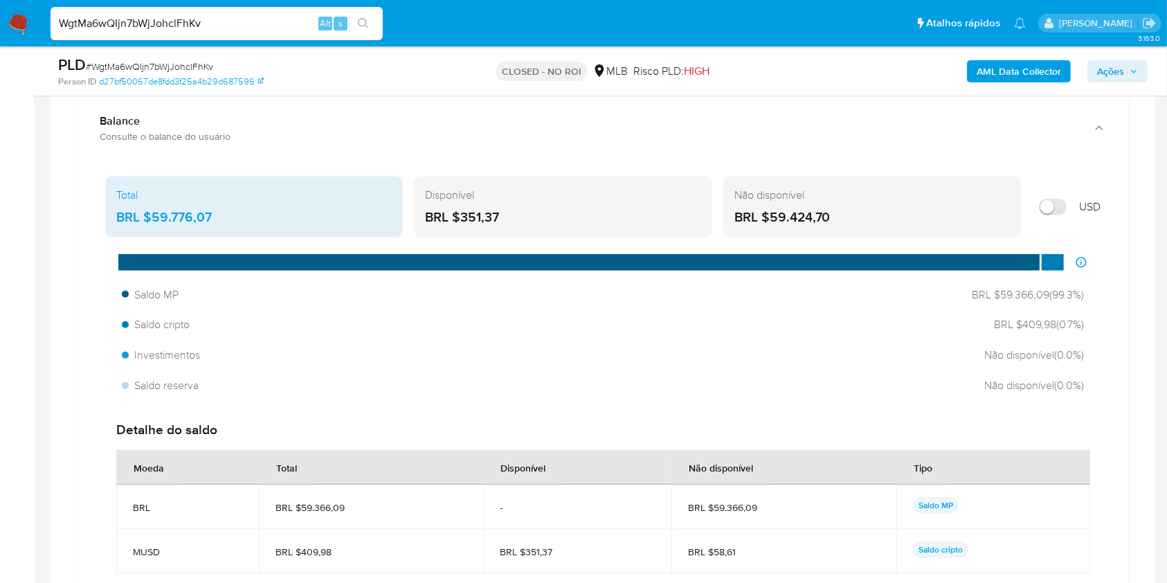
scroll to position [1079, 0]
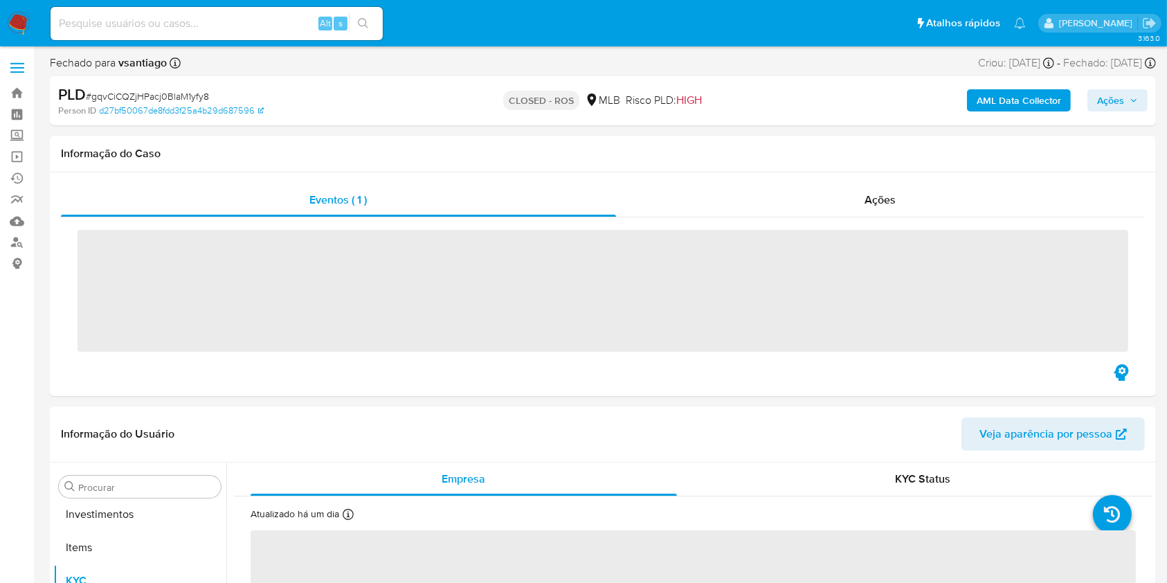
scroll to position [751, 0]
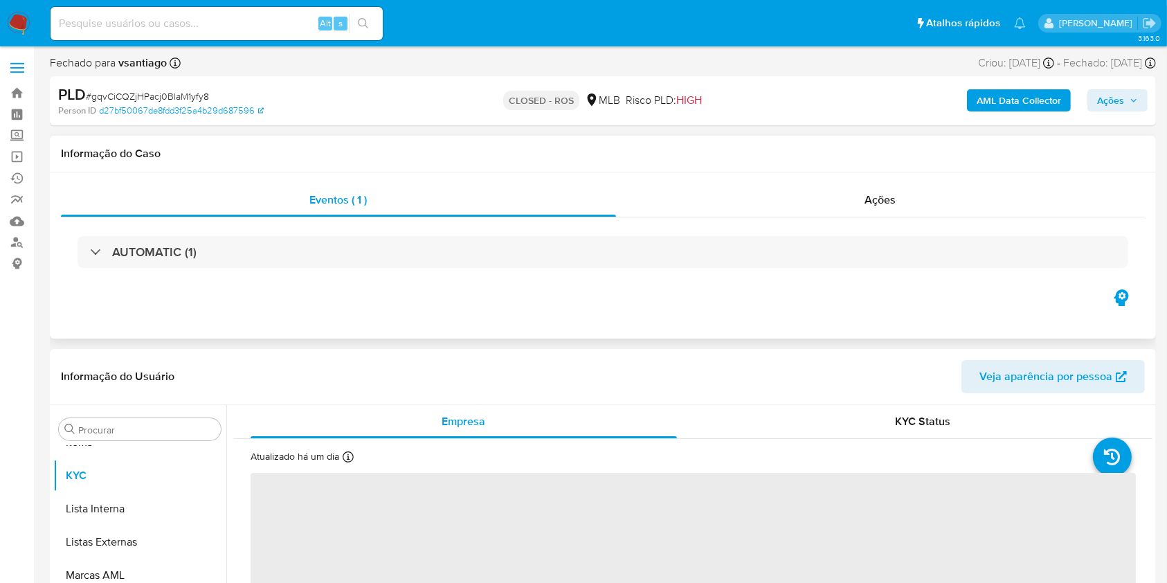
select select "10"
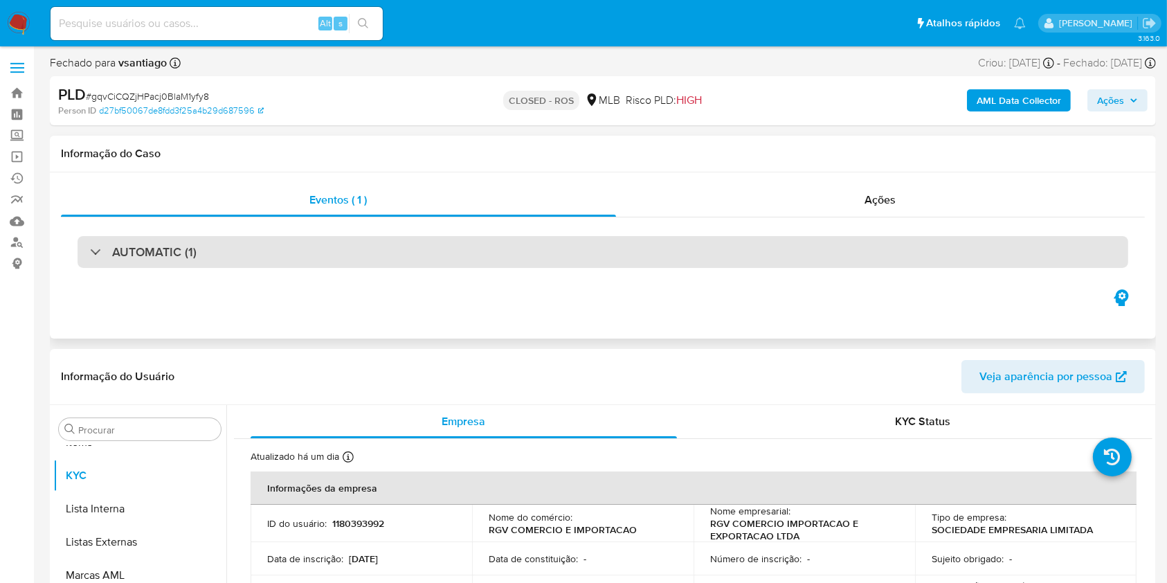
click at [448, 247] on div "AUTOMATIC (1)" at bounding box center [603, 252] width 1051 height 32
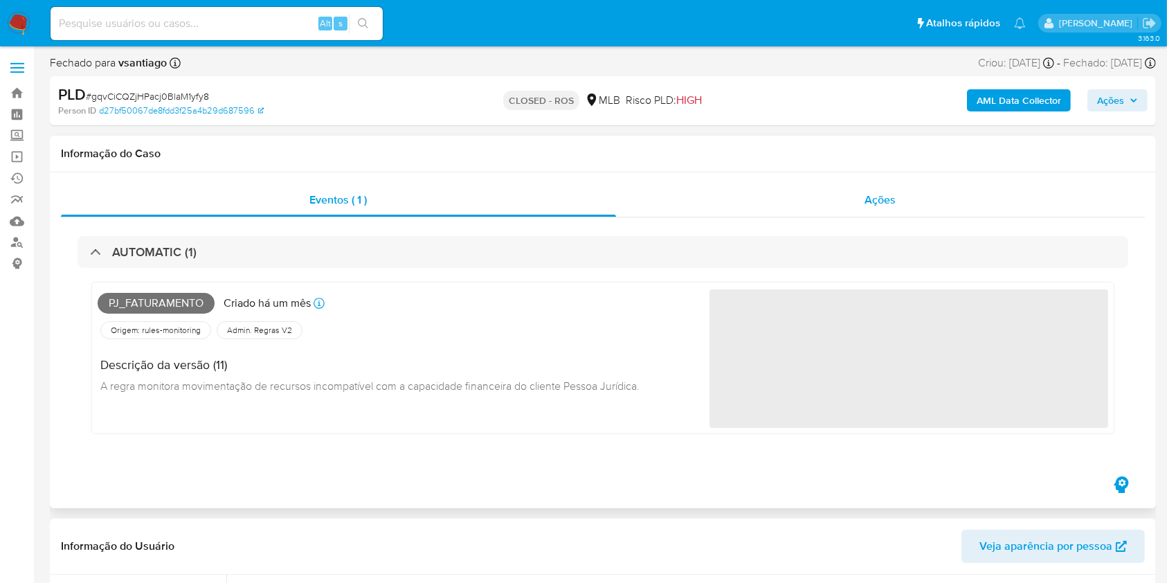
click at [899, 194] on div "Ações" at bounding box center [880, 199] width 529 height 33
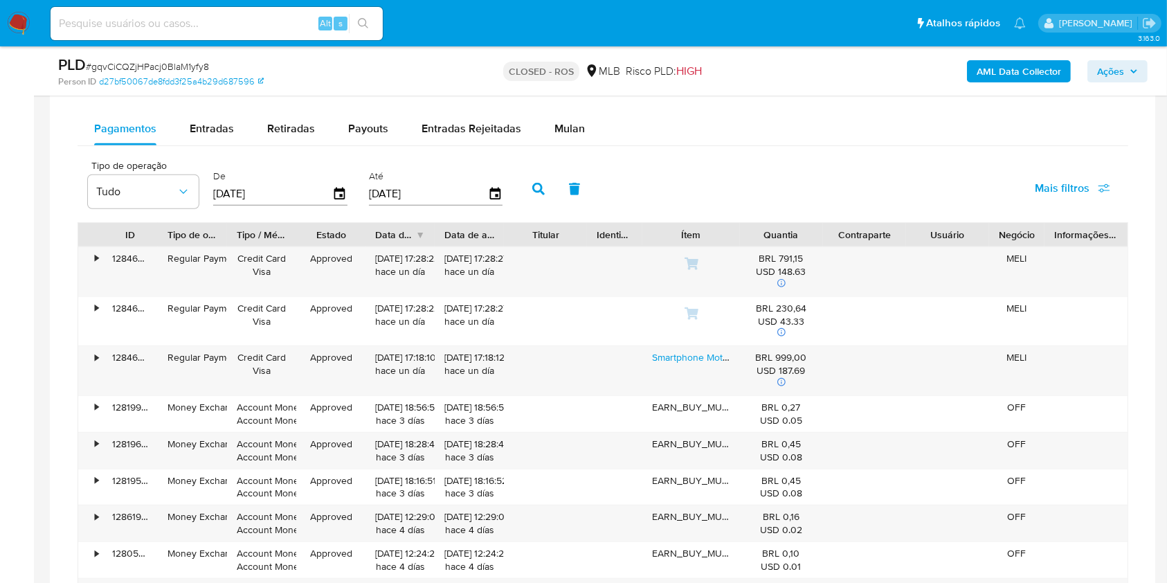
scroll to position [1227, 0]
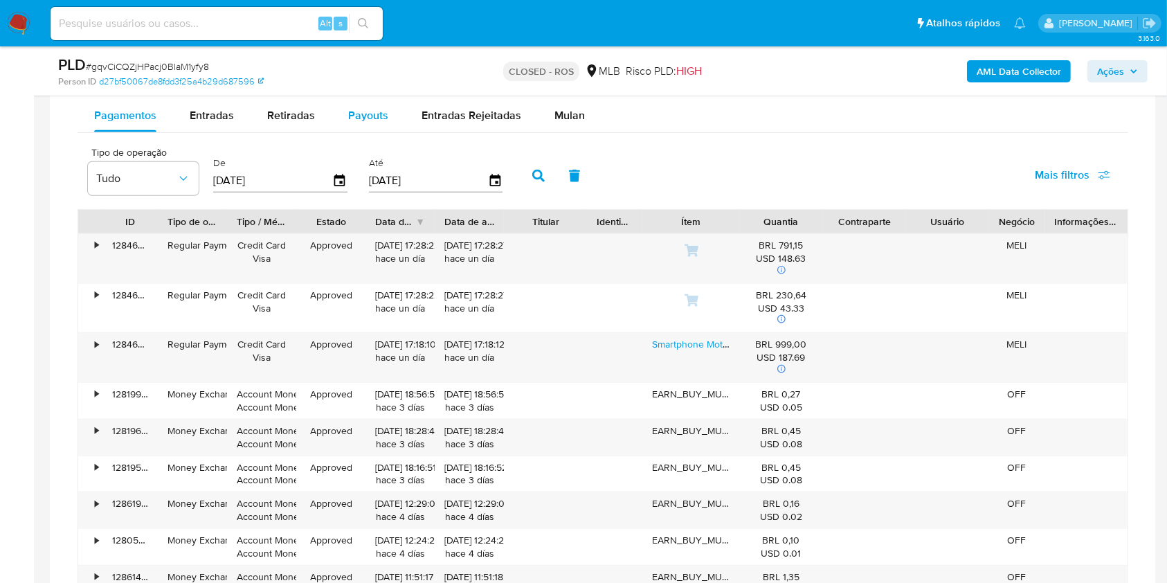
click at [370, 118] on span "Payouts" at bounding box center [368, 115] width 40 height 16
select select "10"
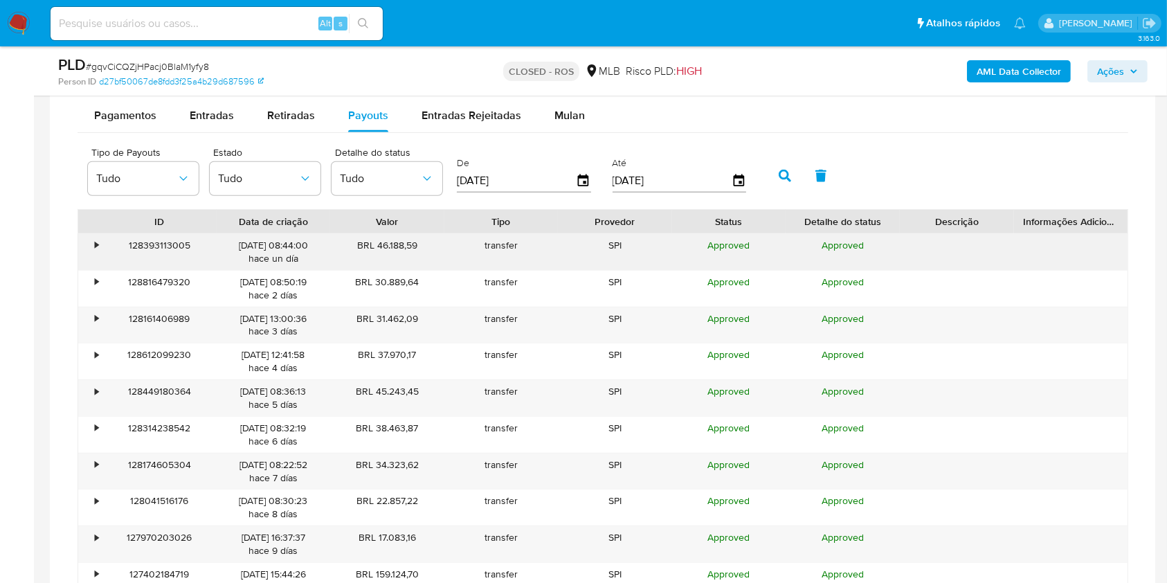
click at [89, 237] on div "•" at bounding box center [90, 252] width 24 height 36
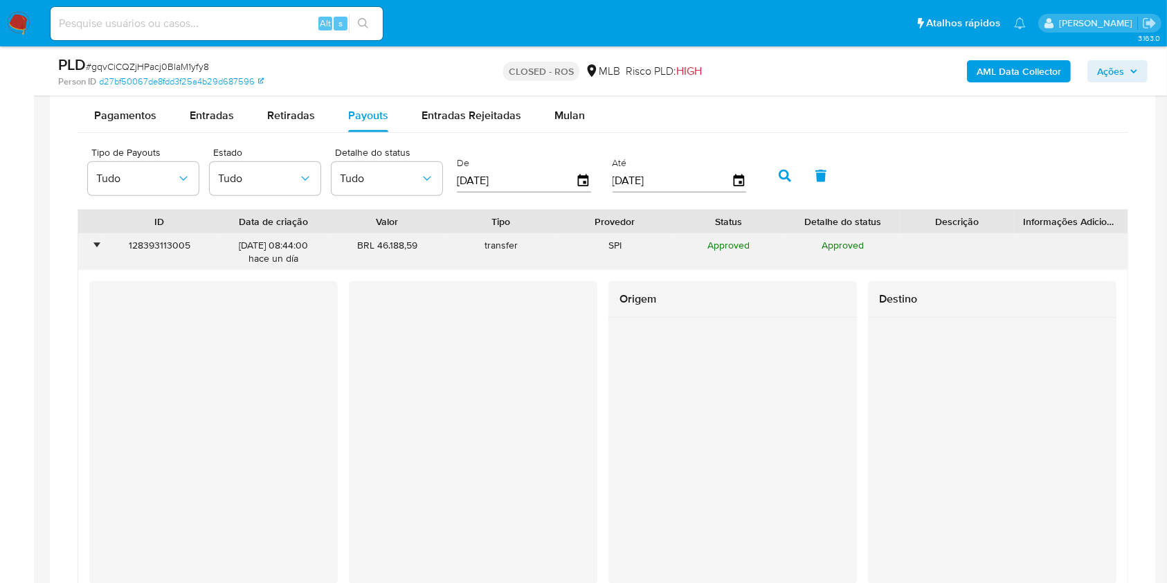
click at [89, 237] on div "•" at bounding box center [90, 252] width 24 height 36
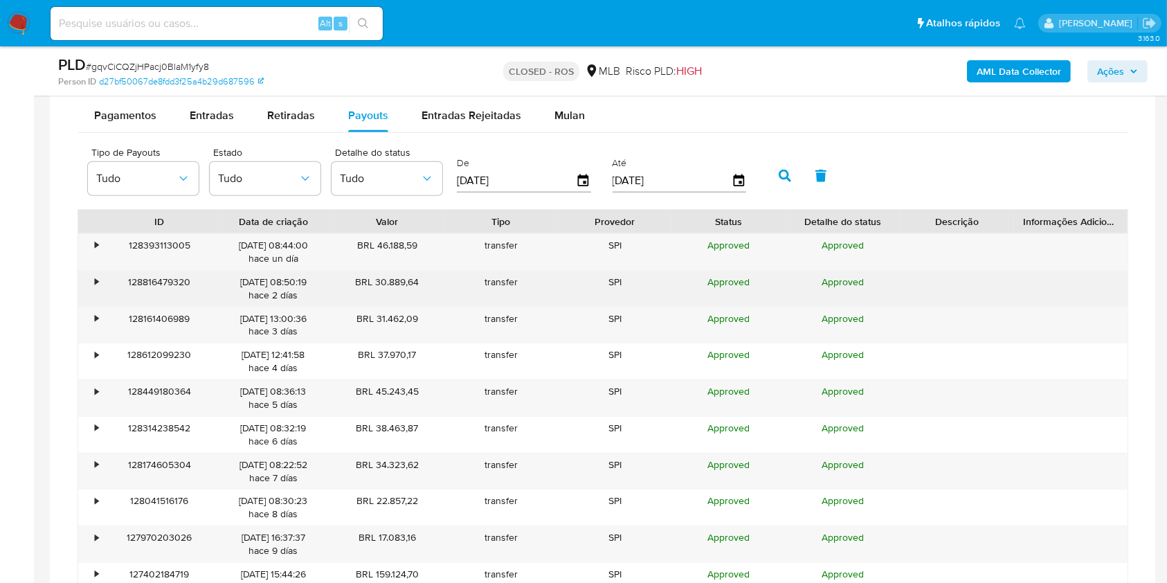
click at [102, 275] on div "128816479320" at bounding box center [159, 289] width 114 height 36
click at [96, 282] on div "•" at bounding box center [96, 281] width 3 height 13
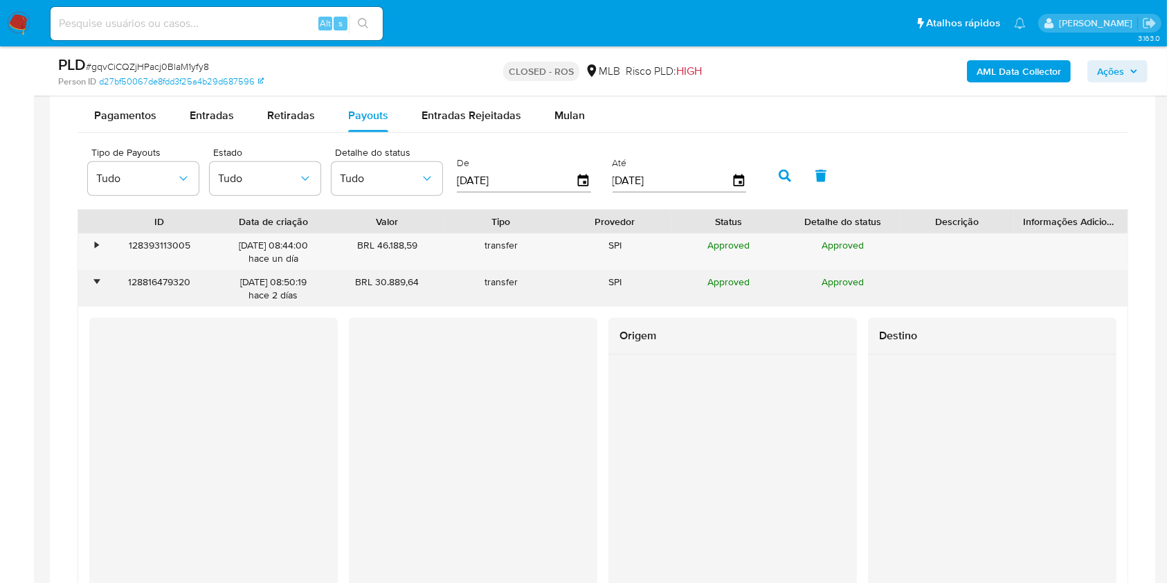
click at [96, 282] on div "•" at bounding box center [96, 281] width 3 height 13
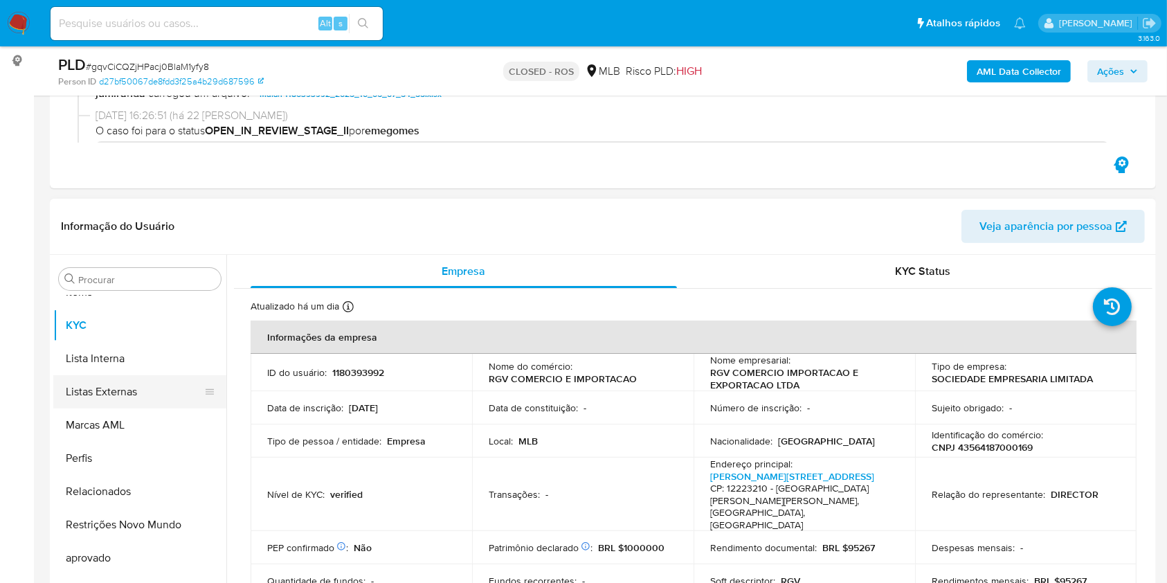
scroll to position [0, 0]
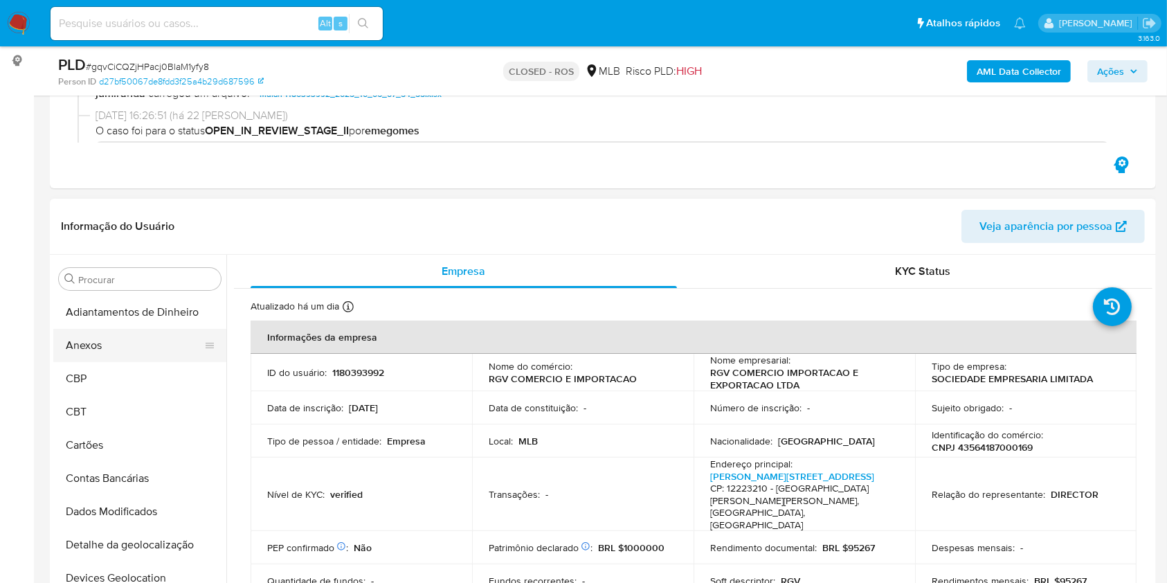
click at [100, 341] on button "Anexos" at bounding box center [134, 345] width 162 height 33
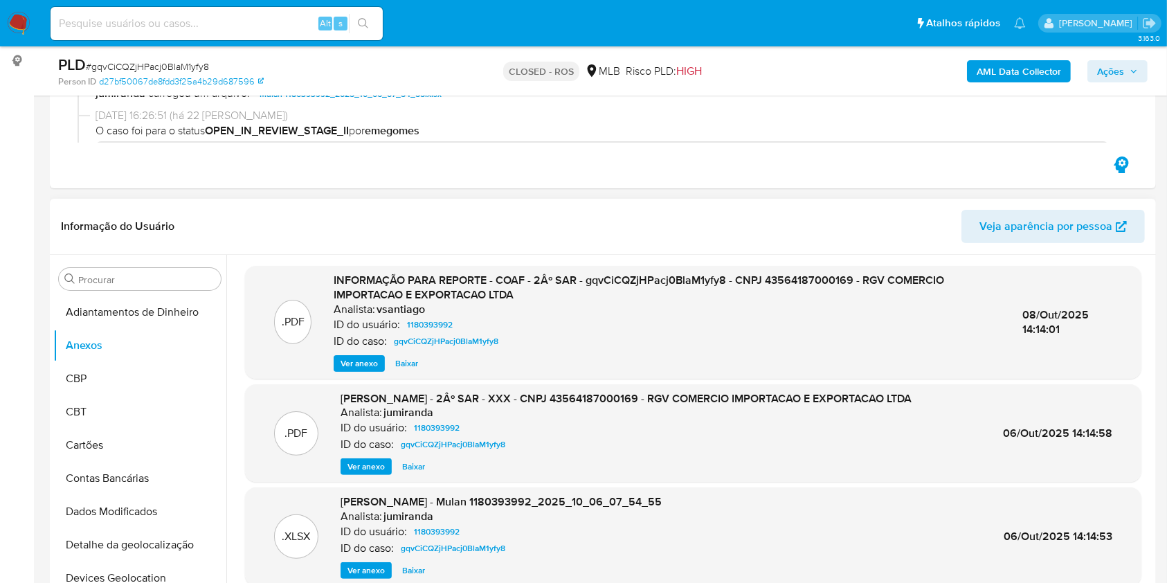
click at [344, 365] on span "Ver anexo" at bounding box center [359, 363] width 37 height 14
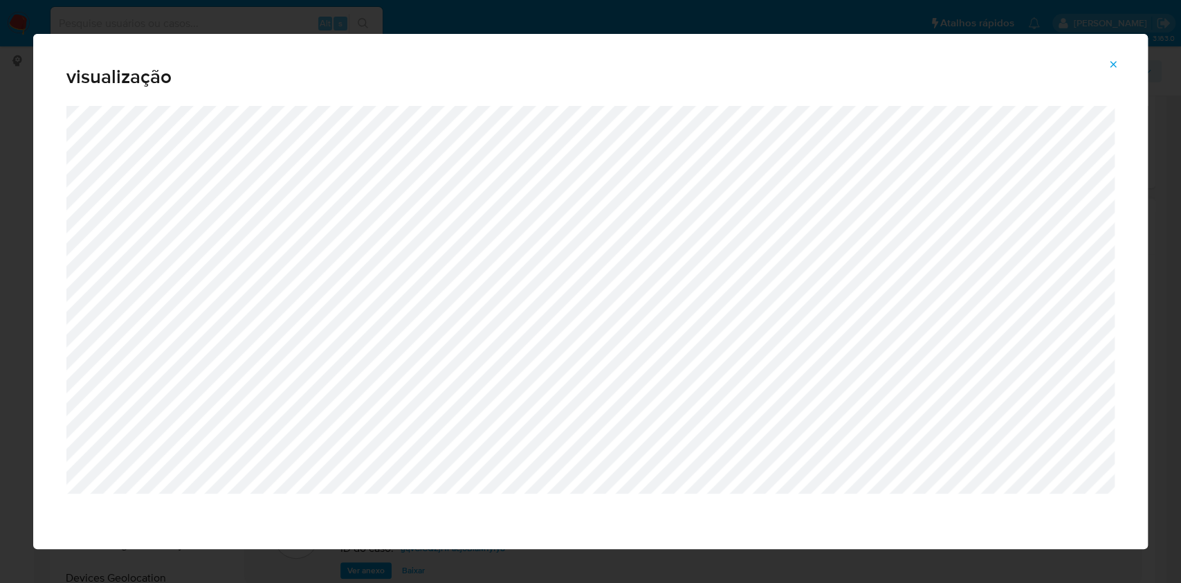
click at [1118, 62] on icon "Attachment preview" at bounding box center [1113, 64] width 11 height 11
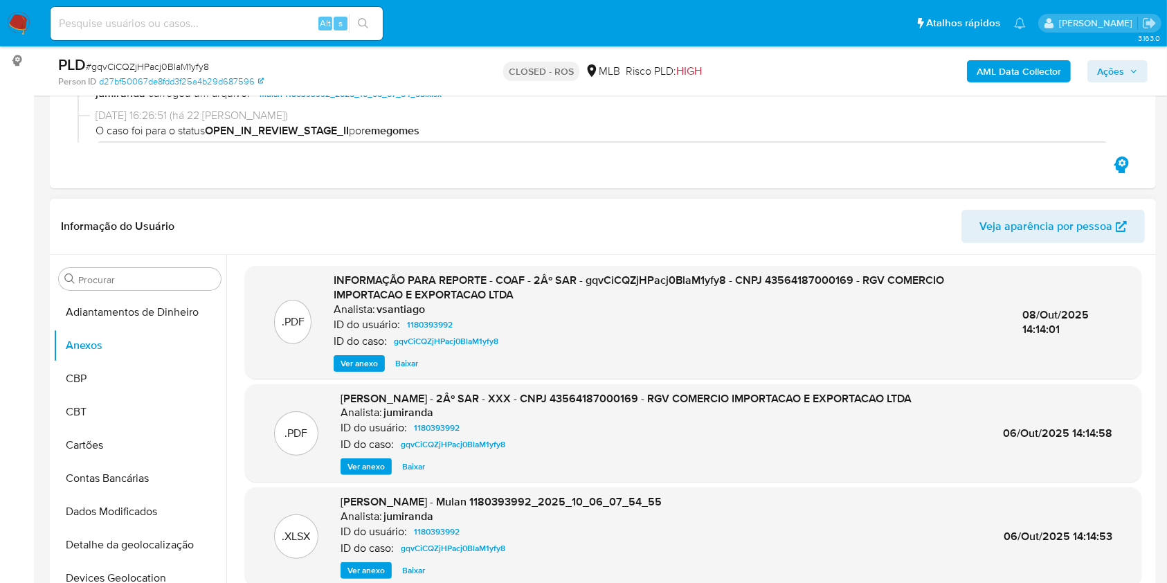
click at [355, 364] on span "Ver anexo" at bounding box center [359, 363] width 37 height 14
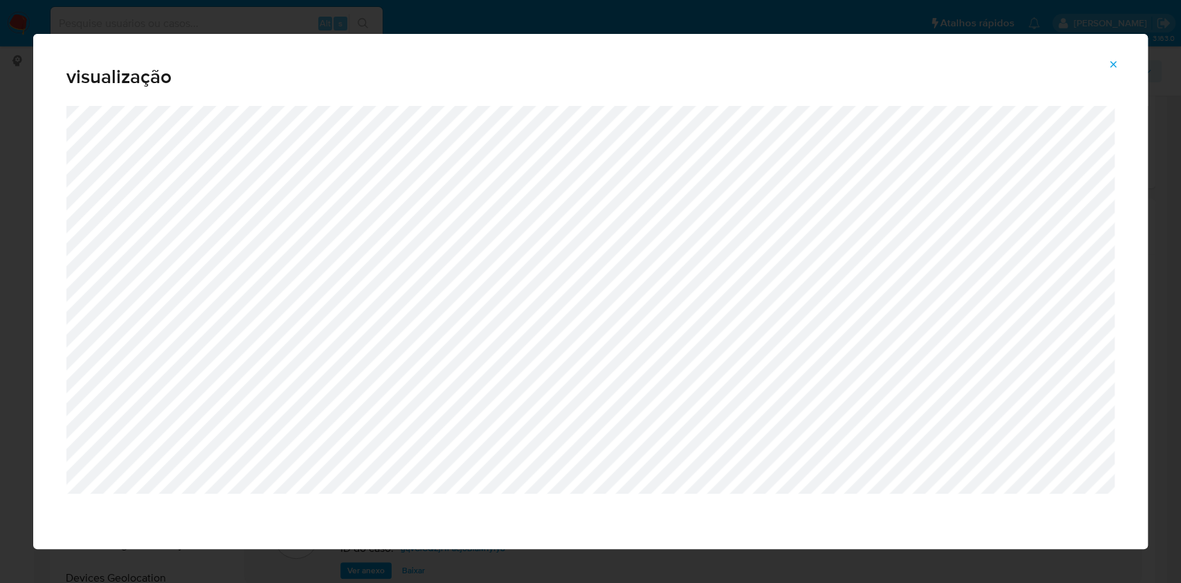
click at [0, 229] on div "visualização" at bounding box center [590, 291] width 1181 height 583
click at [1114, 79] on span "visualização" at bounding box center [590, 76] width 1049 height 19
click at [1113, 63] on icon "Attachment preview" at bounding box center [1113, 64] width 11 height 11
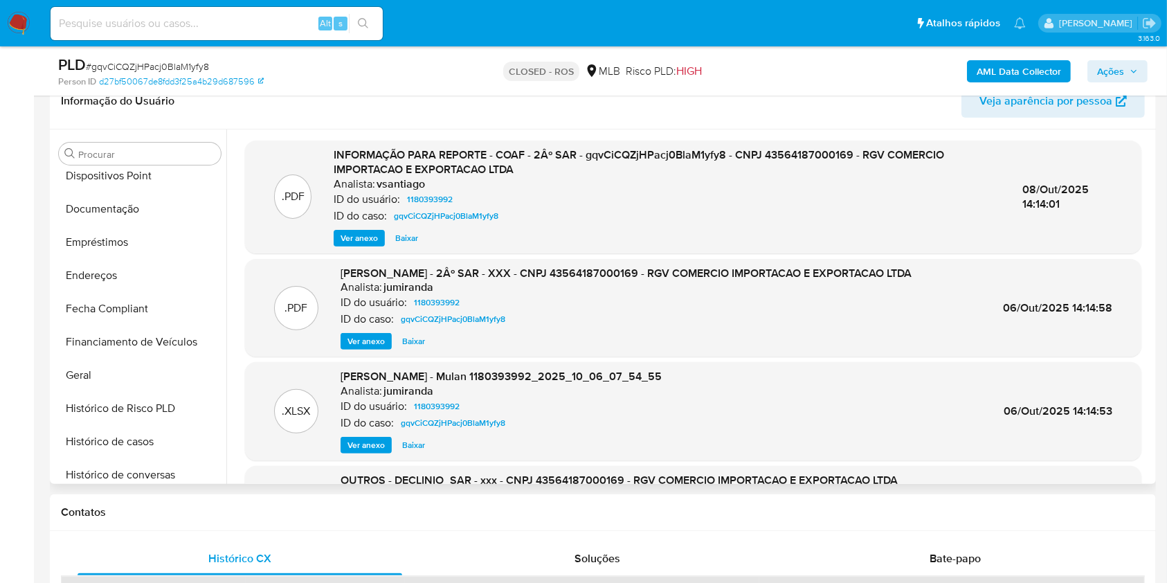
scroll to position [311, 0]
click at [108, 194] on button "Documentação" at bounding box center [134, 208] width 162 height 33
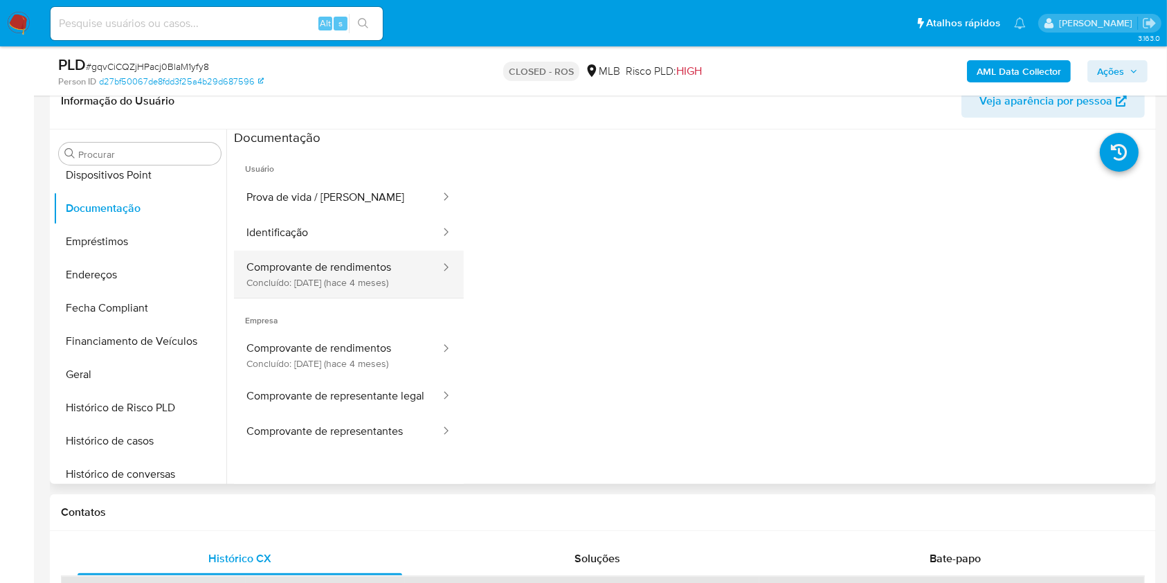
click at [366, 293] on button "Comprovante de rendimentos Concluído: 28/05/2025 (hace 4 meses)" at bounding box center [338, 274] width 208 height 47
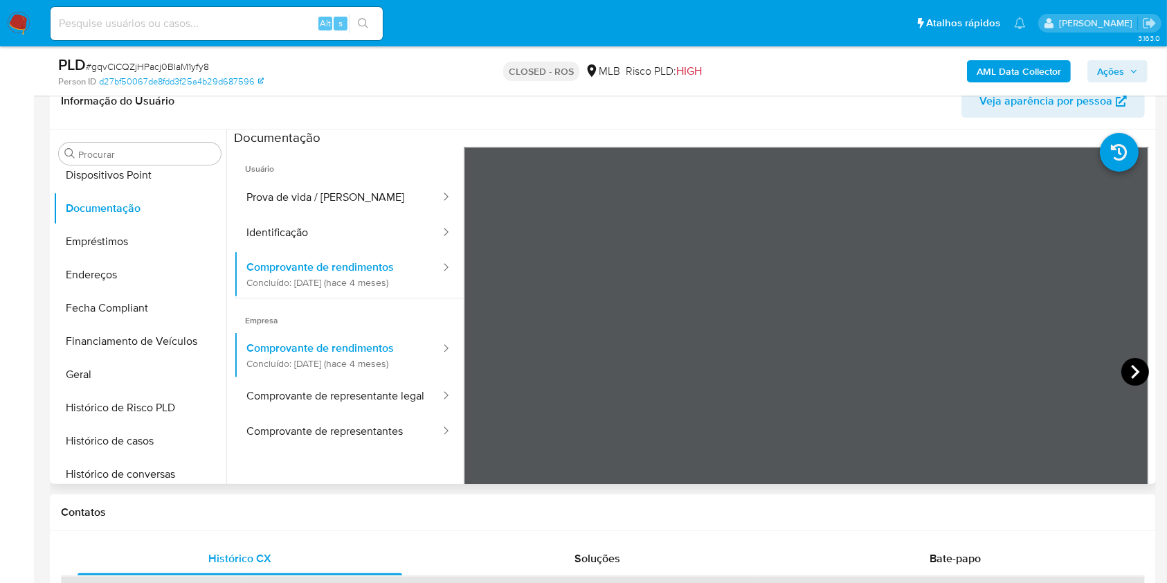
click at [1122, 360] on icon at bounding box center [1135, 372] width 28 height 28
